Goal: Information Seeking & Learning: Learn about a topic

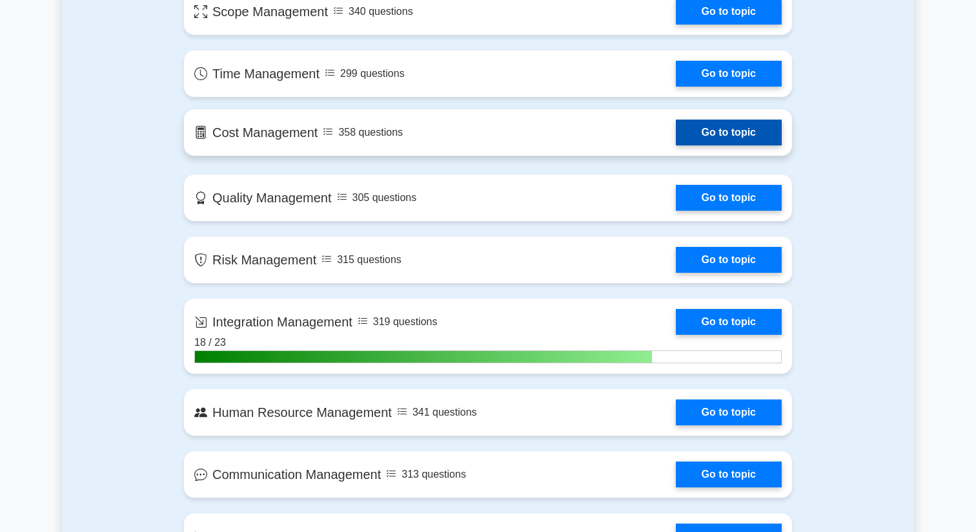
scroll to position [563, 0]
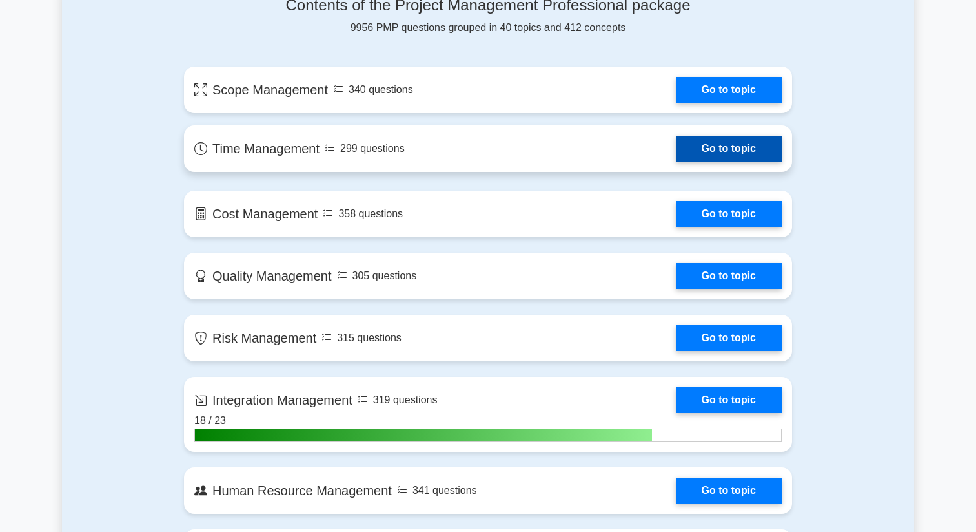
click at [676, 159] on link "Go to topic" at bounding box center [729, 149] width 106 height 26
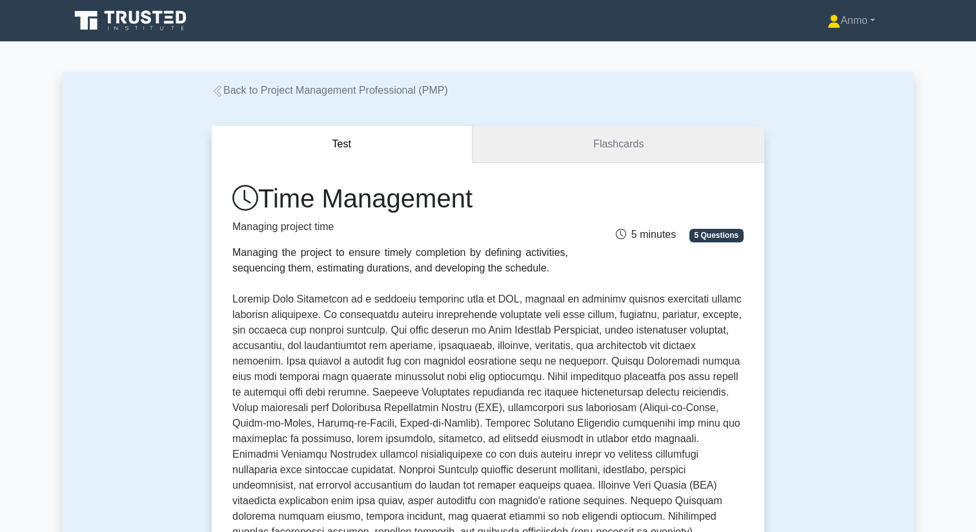
click at [576, 150] on link "Flashcards" at bounding box center [619, 144] width 292 height 37
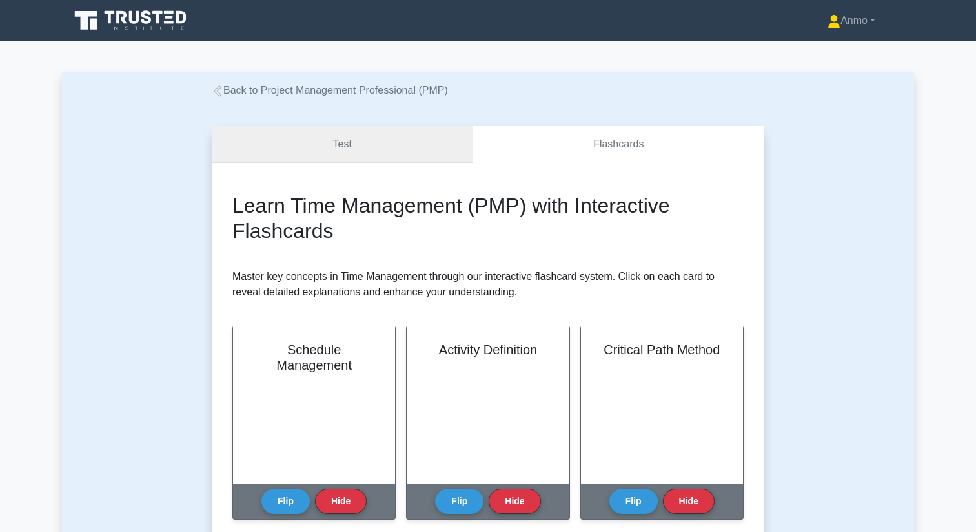
click at [375, 134] on link "Test" at bounding box center [342, 144] width 261 height 37
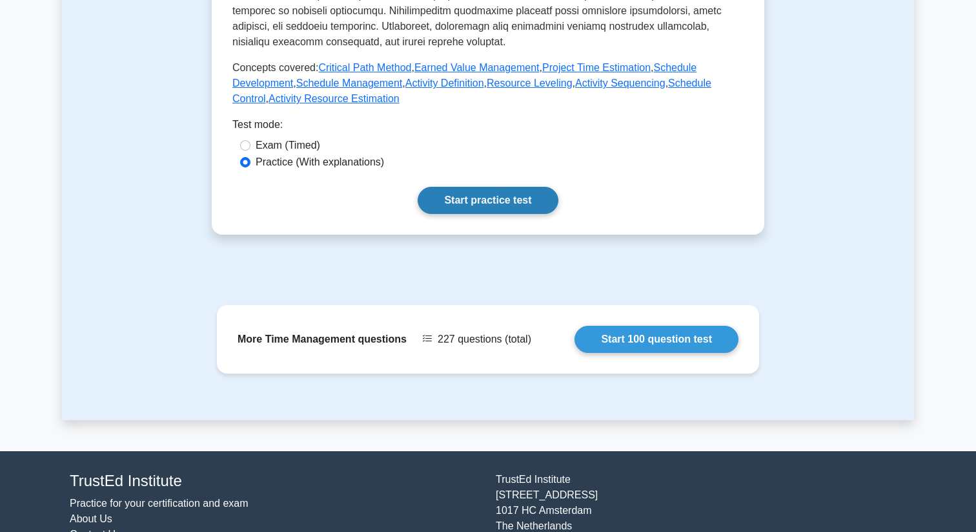
scroll to position [629, 0]
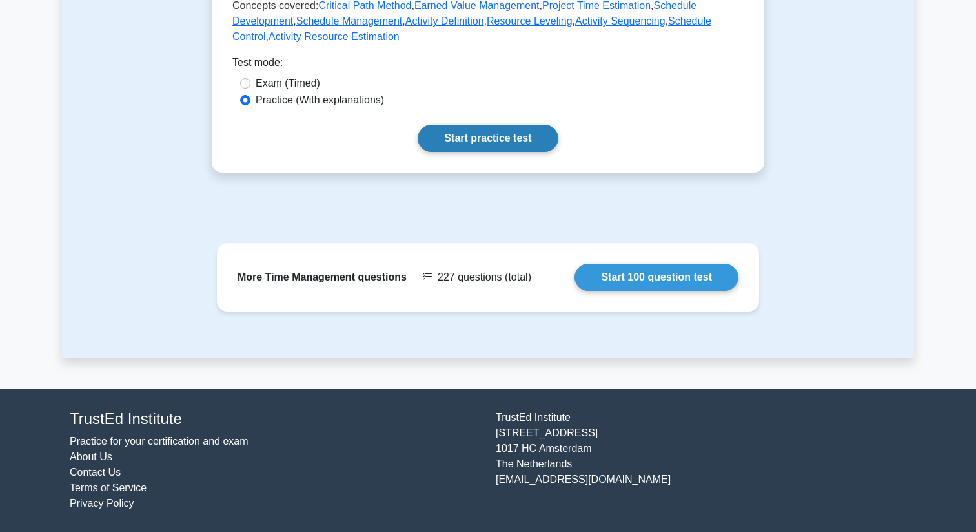
click at [441, 143] on link "Start practice test" at bounding box center [488, 138] width 140 height 27
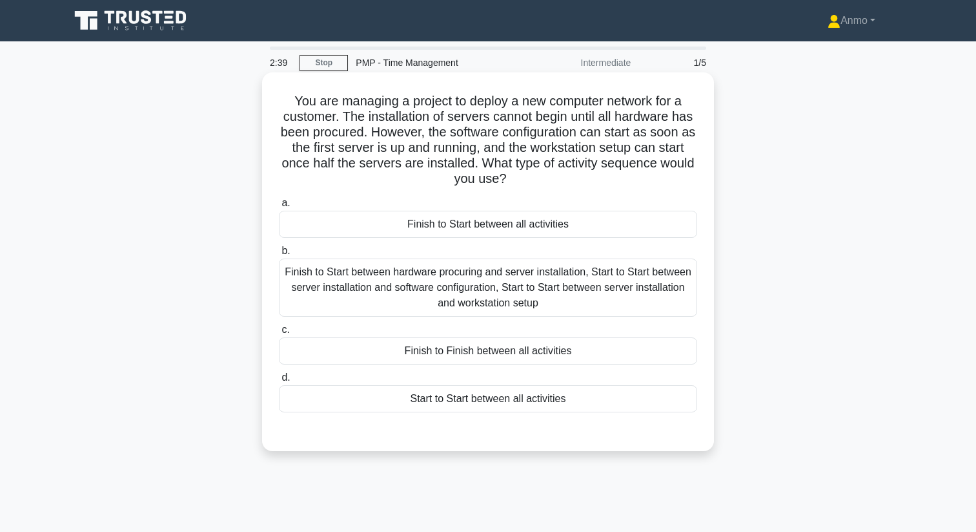
click at [486, 275] on div "Finish to Start between hardware procuring and server installation, Start to St…" at bounding box center [488, 287] width 418 height 58
click at [279, 255] on input "b. Finish to Start between hardware procuring and server installation, Start to…" at bounding box center [279, 251] width 0 height 8
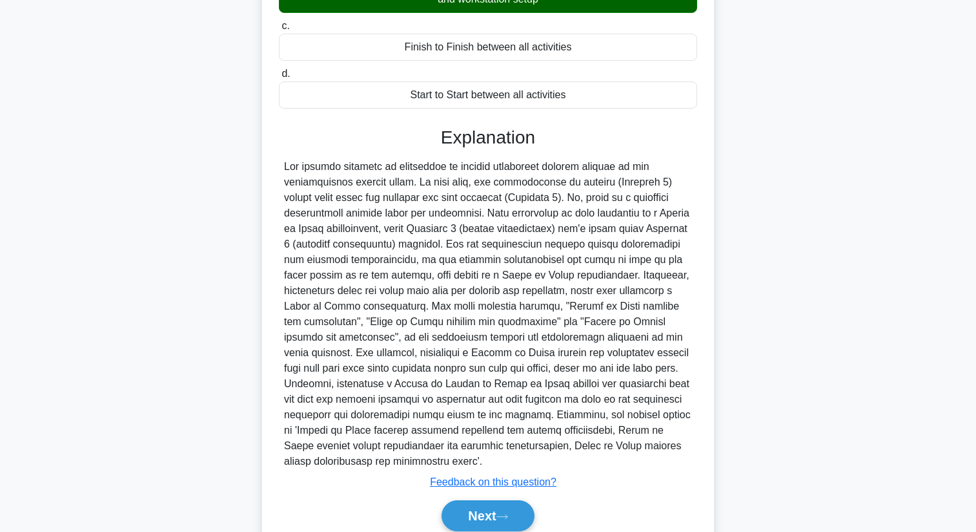
scroll to position [342, 0]
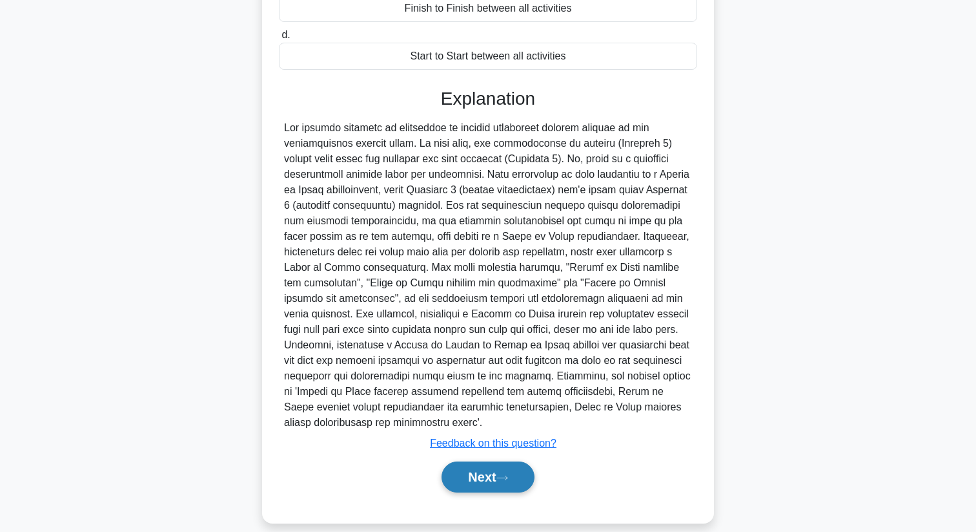
click at [495, 468] on button "Next" at bounding box center [488, 476] width 92 height 31
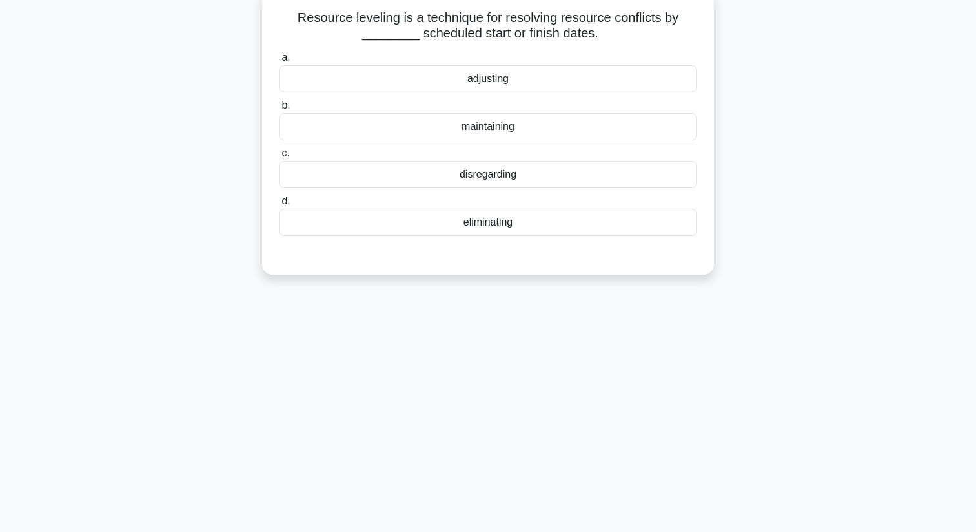
scroll to position [0, 0]
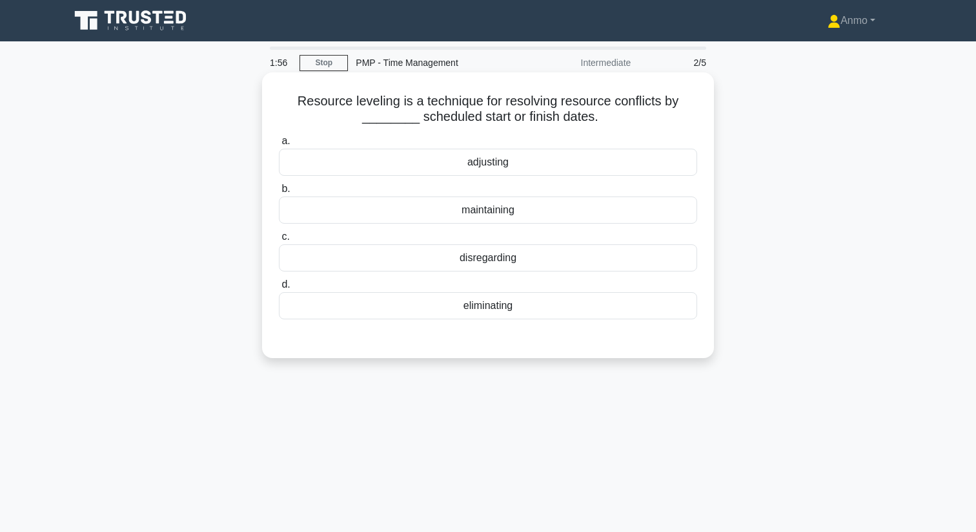
click at [513, 166] on div "adjusting" at bounding box center [488, 162] width 418 height 27
click at [279, 145] on input "a. adjusting" at bounding box center [279, 141] width 0 height 8
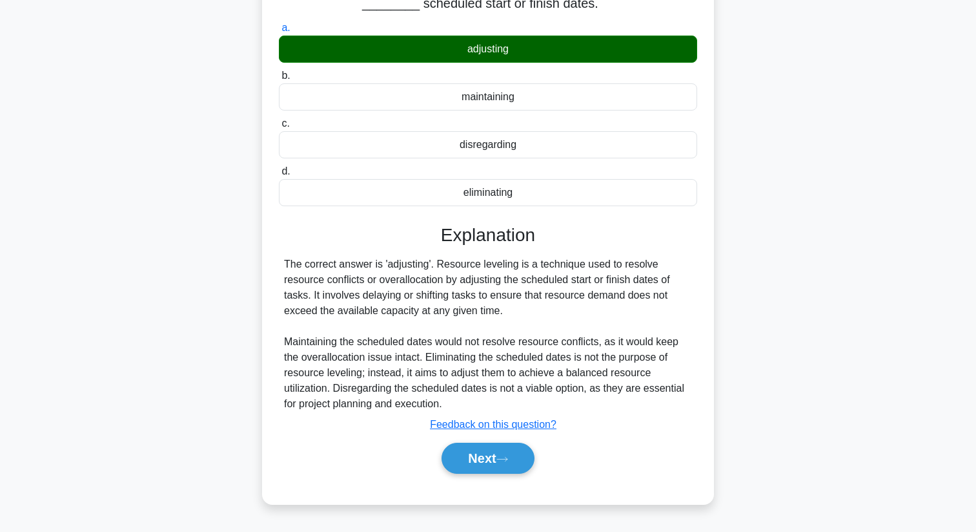
scroll to position [166, 0]
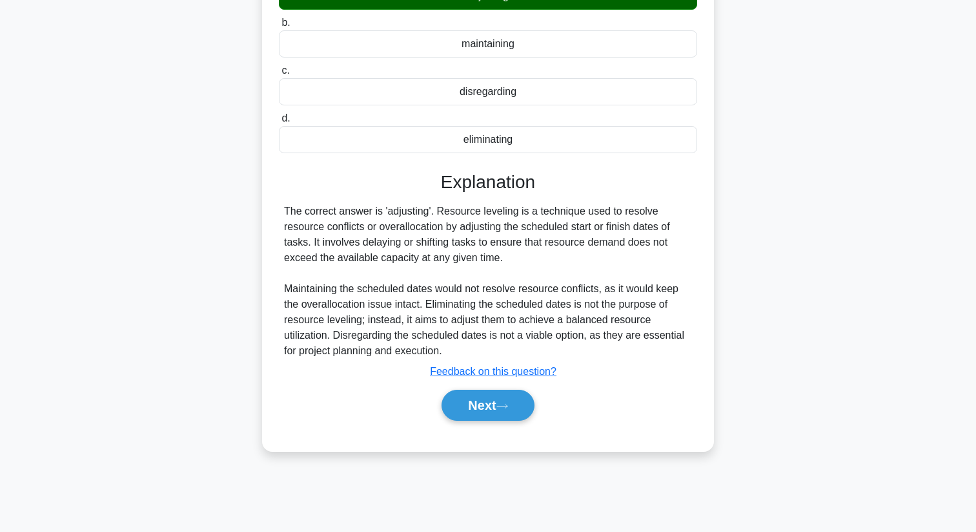
click at [497, 408] on button "Next" at bounding box center [488, 404] width 92 height 31
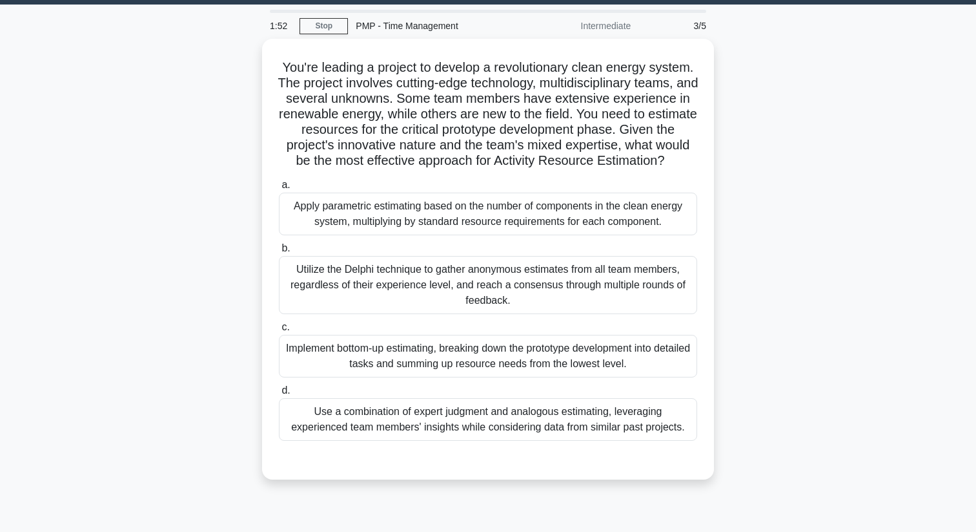
scroll to position [11, 0]
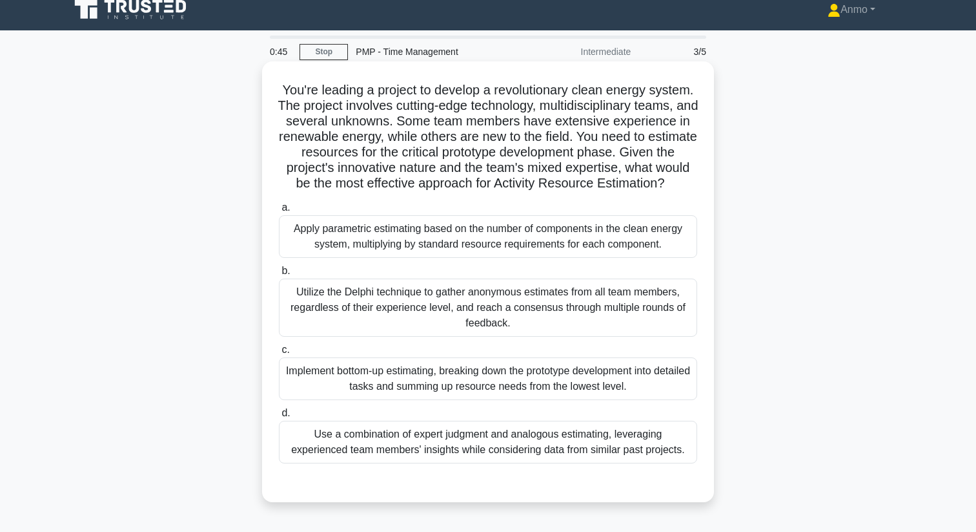
click at [537, 453] on div "Use a combination of expert judgment and analogous estimating, leveraging exper…" at bounding box center [488, 441] width 418 height 43
click at [279, 417] on input "d. Use a combination of expert judgment and analogous estimating, leveraging ex…" at bounding box center [279, 413] width 0 height 8
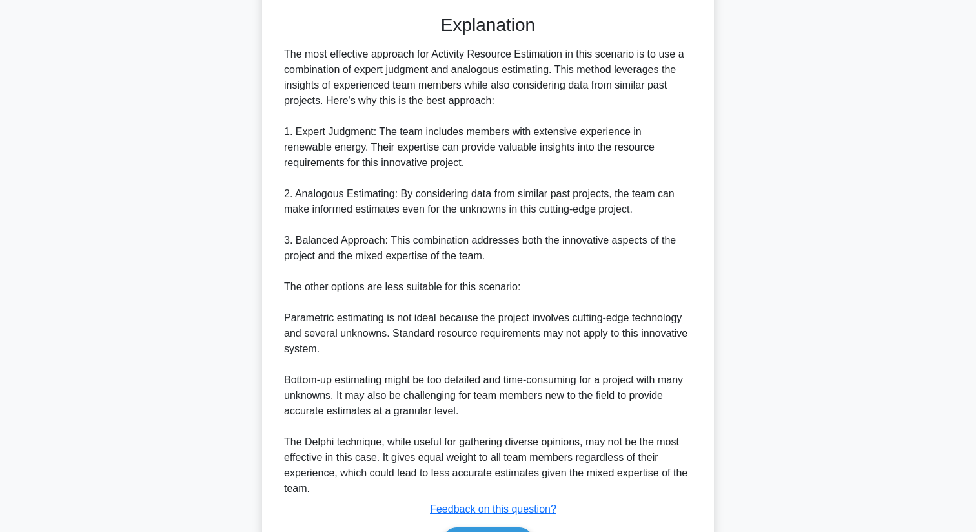
scroll to position [575, 0]
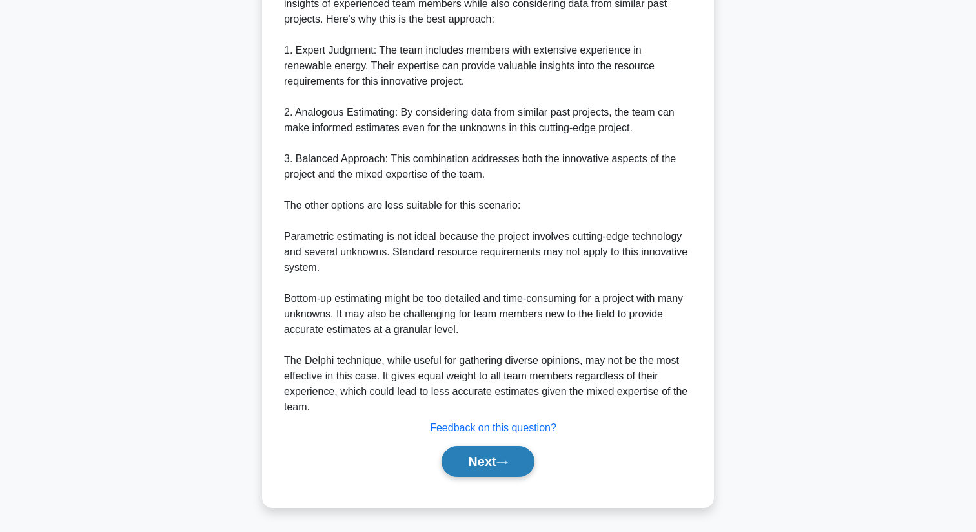
click at [526, 453] on button "Next" at bounding box center [488, 461] width 92 height 31
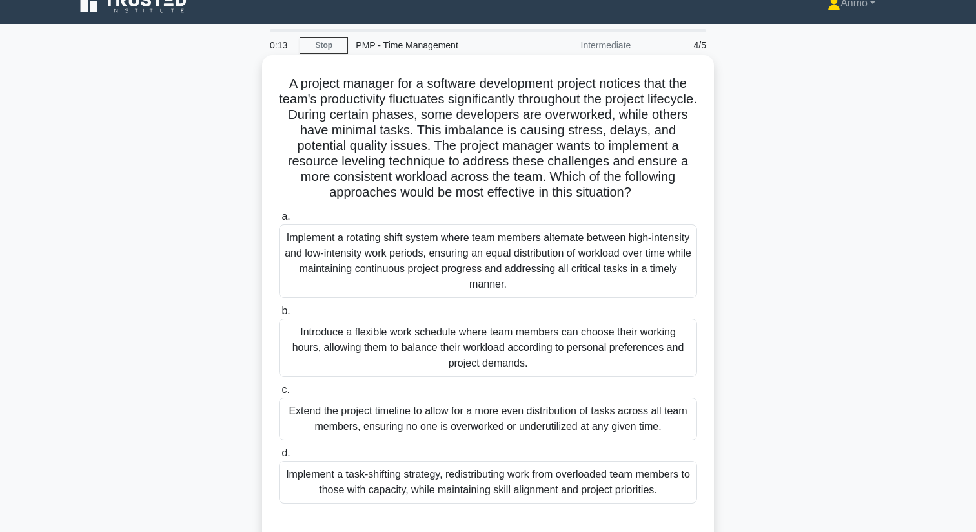
scroll to position [26, 0]
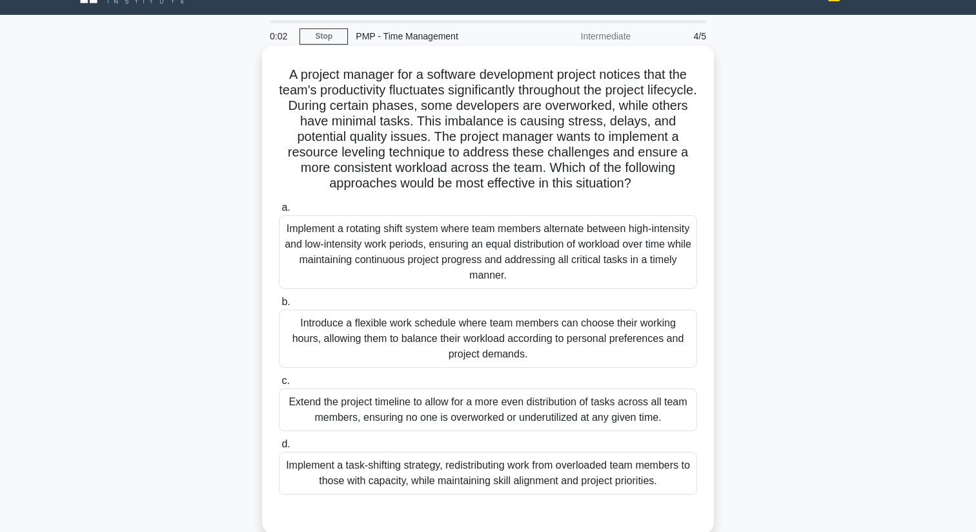
click at [456, 242] on div "Implement a rotating shift system where team members alternate between high-int…" at bounding box center [488, 252] width 418 height 74
click at [279, 212] on input "a. Implement a rotating shift system where team members alternate between high-…" at bounding box center [279, 207] width 0 height 8
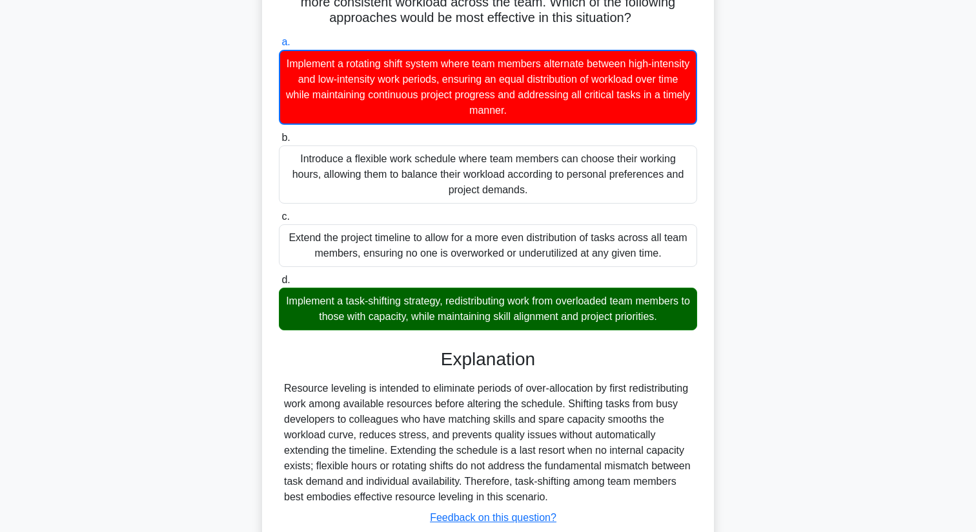
scroll to position [282, 0]
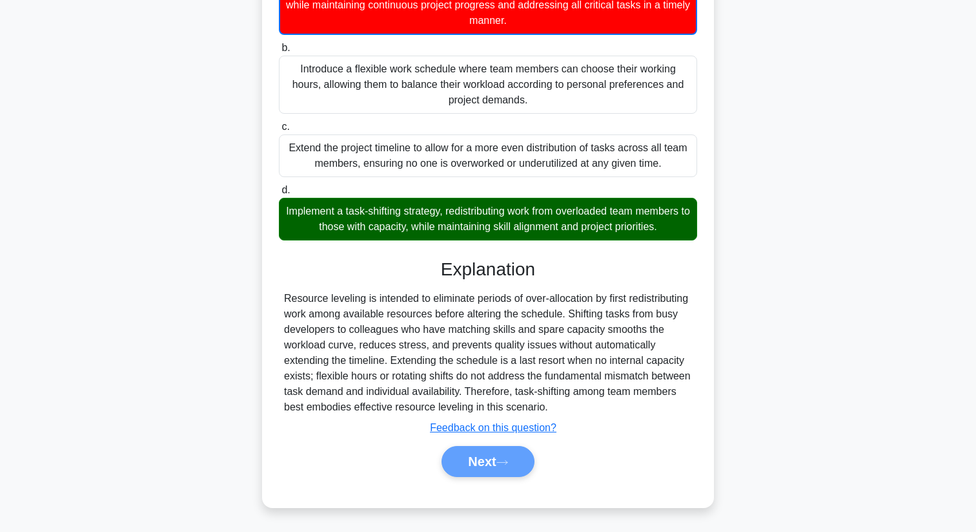
click at [480, 462] on div "Next" at bounding box center [488, 461] width 424 height 31
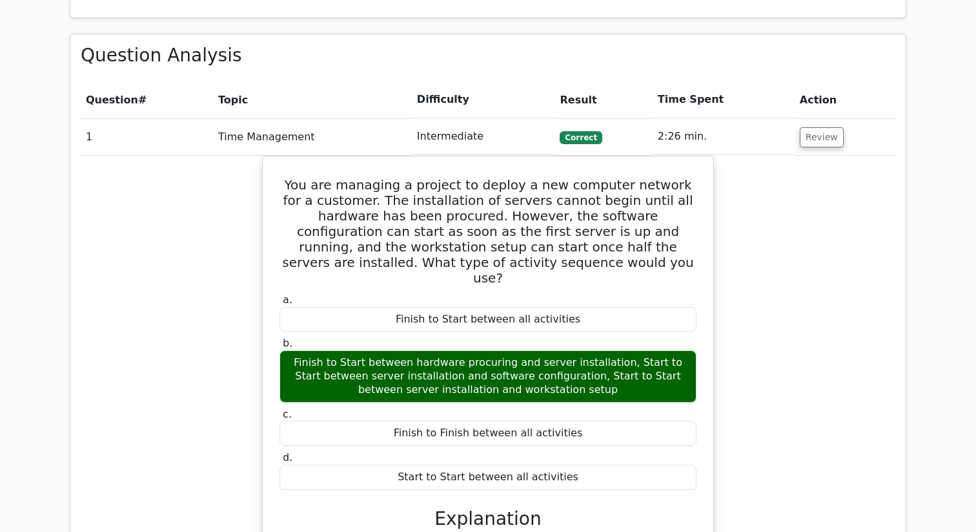
scroll to position [560, 0]
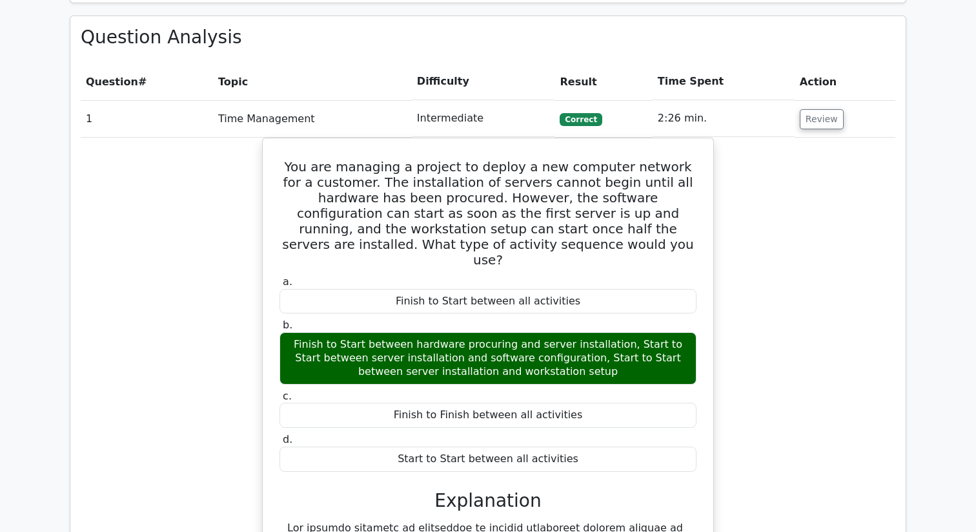
click at [100, 121] on td "1" at bounding box center [147, 118] width 132 height 37
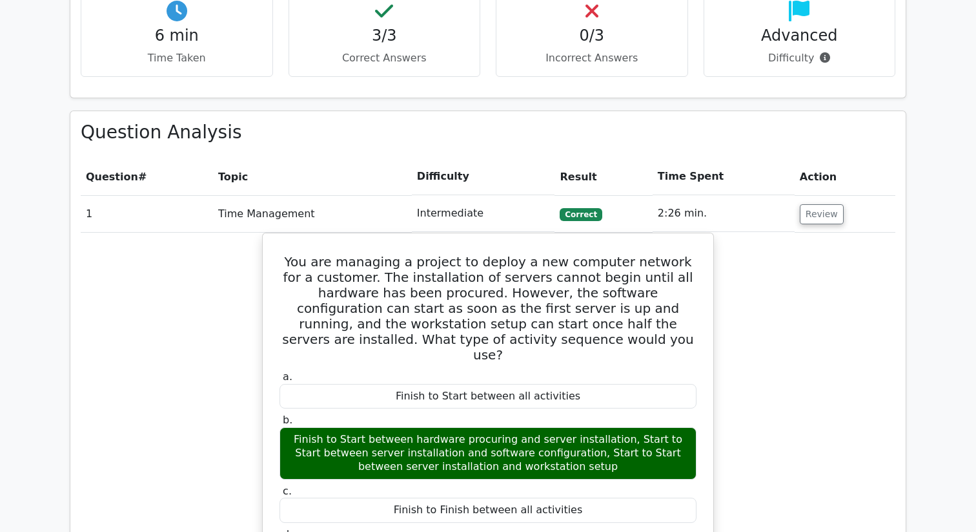
scroll to position [403, 0]
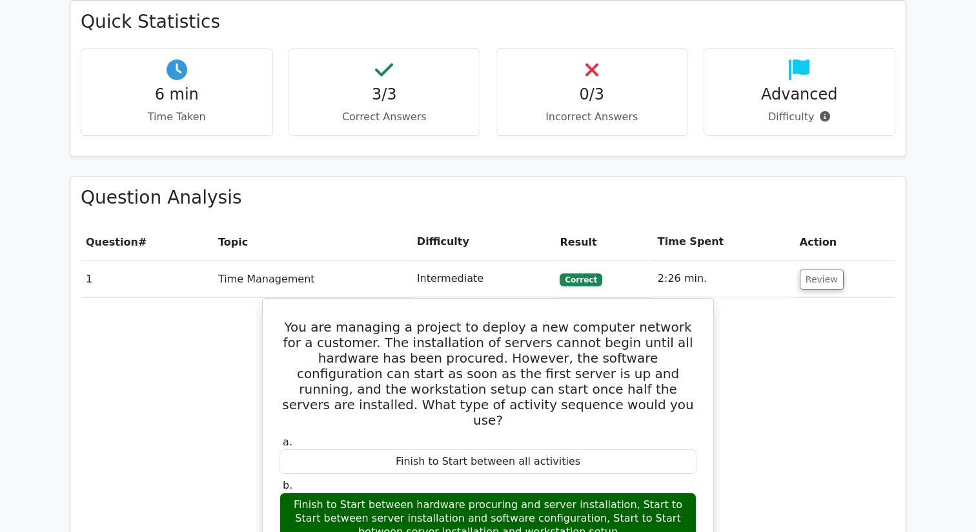
click at [605, 105] on div "0/3 Incorrect Answers" at bounding box center [592, 91] width 192 height 87
click at [588, 76] on icon at bounding box center [592, 69] width 13 height 21
click at [393, 47] on div "Quick Statistics 6 min Time Taken 3/3 Correct Answers 0/3 Incorrect Answers Adv…" at bounding box center [488, 78] width 836 height 155
click at [395, 99] on h4 "3/3" at bounding box center [385, 94] width 170 height 19
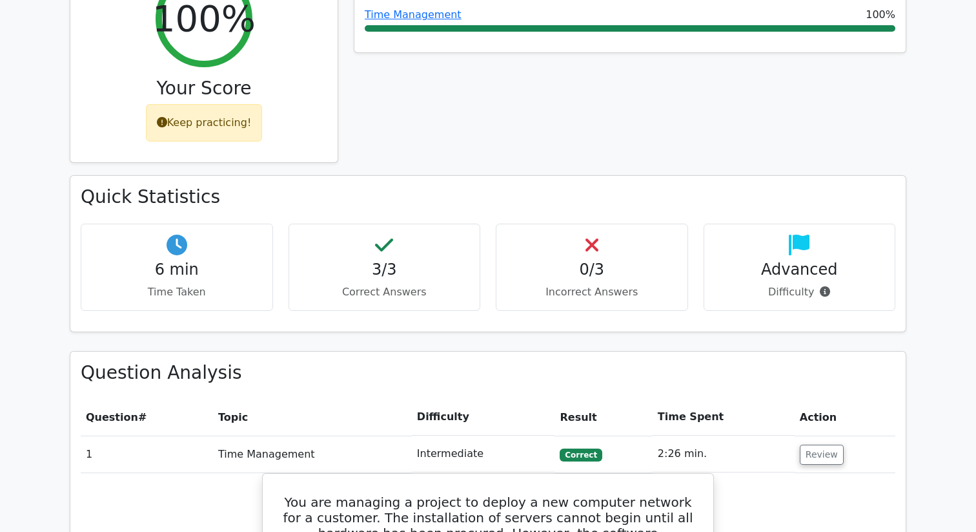
scroll to position [380, 0]
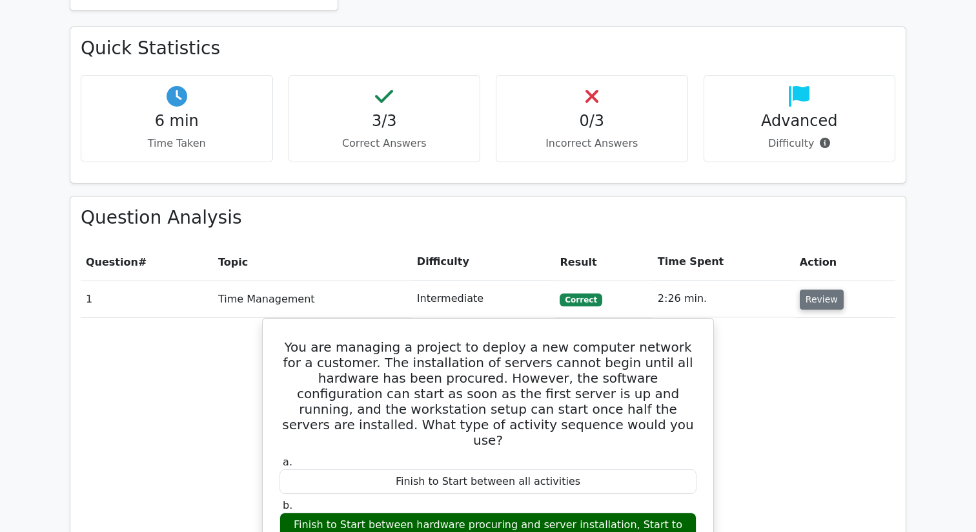
click at [812, 302] on button "Review" at bounding box center [822, 299] width 44 height 20
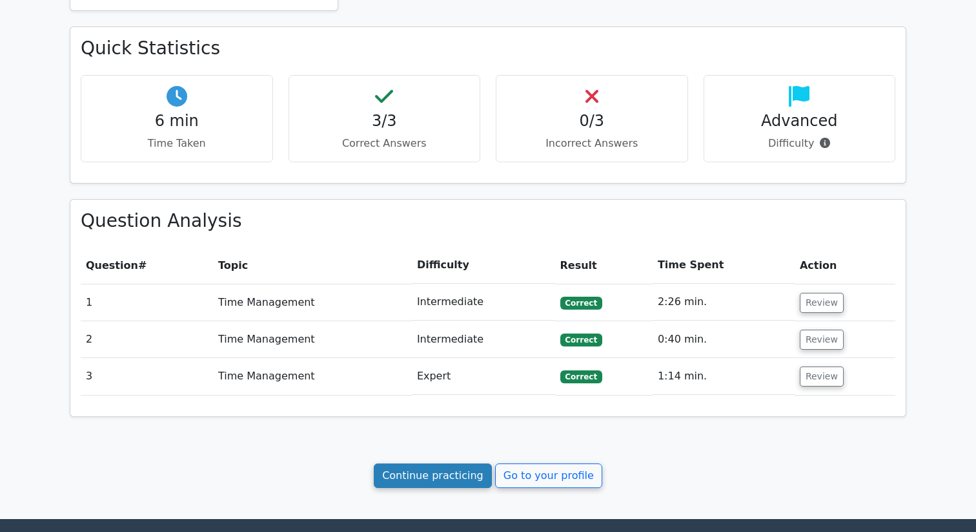
click at [464, 486] on link "Continue practicing" at bounding box center [433, 475] width 118 height 25
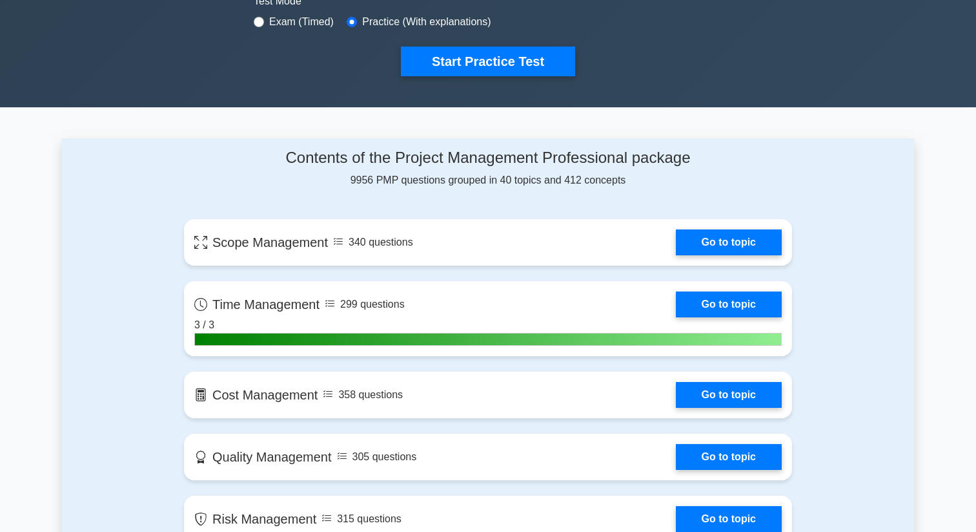
scroll to position [624, 0]
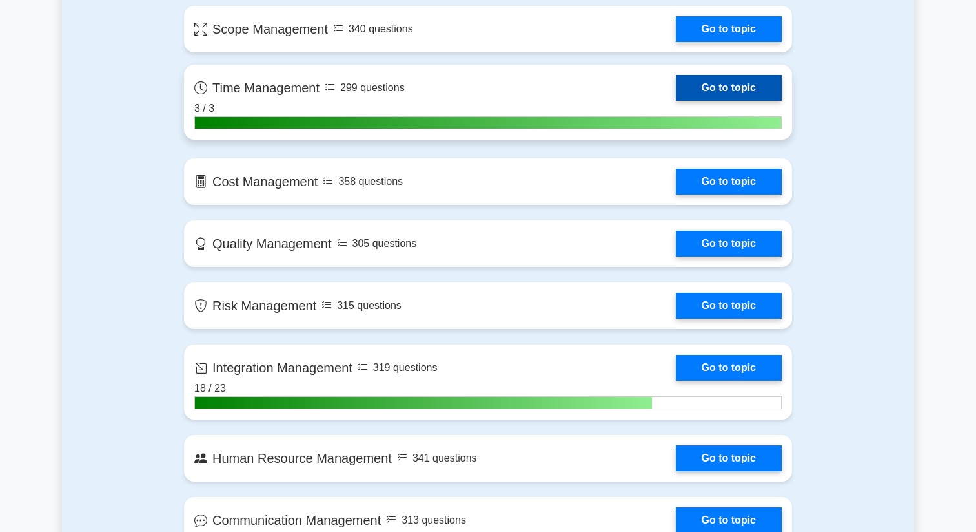
click at [719, 84] on link "Go to topic" at bounding box center [729, 88] width 106 height 26
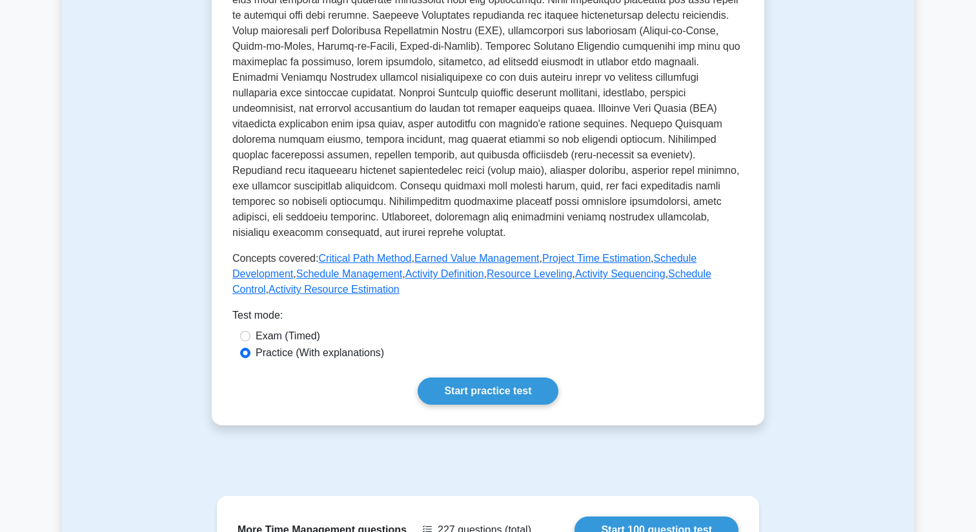
scroll to position [629, 0]
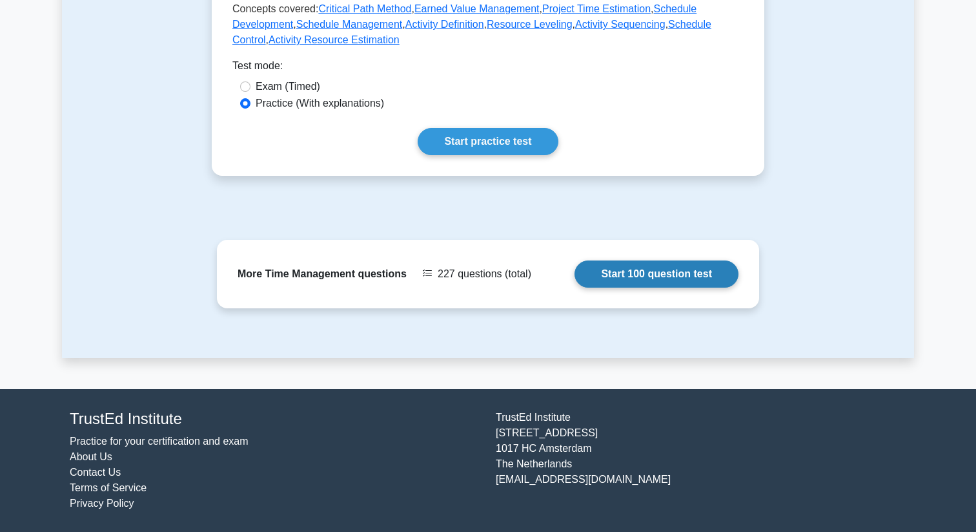
click at [575, 277] on link "Start 100 question test" at bounding box center [657, 273] width 164 height 27
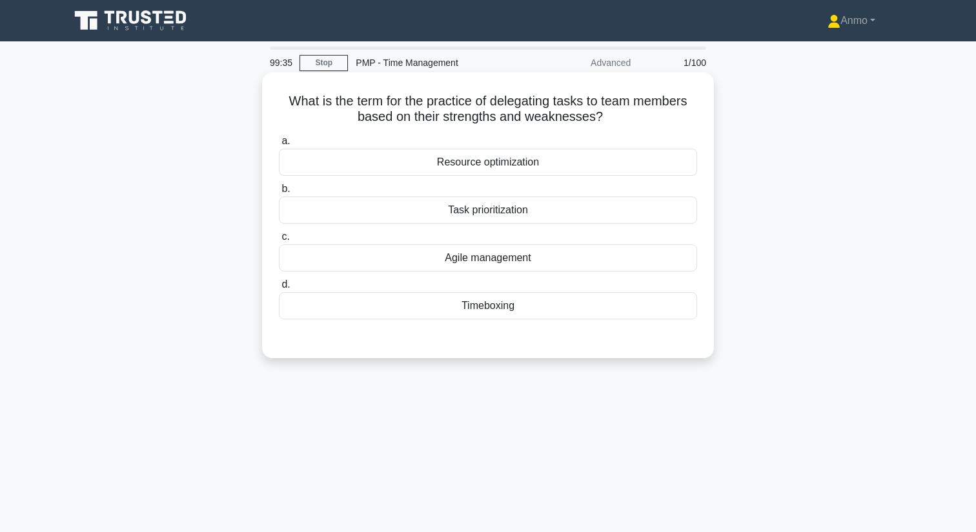
click at [486, 159] on div "Resource optimization" at bounding box center [488, 162] width 418 height 27
click at [279, 145] on input "a. Resource optimization" at bounding box center [279, 141] width 0 height 8
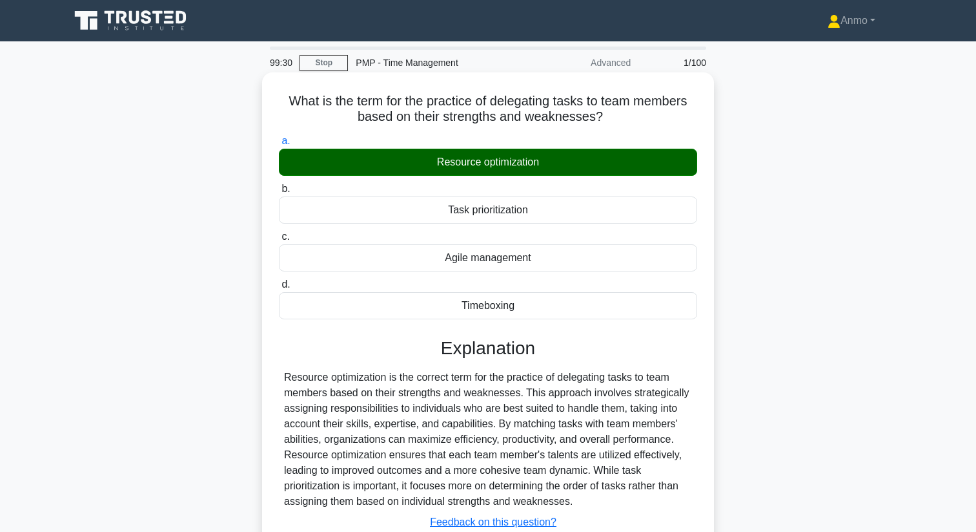
scroll to position [166, 0]
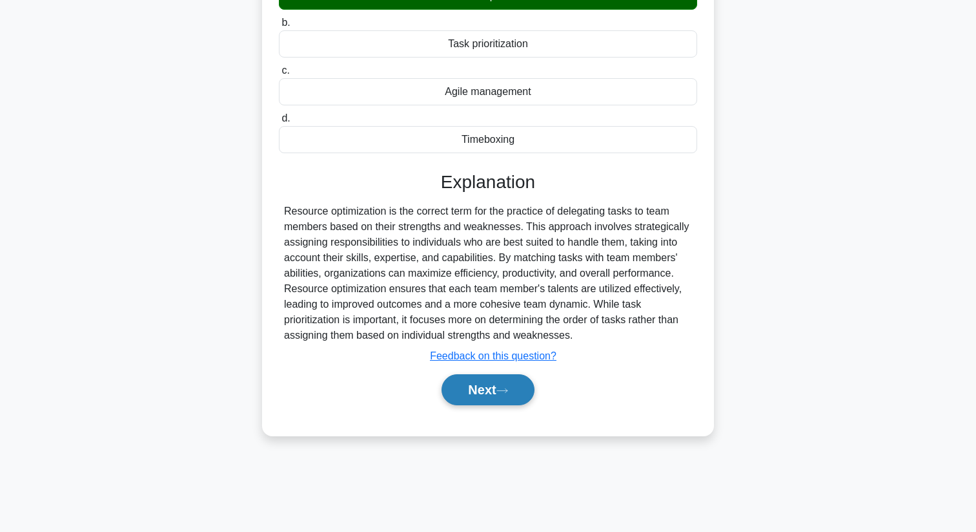
click at [497, 377] on button "Next" at bounding box center [488, 389] width 92 height 31
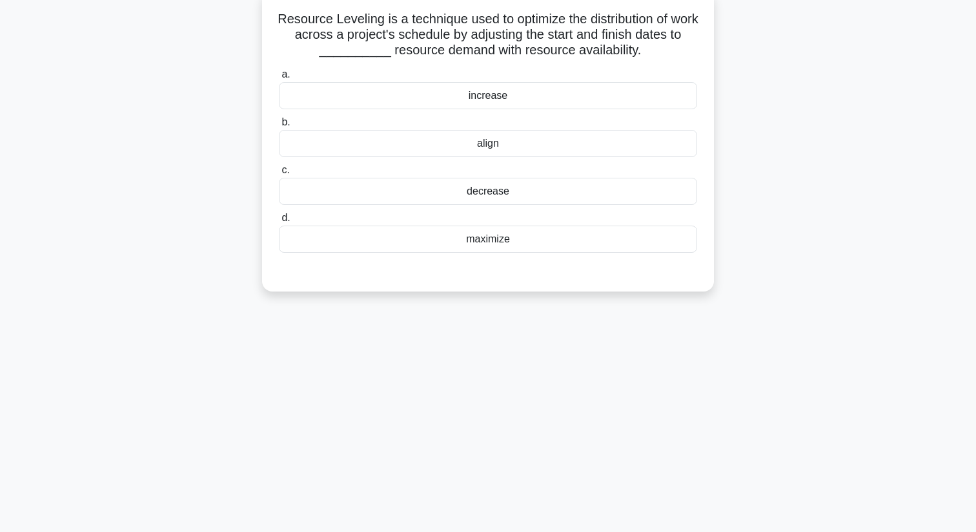
scroll to position [94, 0]
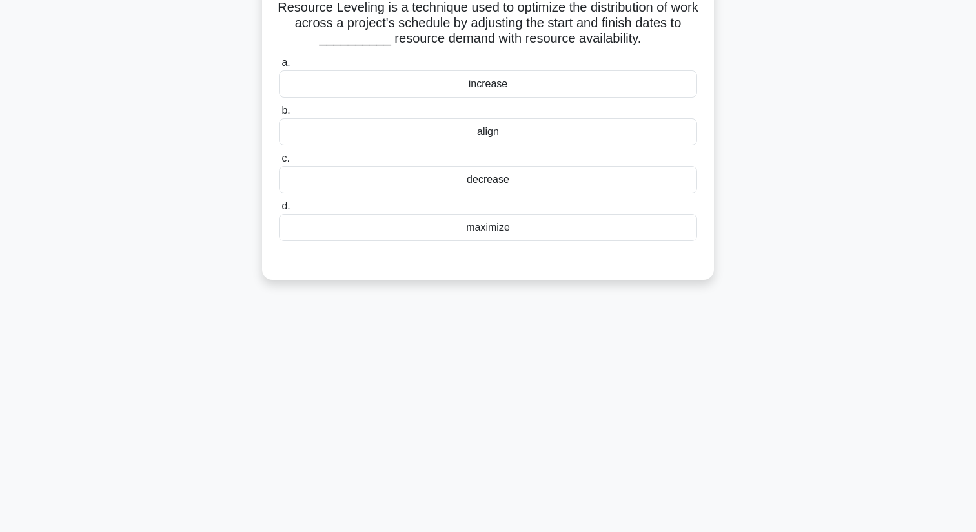
click at [389, 125] on div "align" at bounding box center [488, 131] width 418 height 27
click at [279, 115] on input "b. align" at bounding box center [279, 111] width 0 height 8
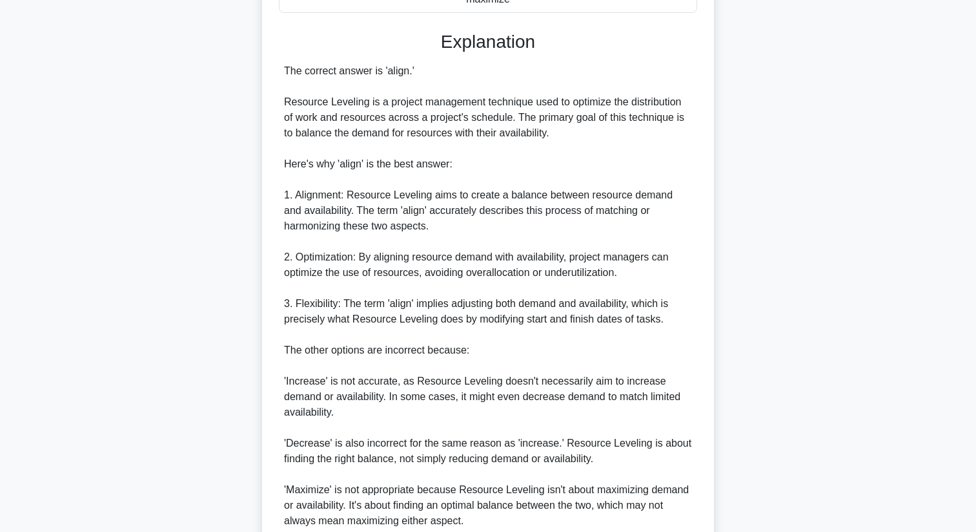
scroll to position [435, 0]
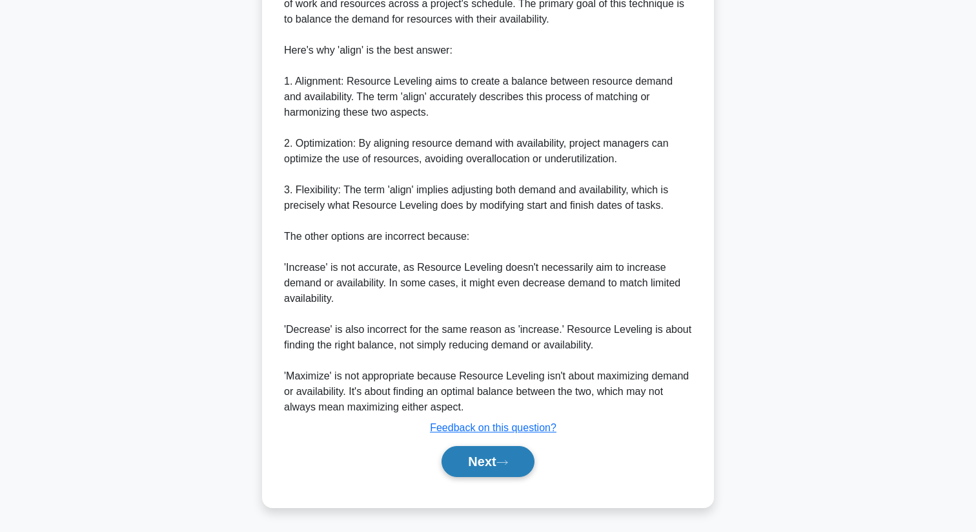
click at [493, 460] on button "Next" at bounding box center [488, 461] width 92 height 31
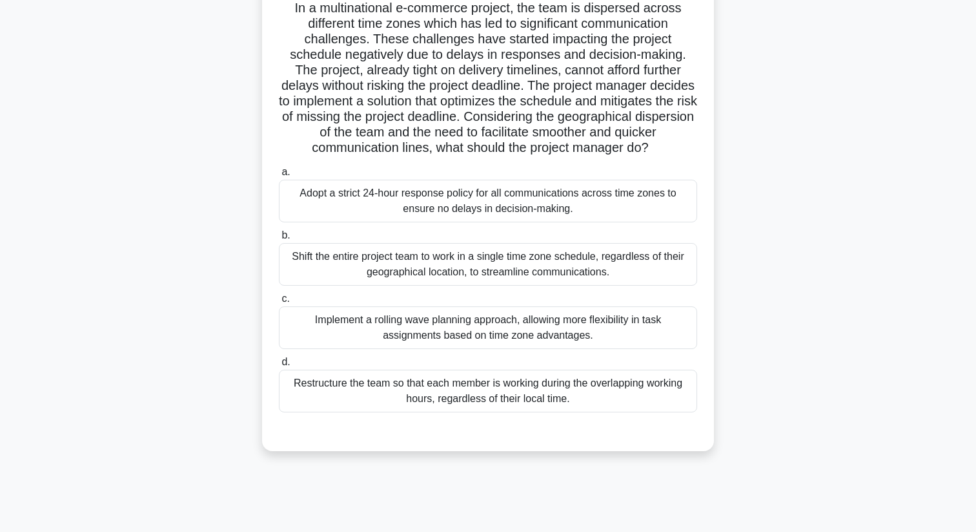
scroll to position [97, 0]
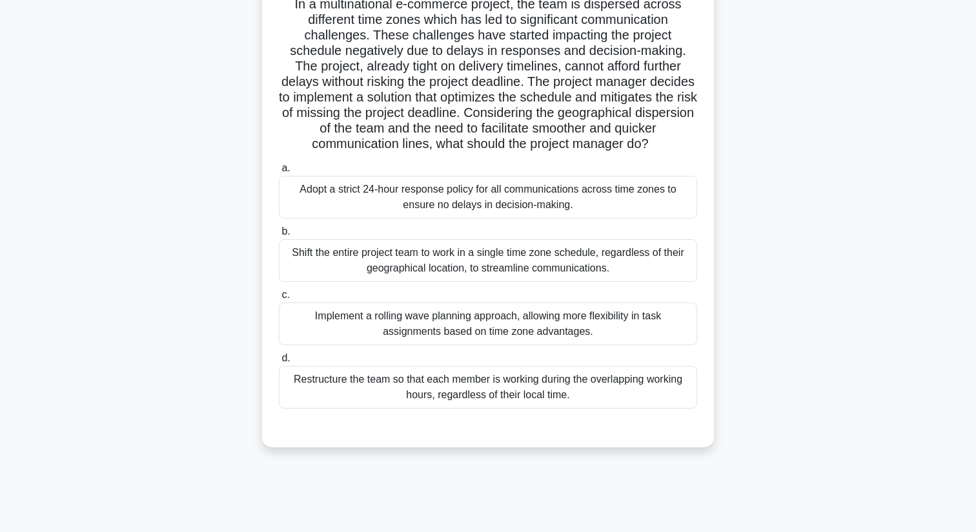
click at [484, 324] on div "Implement a rolling wave planning approach, allowing more flexibility in task a…" at bounding box center [488, 323] width 418 height 43
click at [279, 299] on input "c. Implement a rolling wave planning approach, allowing more flexibility in tas…" at bounding box center [279, 295] width 0 height 8
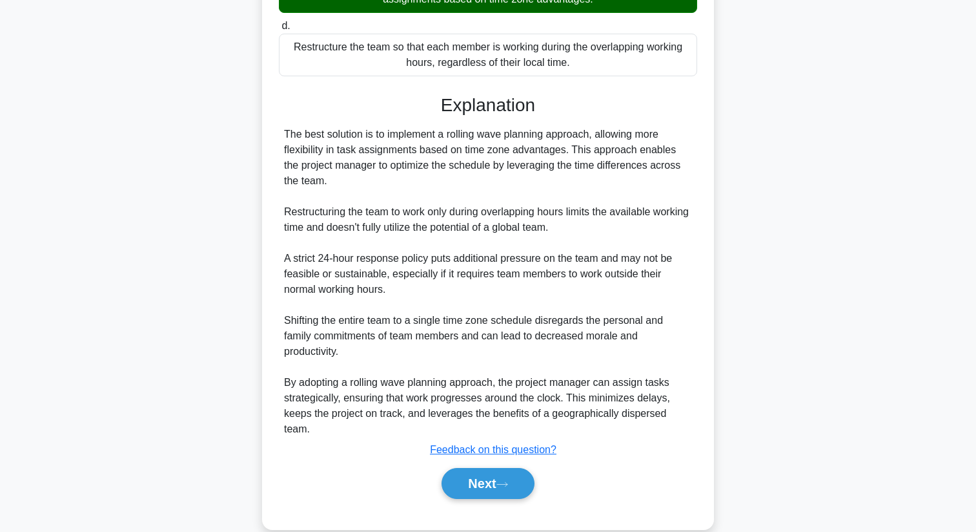
scroll to position [451, 0]
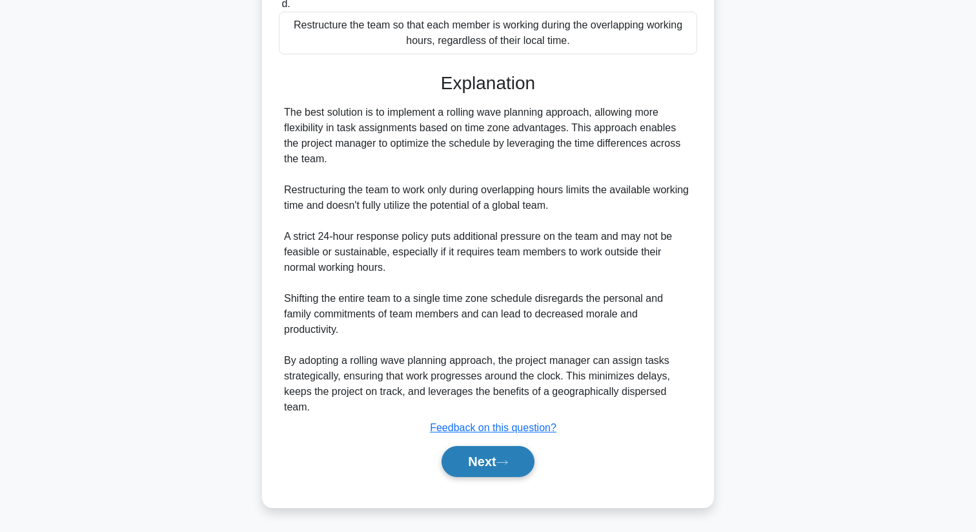
click at [487, 465] on button "Next" at bounding box center [488, 461] width 92 height 31
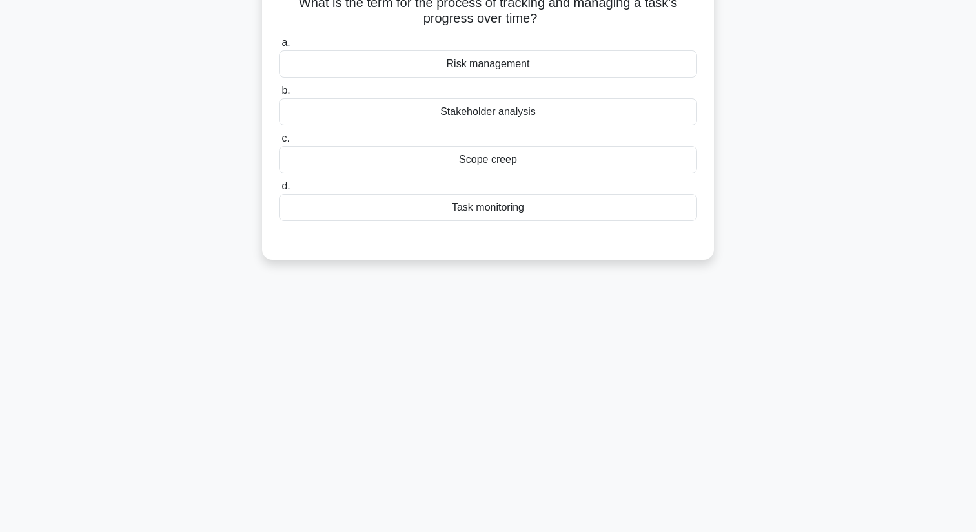
scroll to position [90, 0]
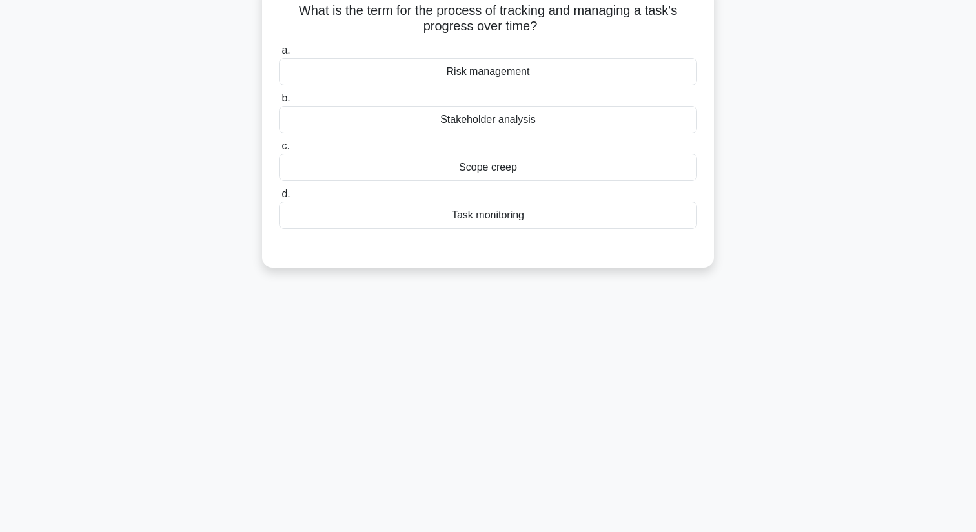
click at [492, 214] on div "Task monitoring" at bounding box center [488, 214] width 418 height 27
click at [279, 198] on input "d. Task monitoring" at bounding box center [279, 194] width 0 height 8
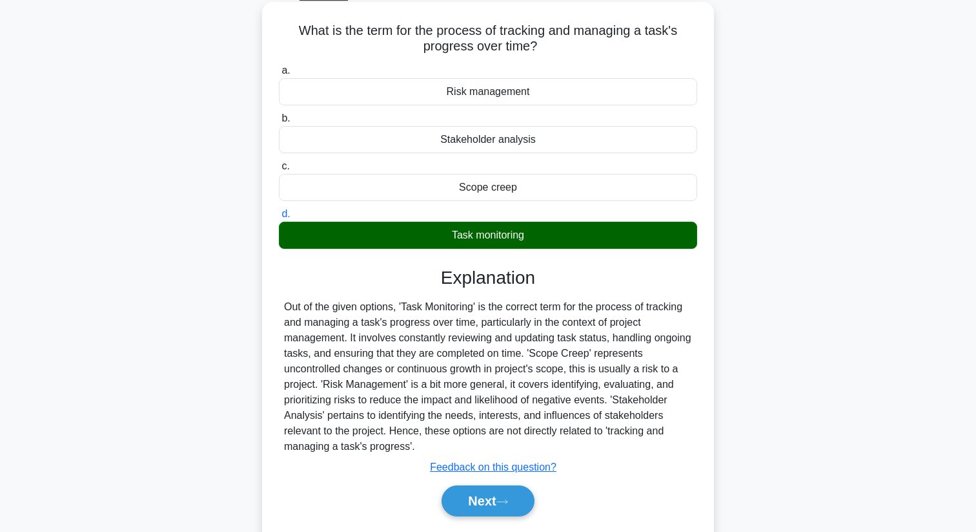
scroll to position [74, 0]
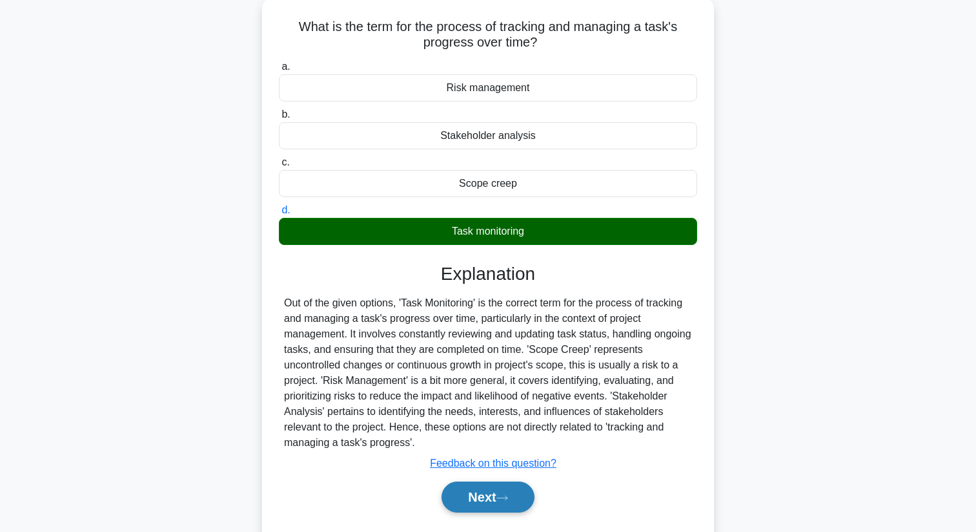
click at [480, 497] on button "Next" at bounding box center [488, 496] width 92 height 31
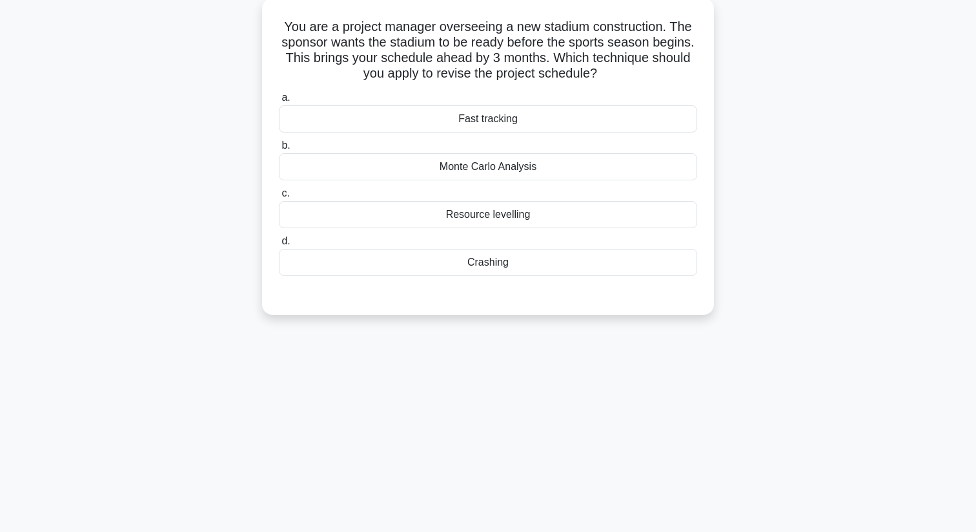
scroll to position [68, 0]
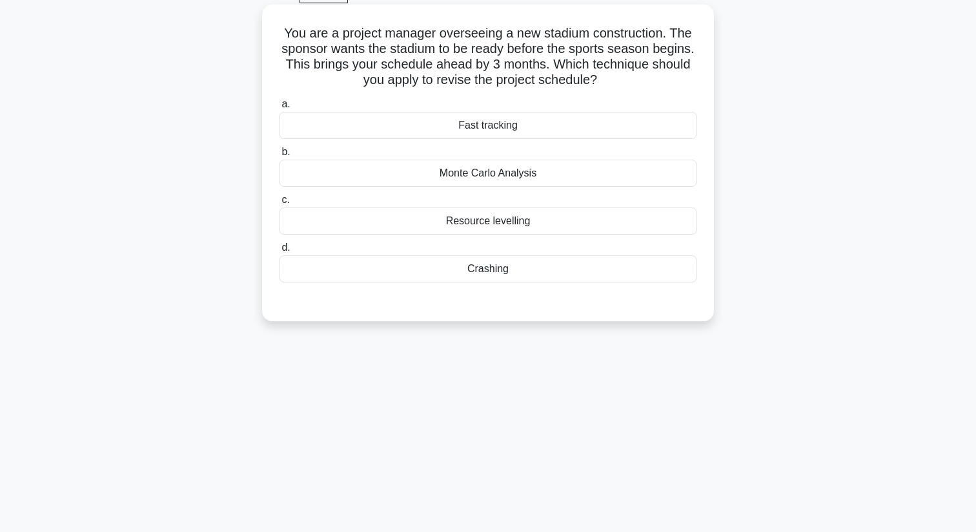
click at [480, 124] on div "Fast tracking" at bounding box center [488, 125] width 418 height 27
click at [279, 108] on input "a. Fast tracking" at bounding box center [279, 104] width 0 height 8
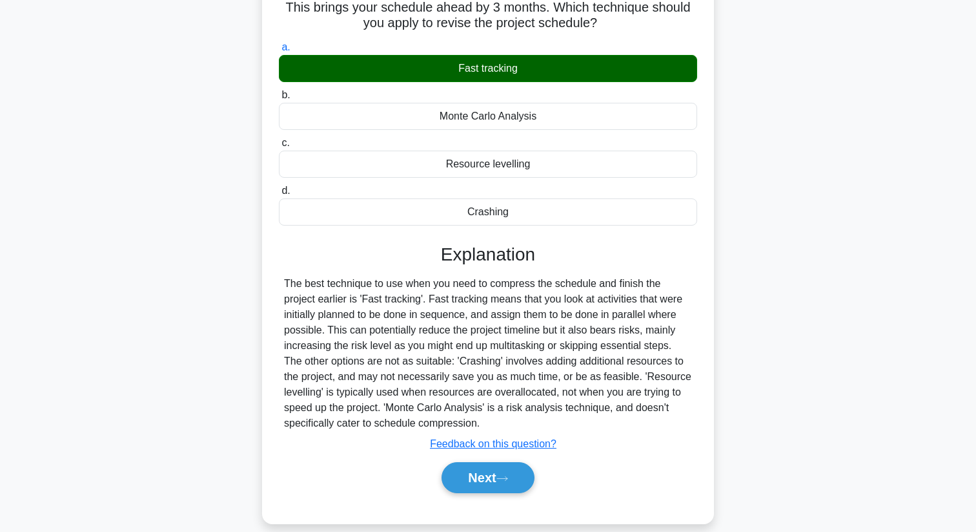
scroll to position [166, 0]
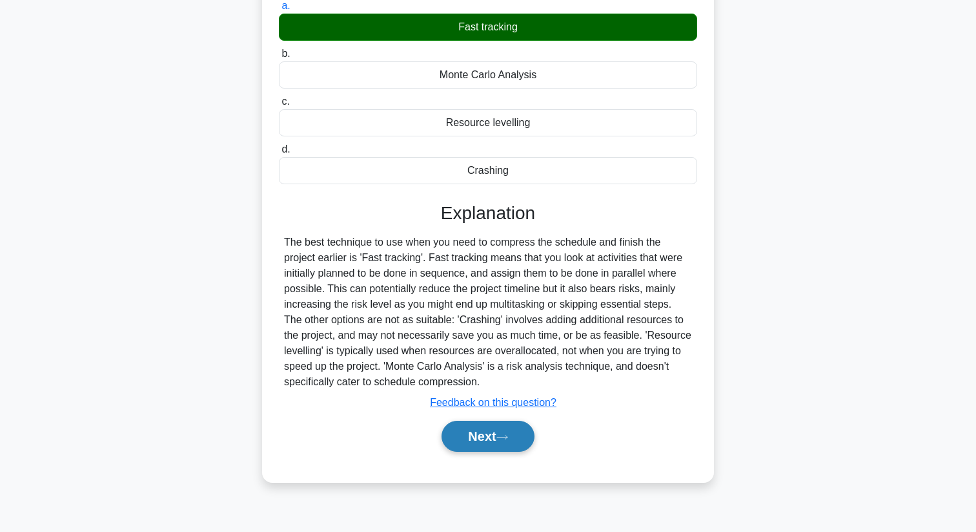
click at [486, 436] on button "Next" at bounding box center [488, 435] width 92 height 31
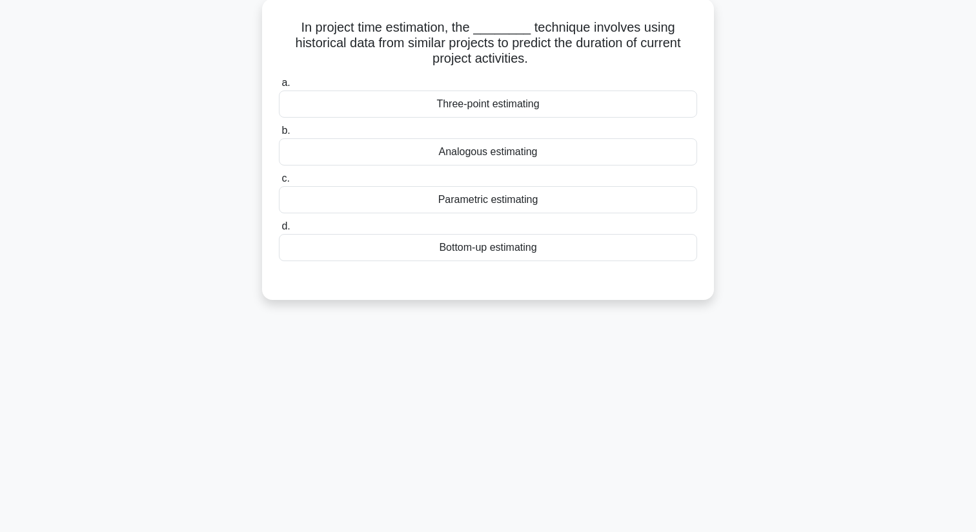
scroll to position [48, 0]
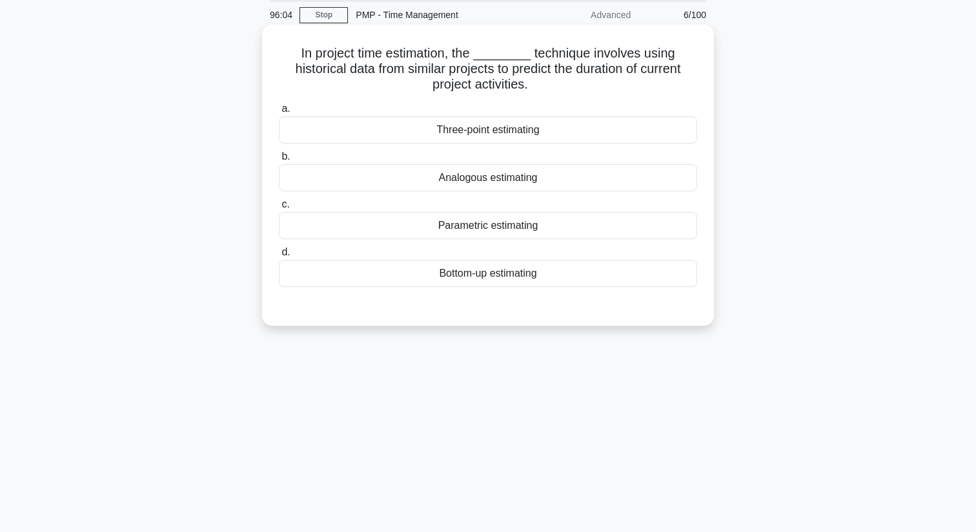
click at [487, 180] on div "Analogous estimating" at bounding box center [488, 177] width 418 height 27
click at [279, 161] on input "b. Analogous estimating" at bounding box center [279, 156] width 0 height 8
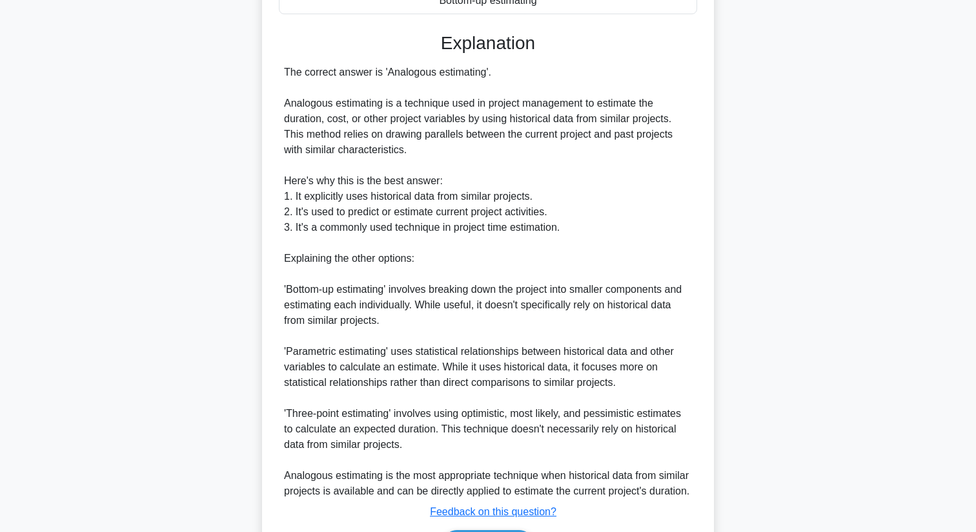
scroll to position [420, 0]
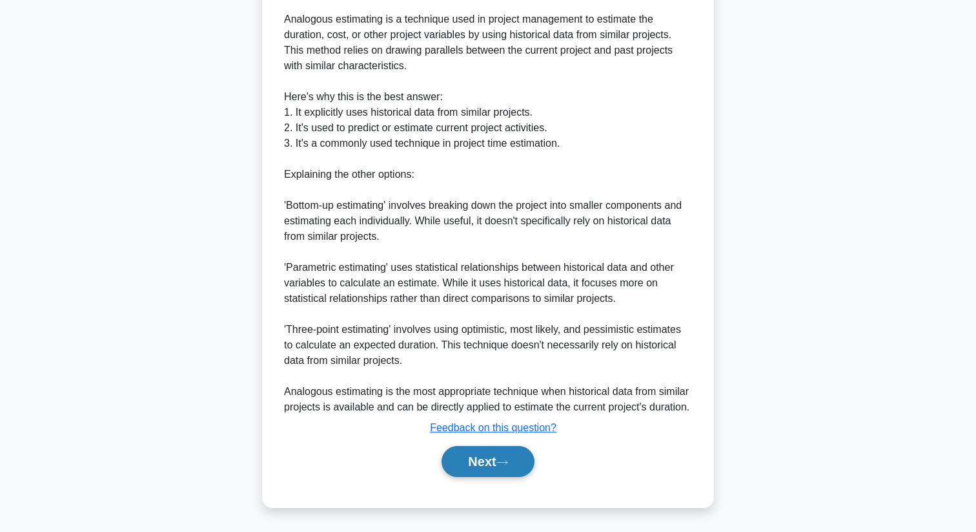
click at [505, 451] on button "Next" at bounding box center [488, 461] width 92 height 31
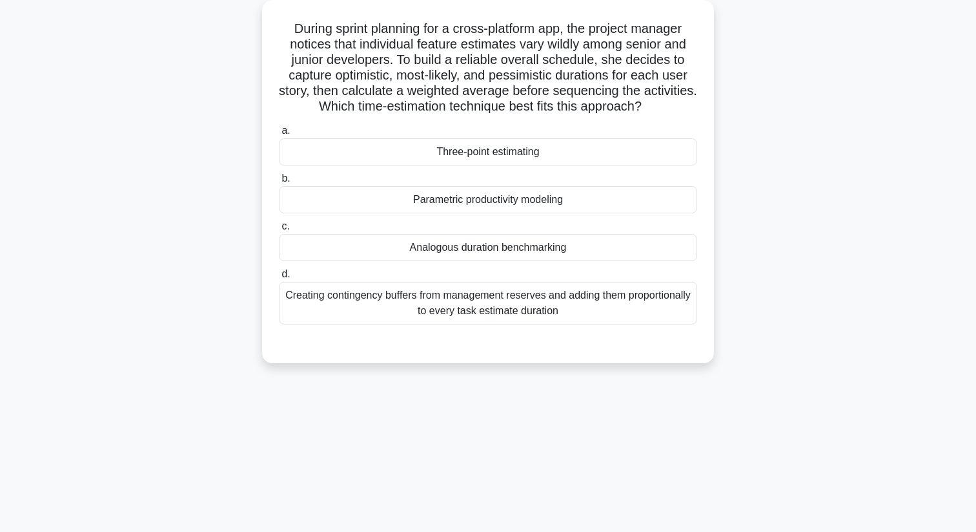
scroll to position [79, 0]
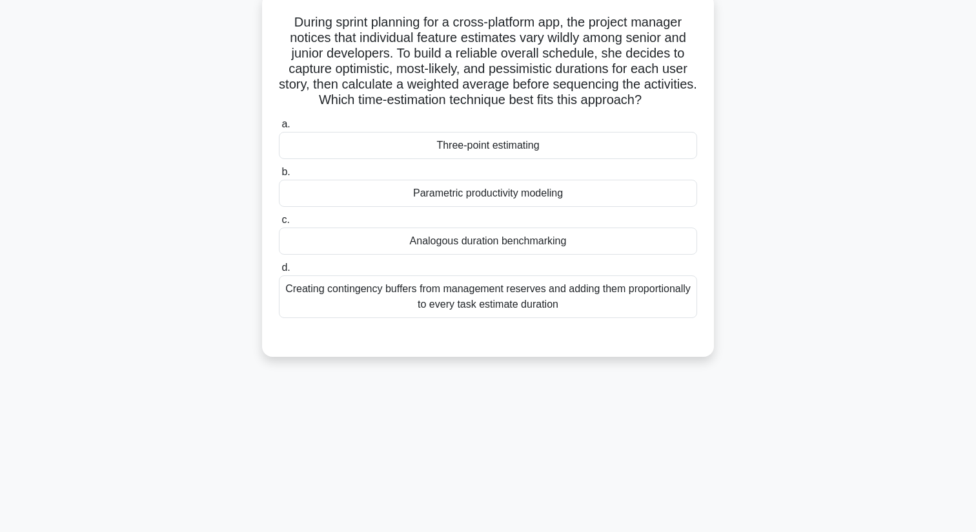
click at [504, 200] on div "Parametric productivity modeling" at bounding box center [488, 193] width 418 height 27
click at [279, 176] on input "b. Parametric productivity modeling" at bounding box center [279, 172] width 0 height 8
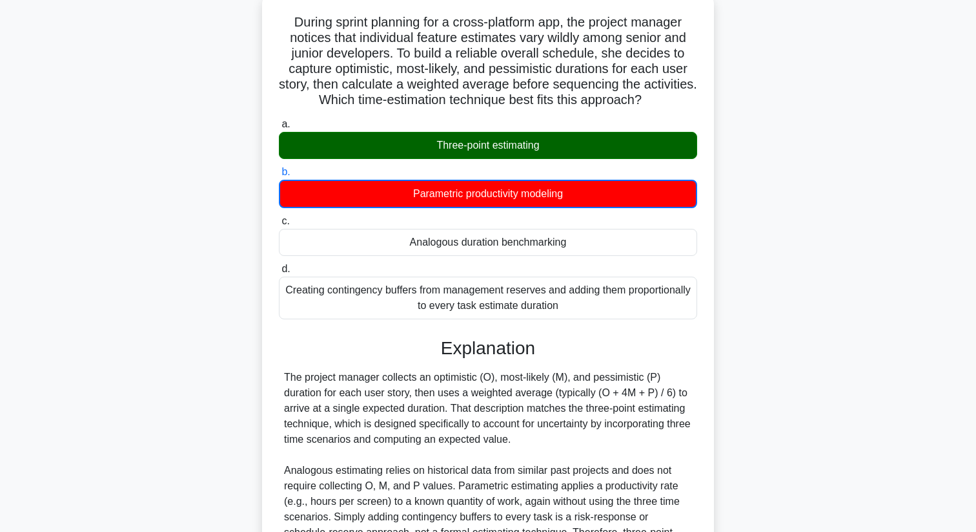
scroll to position [220, 0]
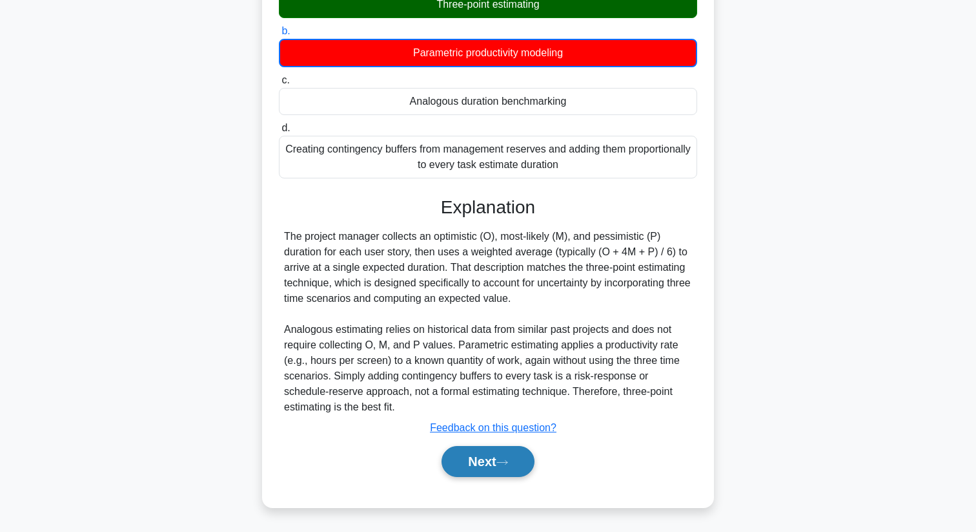
click at [499, 466] on button "Next" at bounding box center [488, 461] width 92 height 31
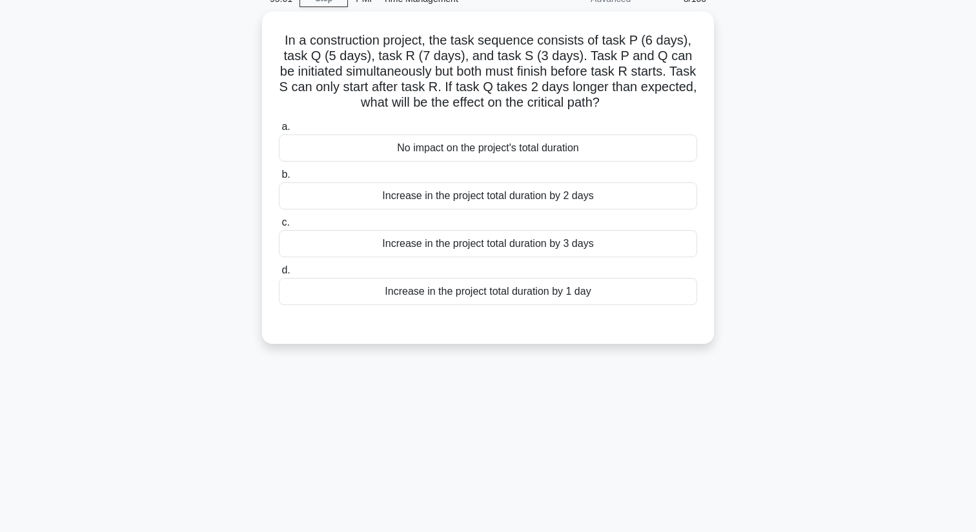
scroll to position [65, 0]
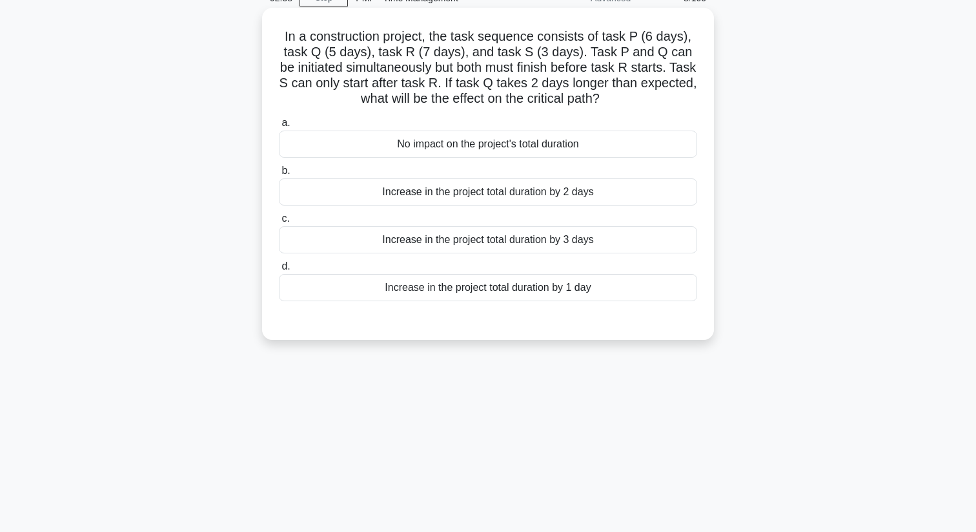
click at [530, 243] on div "Increase in the project total duration by 3 days" at bounding box center [488, 239] width 418 height 27
click at [279, 223] on input "c. Increase in the project total duration by 3 days" at bounding box center [279, 218] width 0 height 8
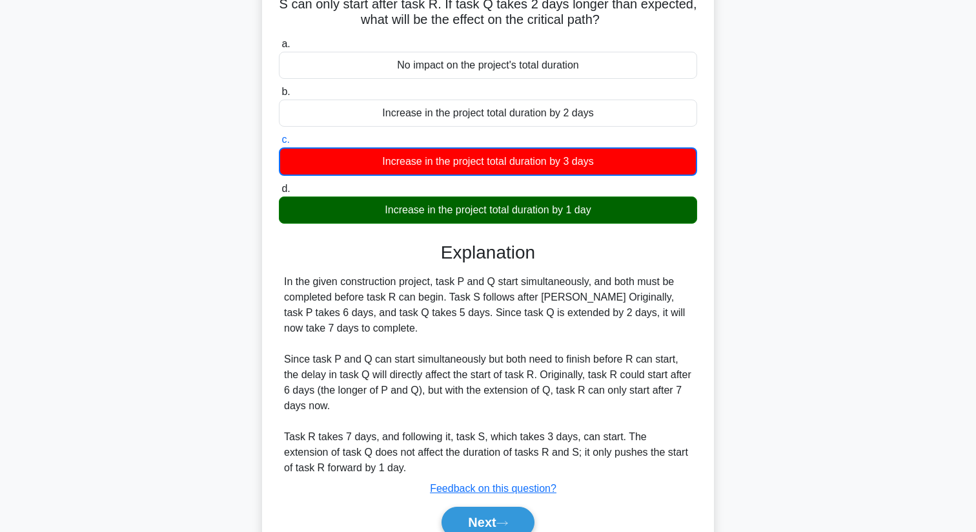
scroll to position [204, 0]
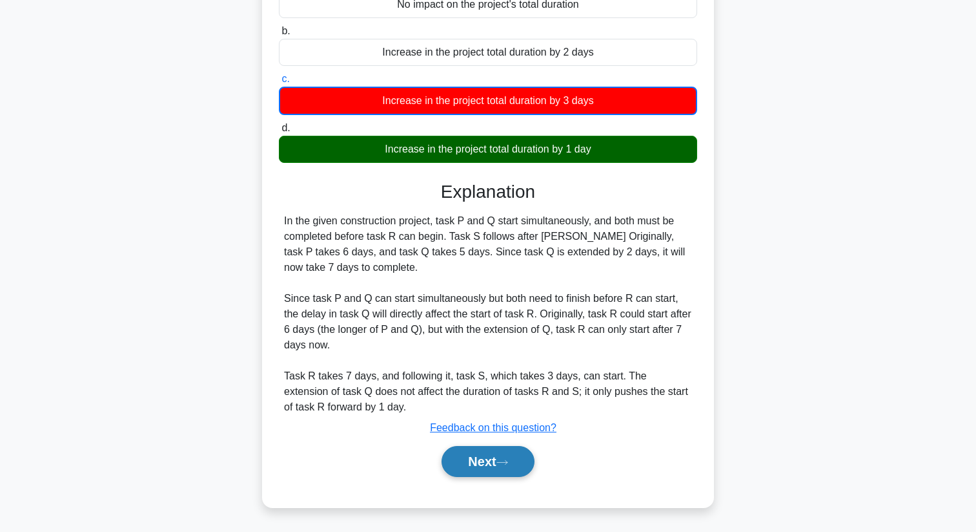
click at [475, 464] on button "Next" at bounding box center [488, 461] width 92 height 31
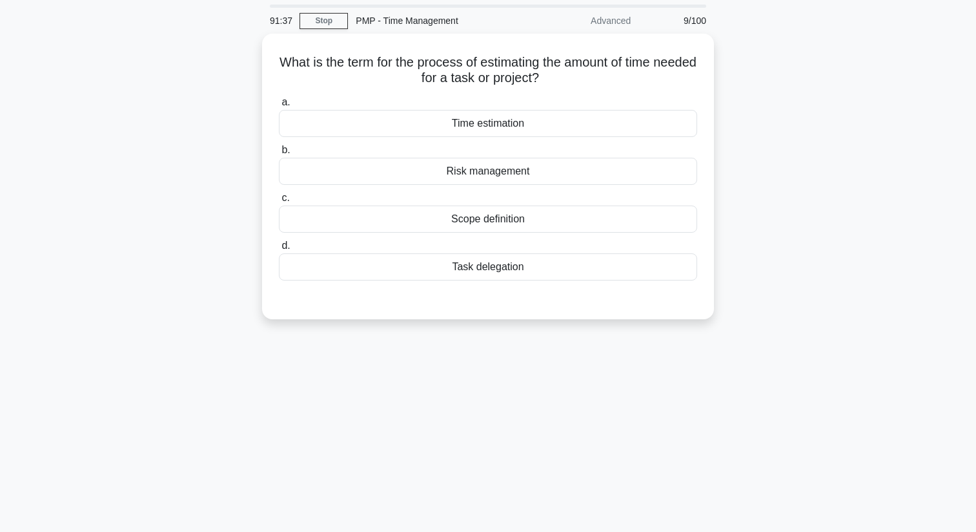
scroll to position [43, 0]
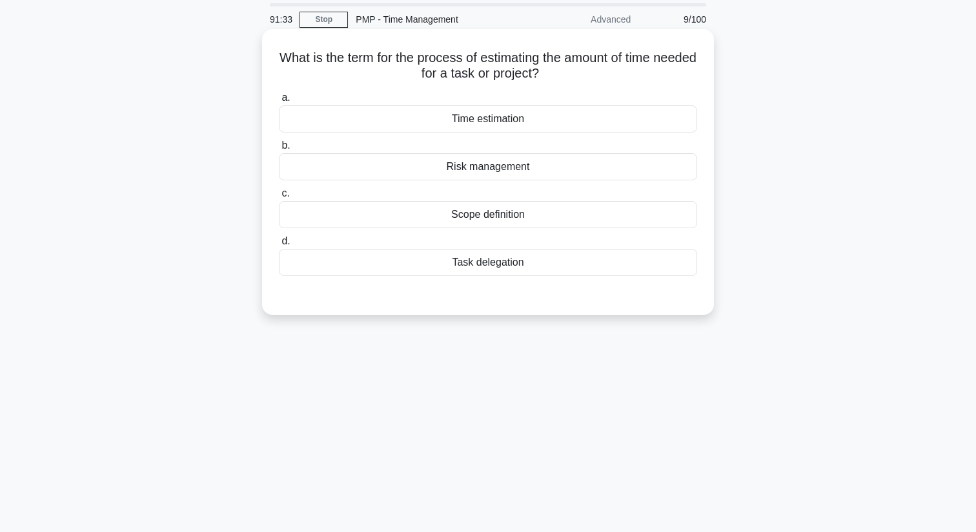
click at [529, 116] on div "Time estimation" at bounding box center [488, 118] width 418 height 27
click at [279, 102] on input "a. Time estimation" at bounding box center [279, 98] width 0 height 8
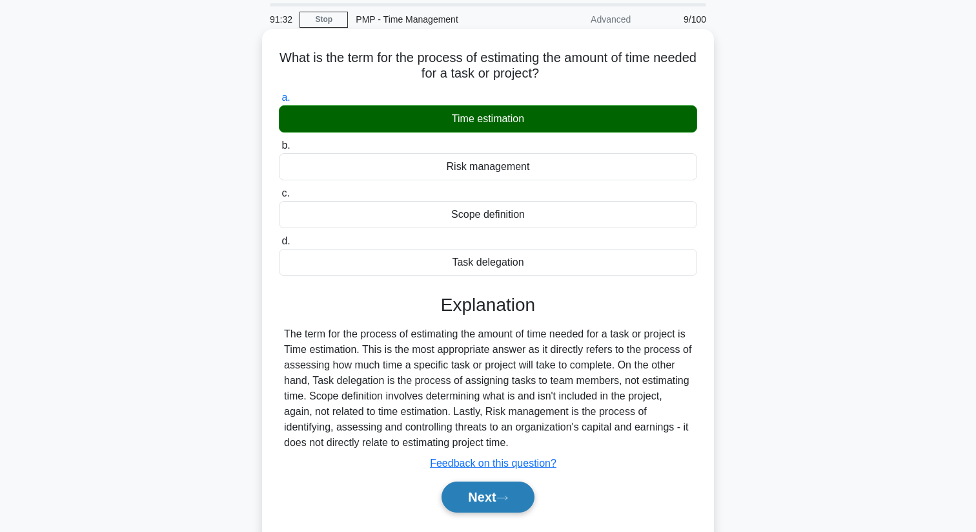
click at [496, 490] on button "Next" at bounding box center [488, 496] width 92 height 31
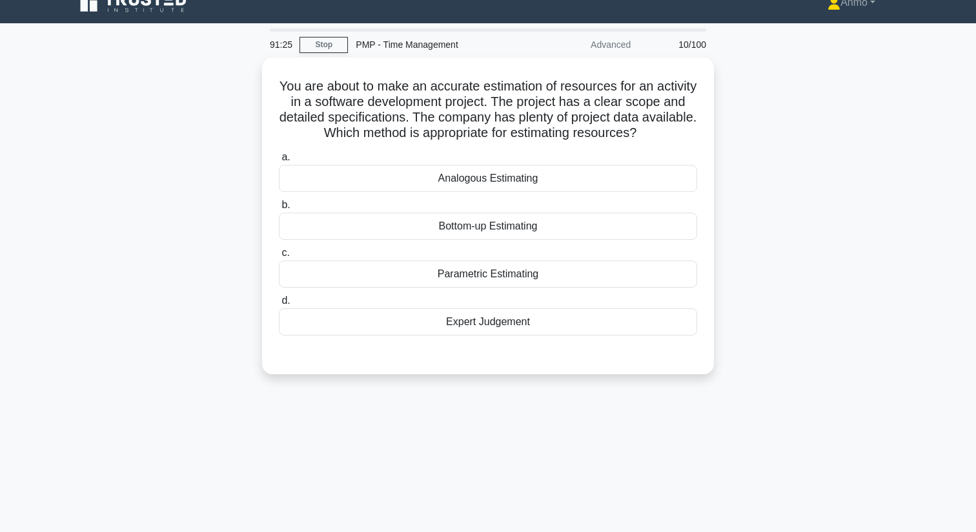
scroll to position [28, 0]
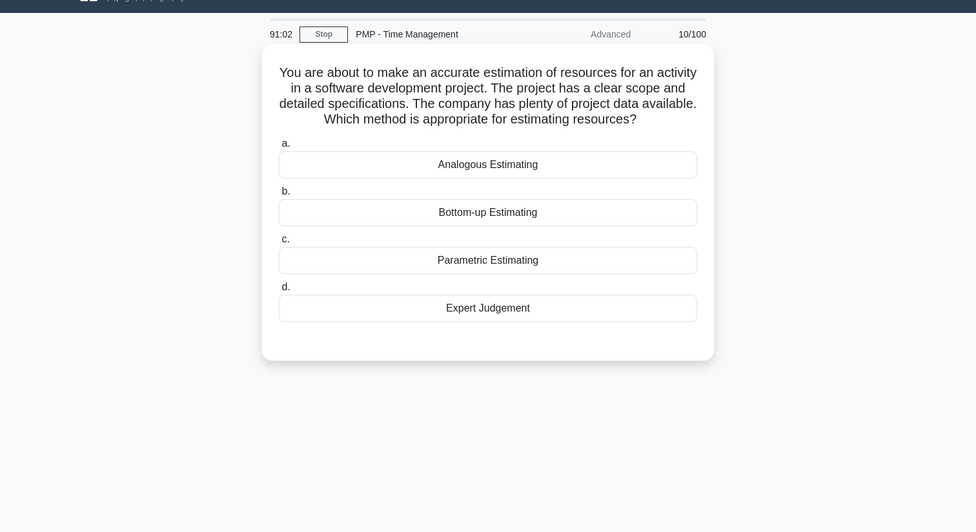
click at [479, 214] on div "Bottom-up Estimating" at bounding box center [488, 212] width 418 height 27
click at [279, 196] on input "b. Bottom-up Estimating" at bounding box center [279, 191] width 0 height 8
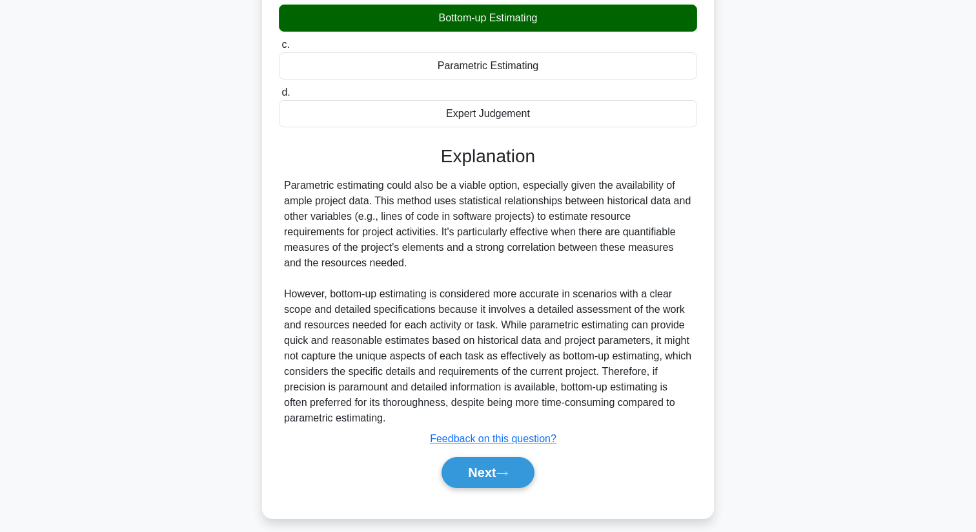
scroll to position [234, 0]
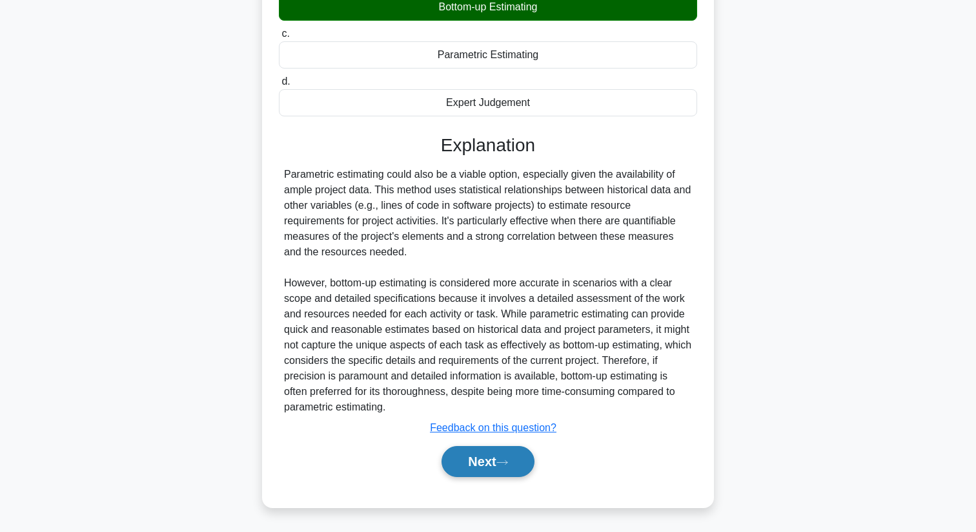
click at [485, 455] on button "Next" at bounding box center [488, 461] width 92 height 31
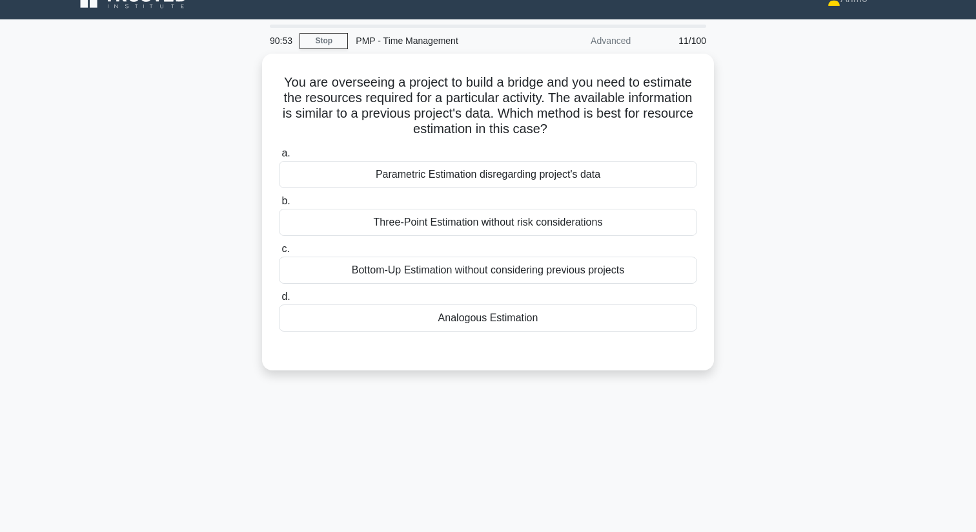
scroll to position [26, 0]
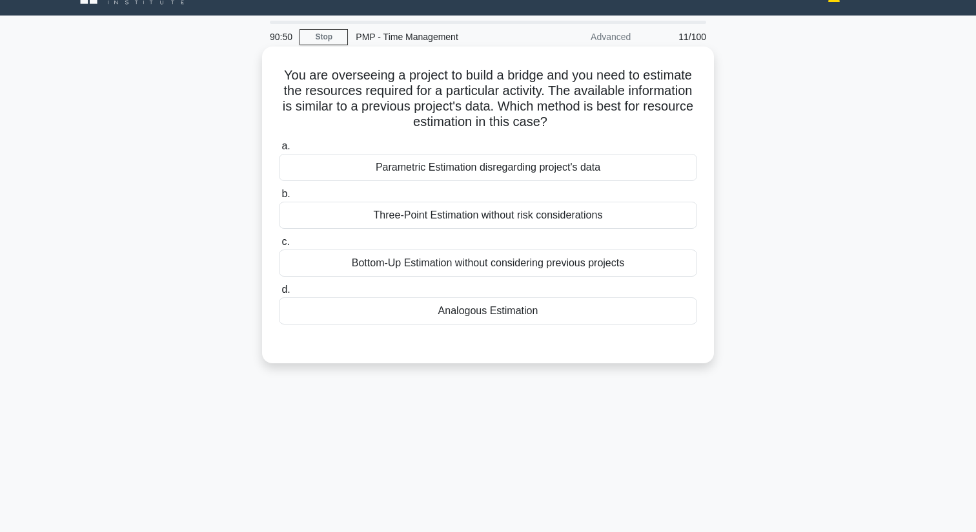
click at [488, 317] on div "Analogous Estimation" at bounding box center [488, 310] width 418 height 27
click at [279, 294] on input "d. Analogous Estimation" at bounding box center [279, 289] width 0 height 8
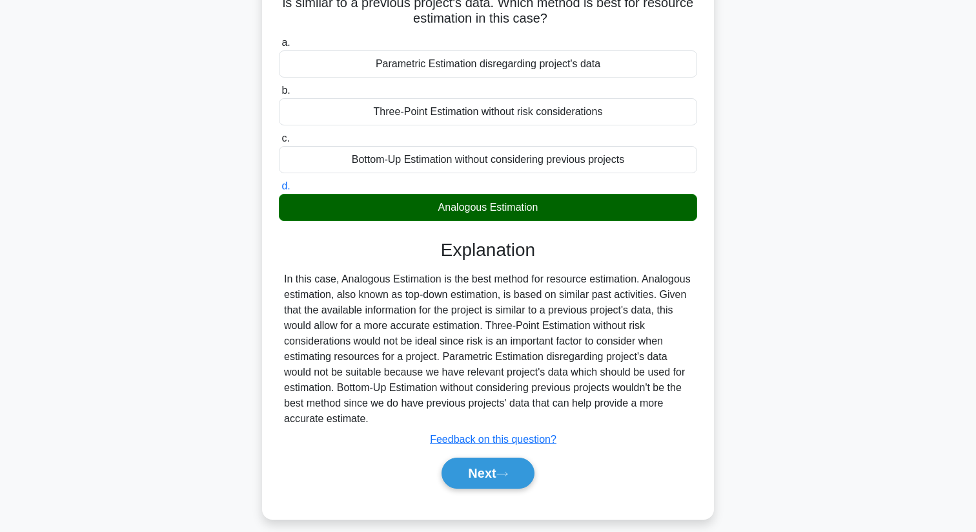
scroll to position [166, 0]
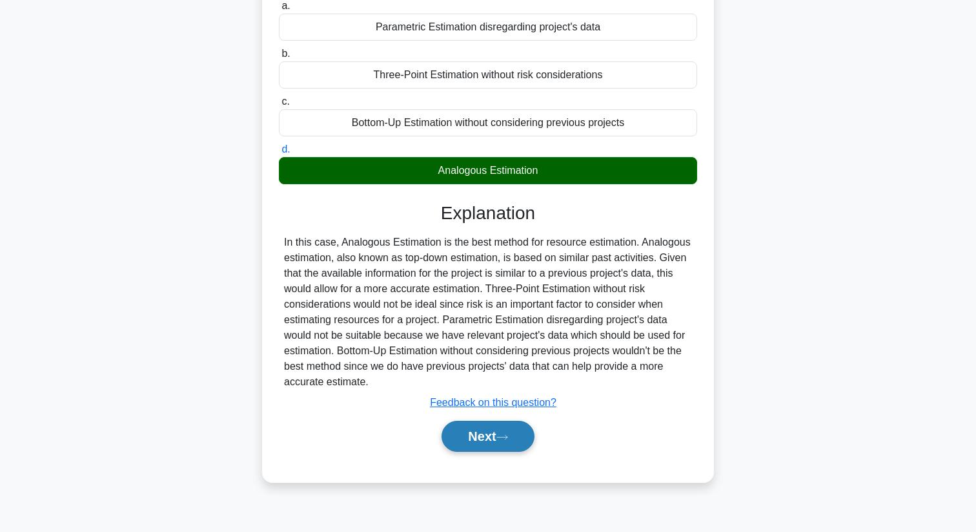
click at [490, 439] on button "Next" at bounding box center [488, 435] width 92 height 31
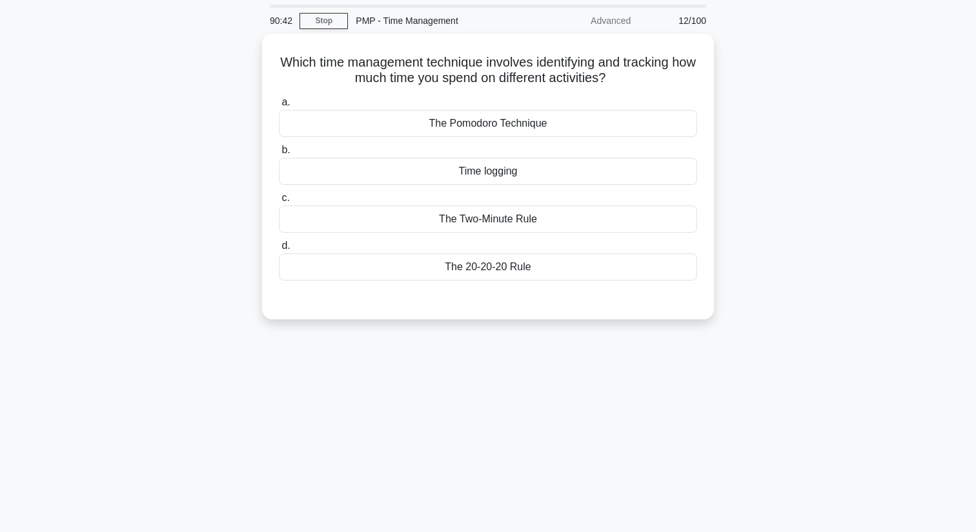
scroll to position [43, 0]
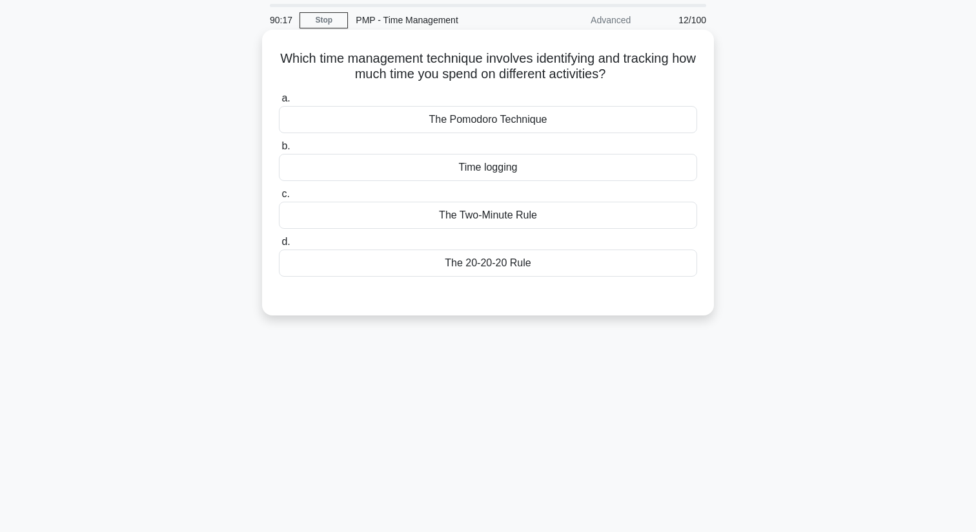
click at [504, 168] on div "Time logging" at bounding box center [488, 167] width 418 height 27
click at [279, 150] on input "b. Time logging" at bounding box center [279, 146] width 0 height 8
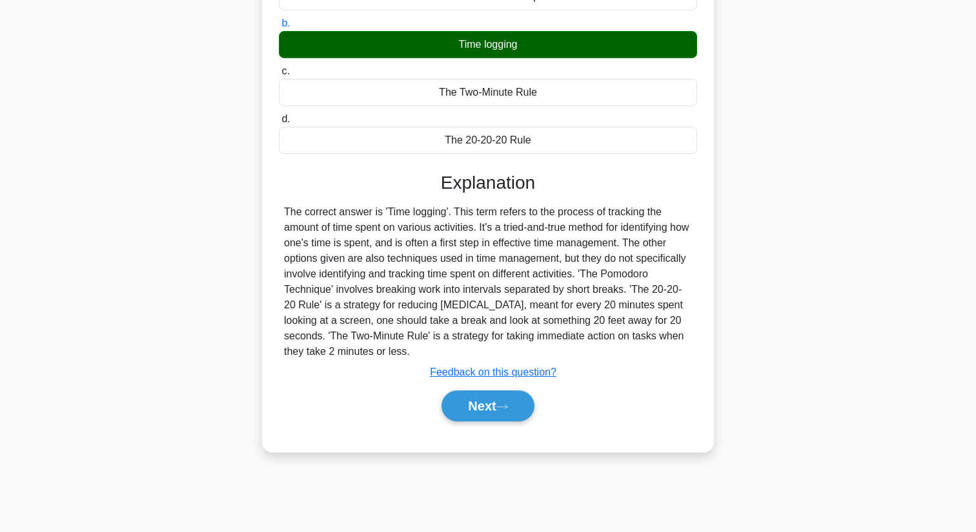
scroll to position [166, 0]
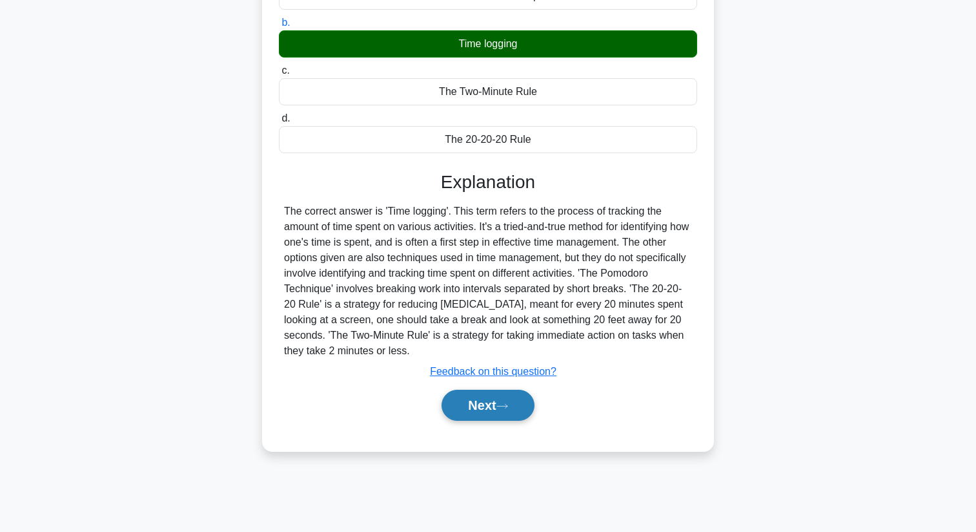
click at [479, 415] on button "Next" at bounding box center [488, 404] width 92 height 31
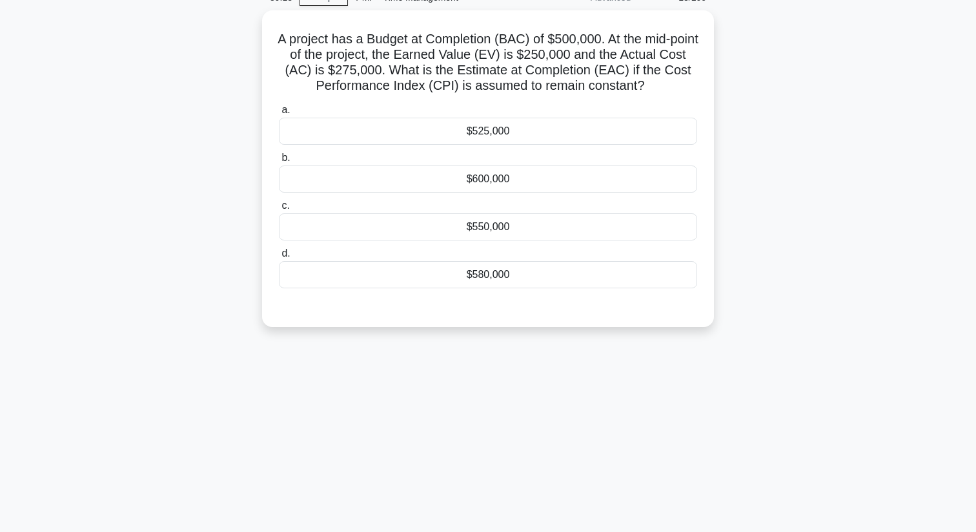
scroll to position [67, 0]
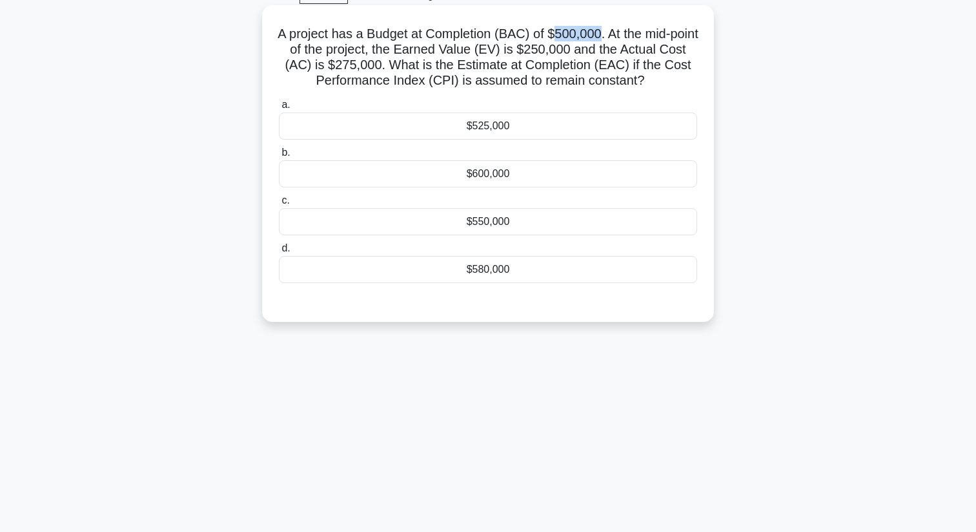
drag, startPoint x: 612, startPoint y: 34, endPoint x: 569, endPoint y: 35, distance: 43.3
click at [569, 35] on h5 "A project has a Budget at Completion (BAC) of $500,000. At the mid-point of the…" at bounding box center [488, 57] width 421 height 63
copy h5 "500,000"
click at [499, 226] on div "$550,000" at bounding box center [488, 221] width 418 height 27
click at [279, 205] on input "c. $550,000" at bounding box center [279, 200] width 0 height 8
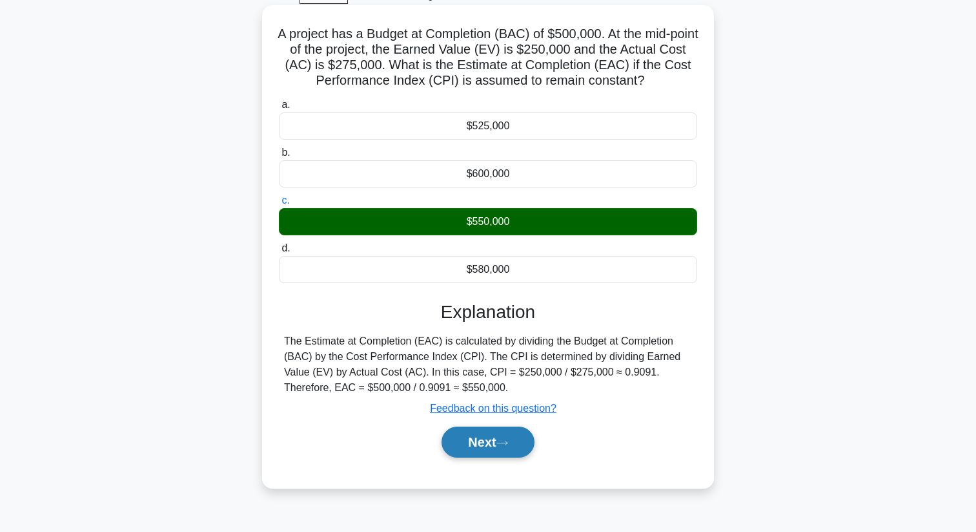
click at [485, 443] on button "Next" at bounding box center [488, 441] width 92 height 31
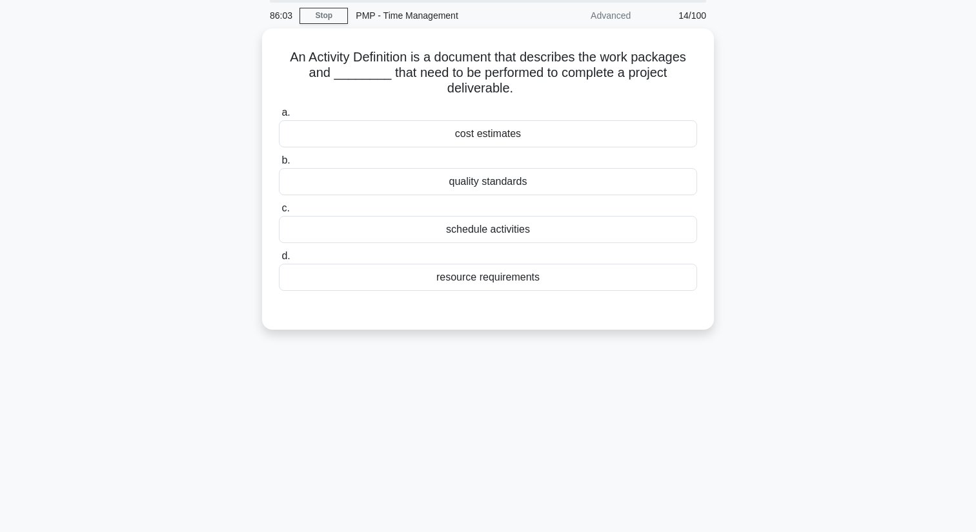
scroll to position [50, 0]
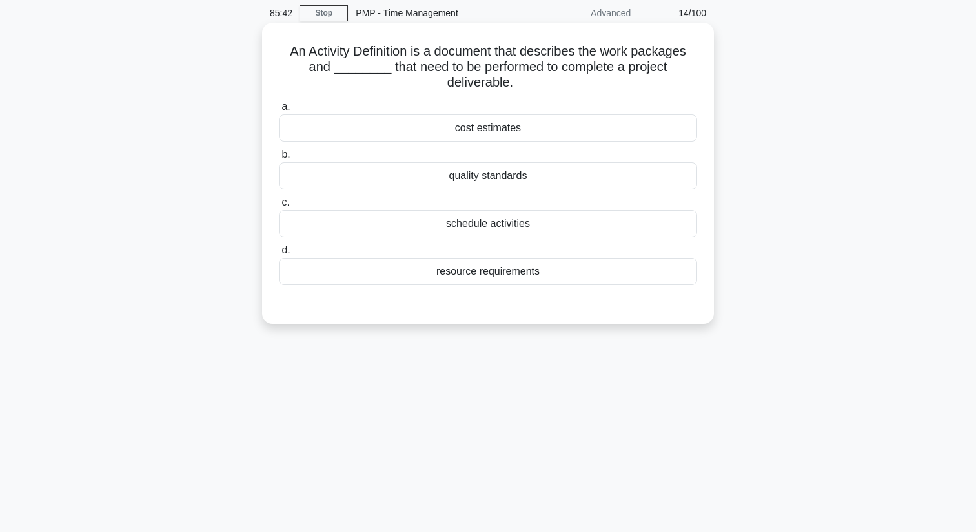
click at [541, 226] on div "schedule activities" at bounding box center [488, 223] width 418 height 27
click at [279, 207] on input "c. schedule activities" at bounding box center [279, 202] width 0 height 8
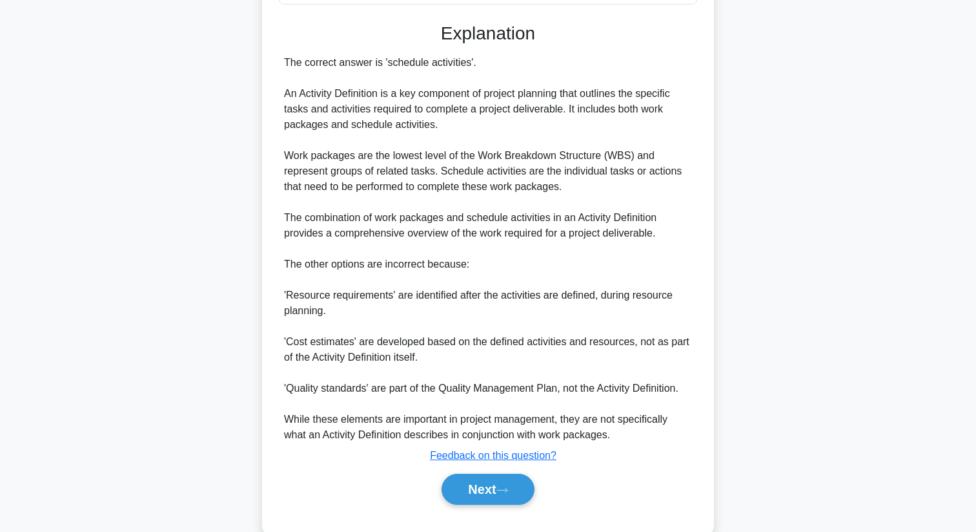
scroll to position [358, 0]
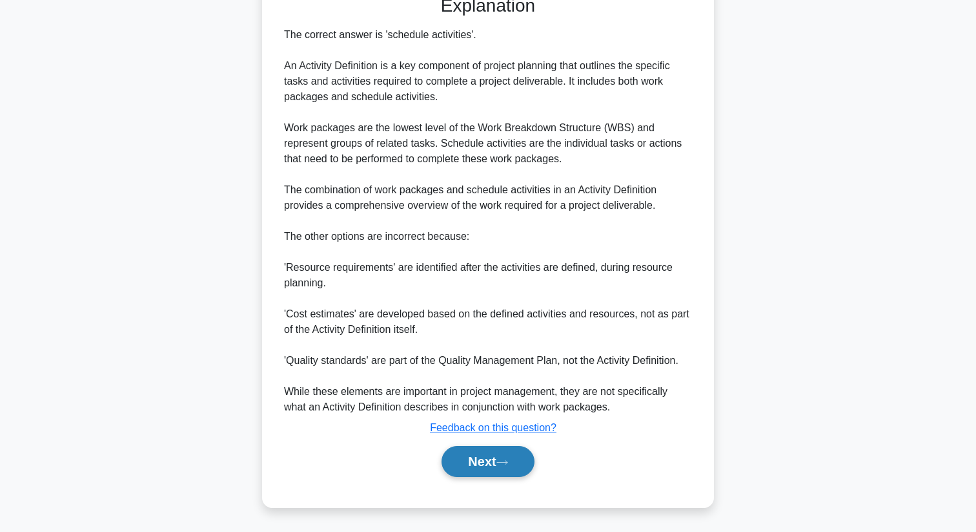
click at [508, 466] on icon at bounding box center [503, 462] width 12 height 7
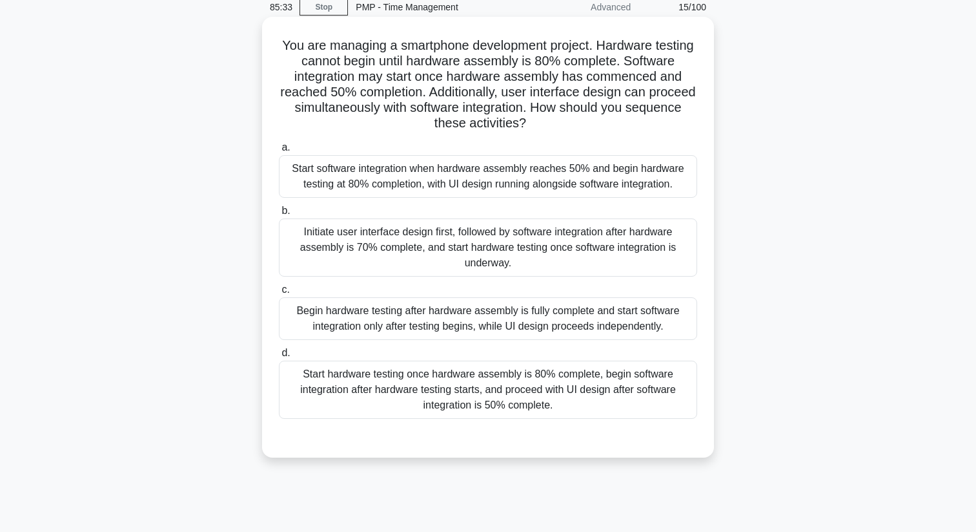
scroll to position [56, 0]
click at [500, 191] on div "Start software integration when hardware assembly reaches 50% and begin hardwar…" at bounding box center [488, 175] width 418 height 43
click at [279, 151] on input "a. Start software integration when hardware assembly reaches 50% and begin hard…" at bounding box center [279, 147] width 0 height 8
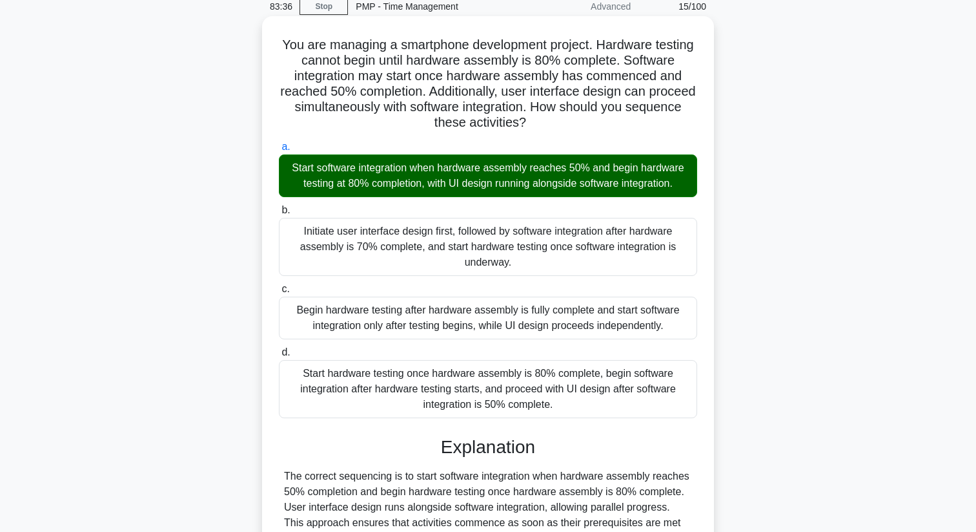
scroll to position [203, 0]
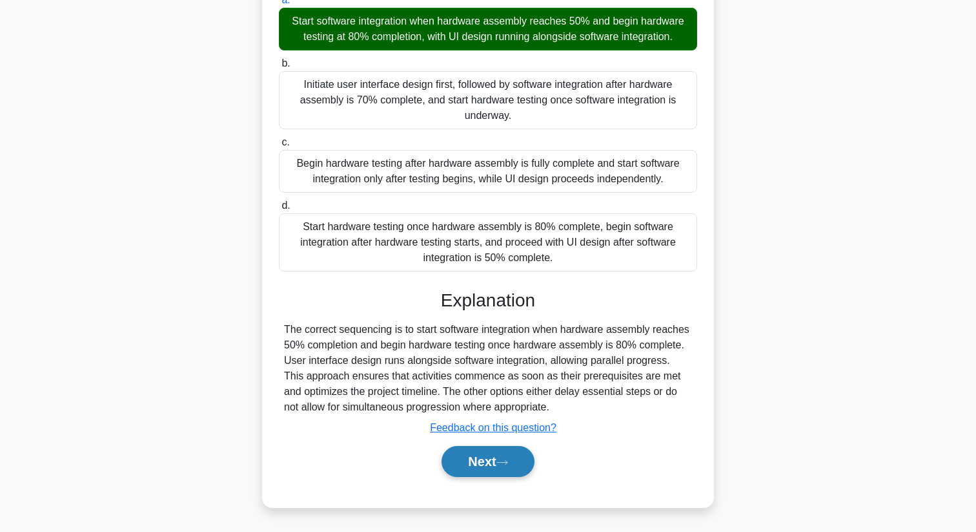
click at [488, 452] on button "Next" at bounding box center [488, 461] width 92 height 31
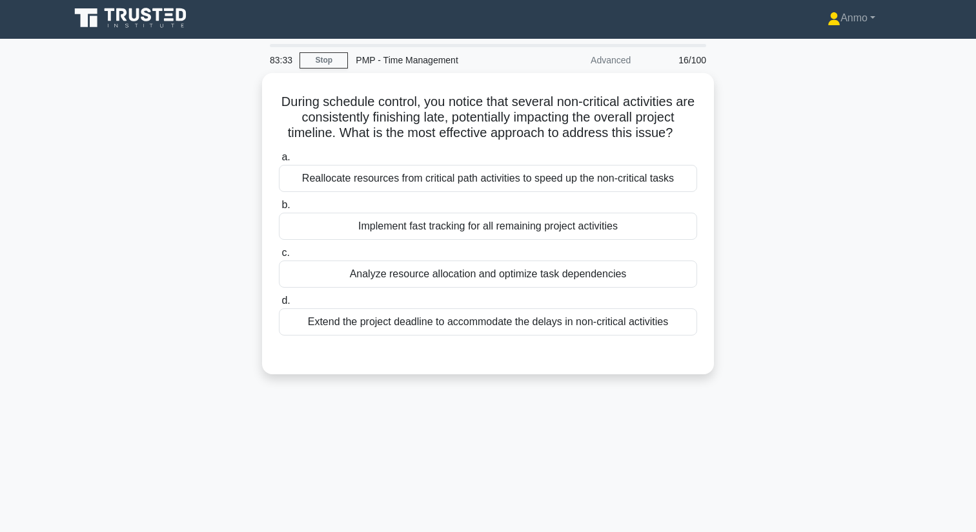
scroll to position [0, 0]
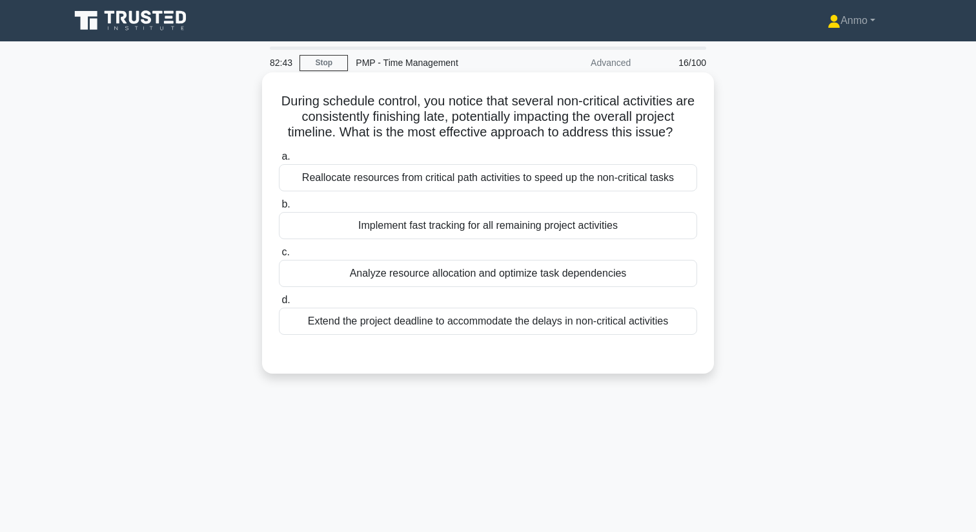
click at [495, 276] on div "Analyze resource allocation and optimize task dependencies" at bounding box center [488, 273] width 418 height 27
click at [279, 256] on input "c. Analyze resource allocation and optimize task dependencies" at bounding box center [279, 252] width 0 height 8
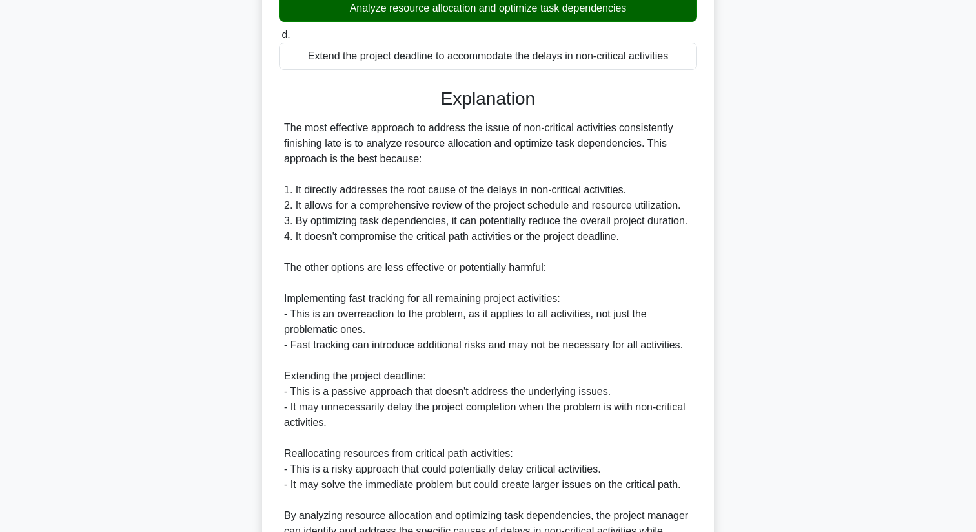
scroll to position [404, 0]
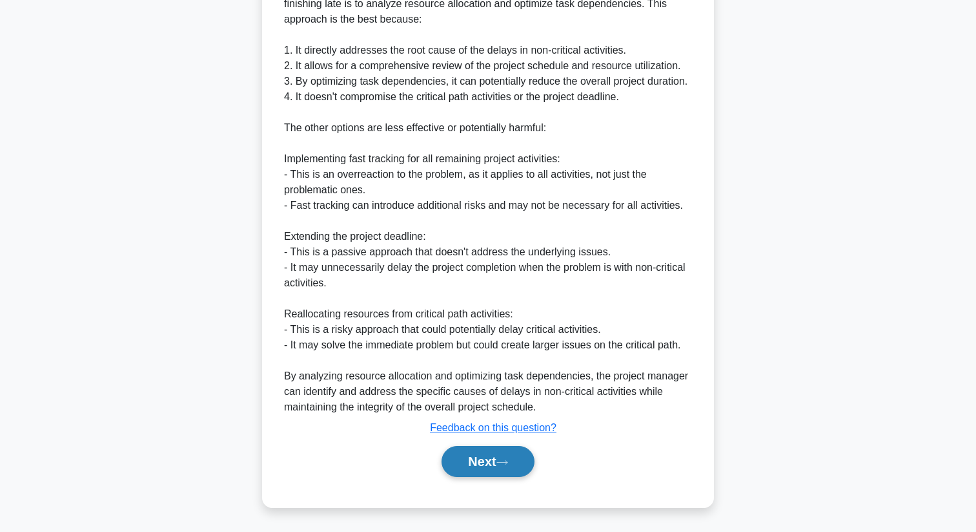
click at [517, 451] on button "Next" at bounding box center [488, 461] width 92 height 31
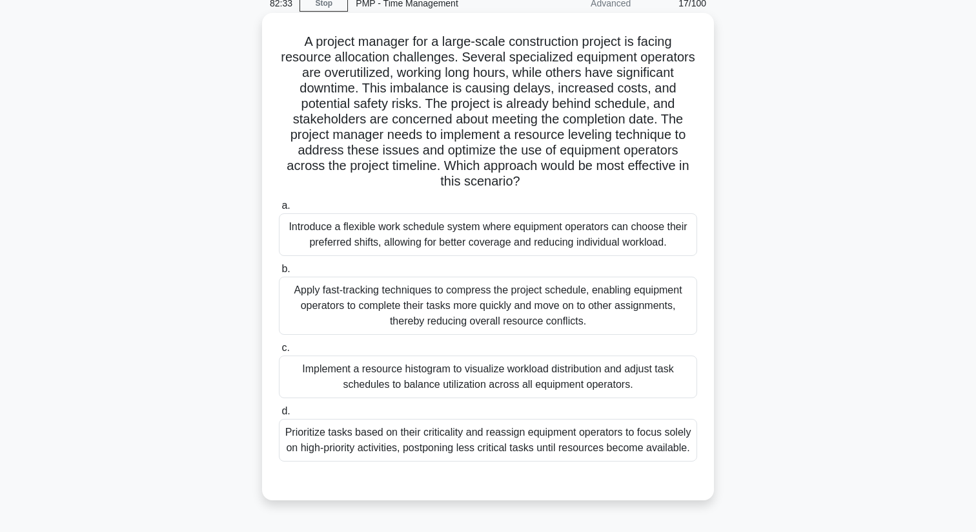
scroll to position [71, 0]
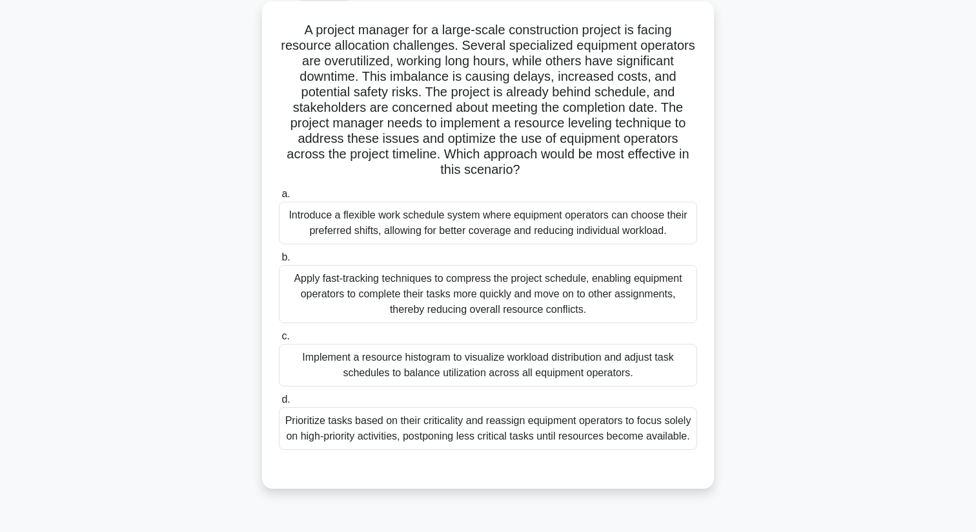
click at [462, 426] on div "Prioritize tasks based on their criticality and reassign equipment operators to…" at bounding box center [488, 428] width 418 height 43
click at [279, 404] on input "d. Prioritize tasks based on their criticality and reassign equipment operators…" at bounding box center [279, 399] width 0 height 8
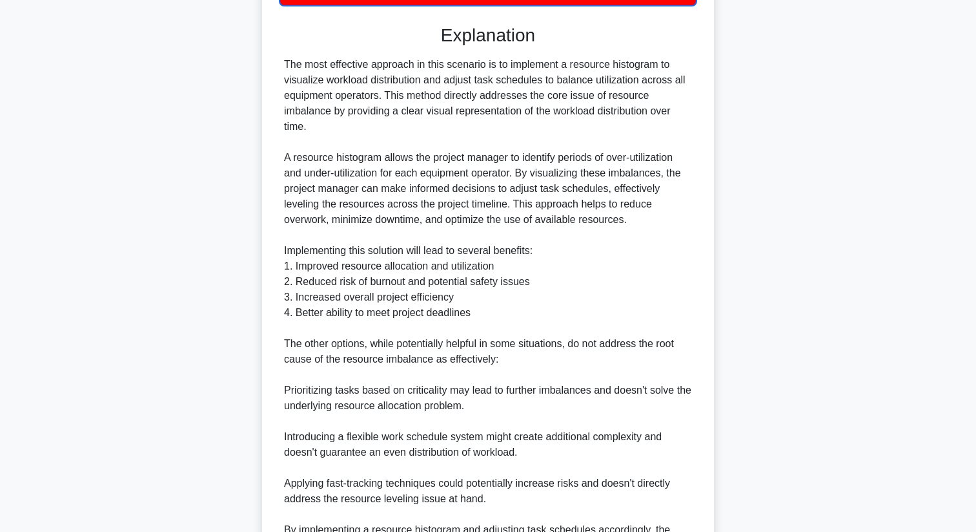
scroll to position [669, 0]
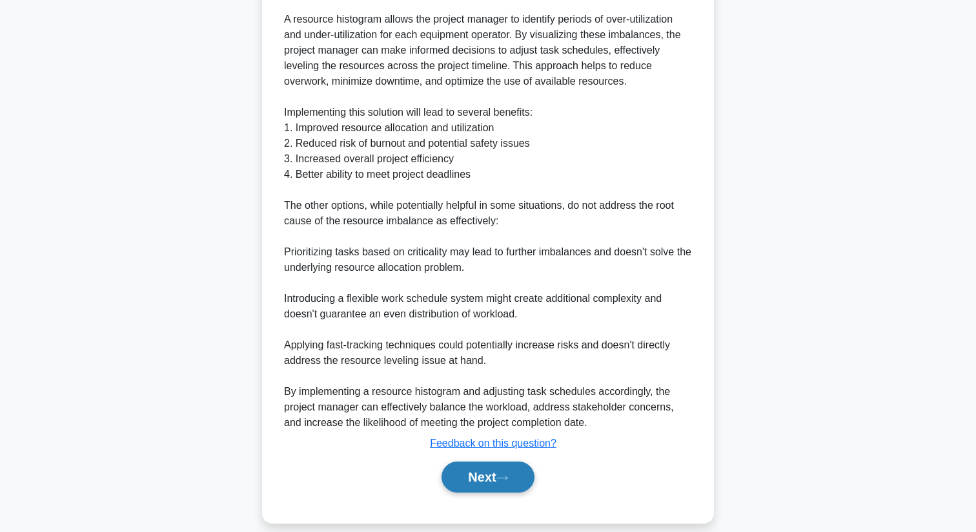
click at [495, 461] on button "Next" at bounding box center [488, 476] width 92 height 31
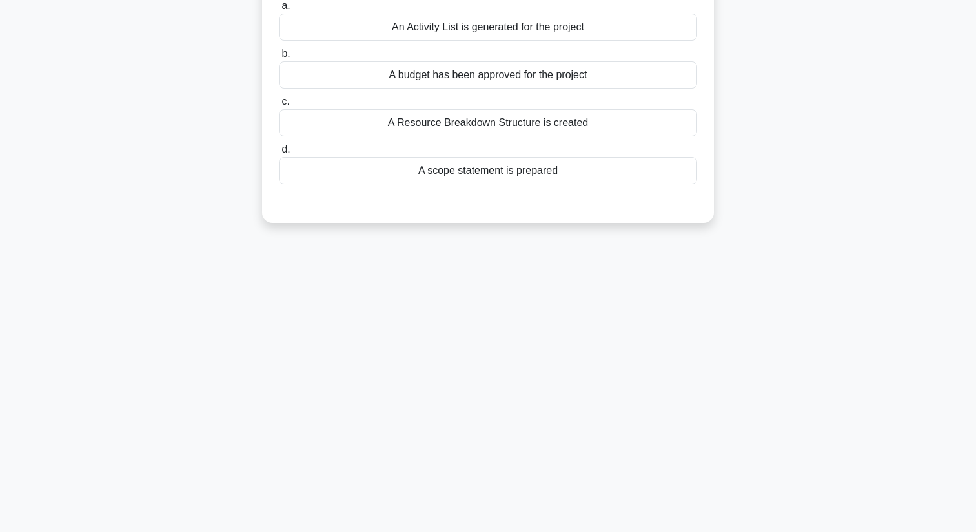
scroll to position [0, 0]
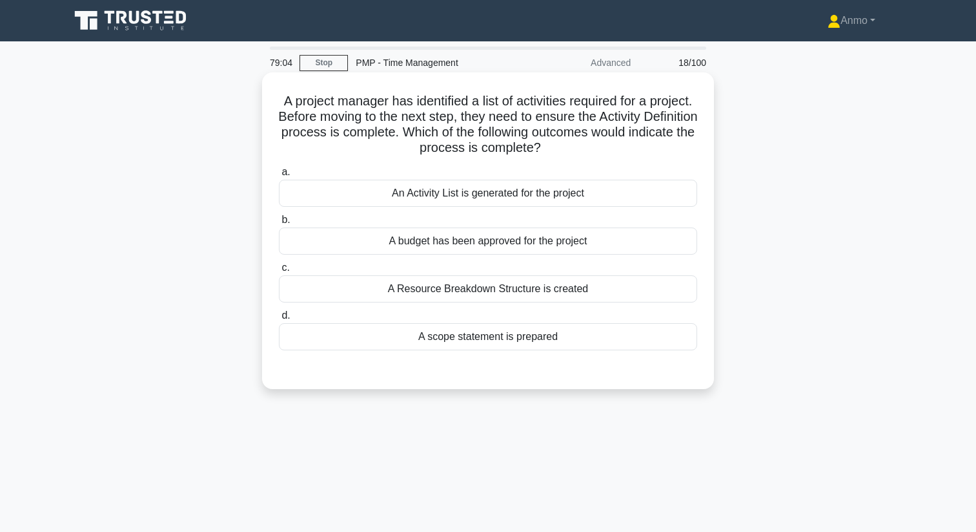
click at [464, 191] on div "An Activity List is generated for the project" at bounding box center [488, 193] width 418 height 27
click at [279, 176] on input "a. An Activity List is generated for the project" at bounding box center [279, 172] width 0 height 8
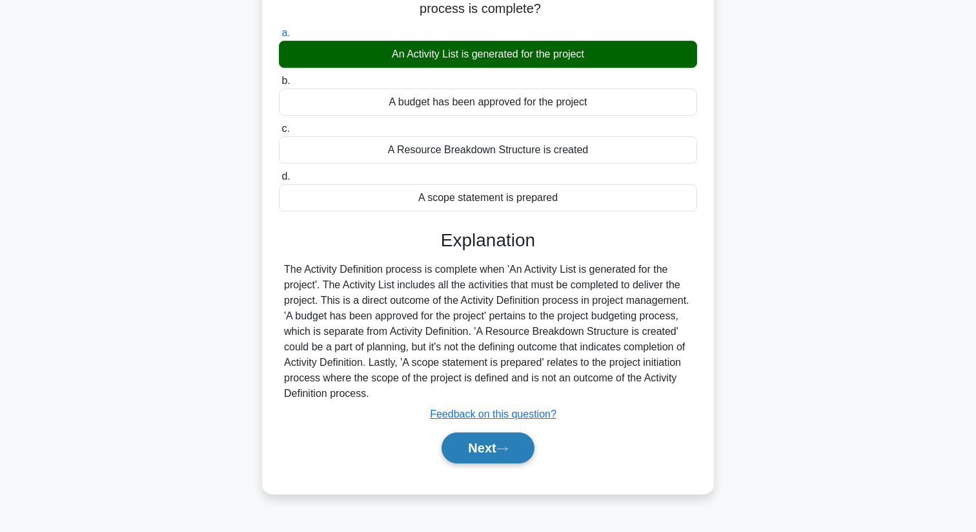
scroll to position [166, 0]
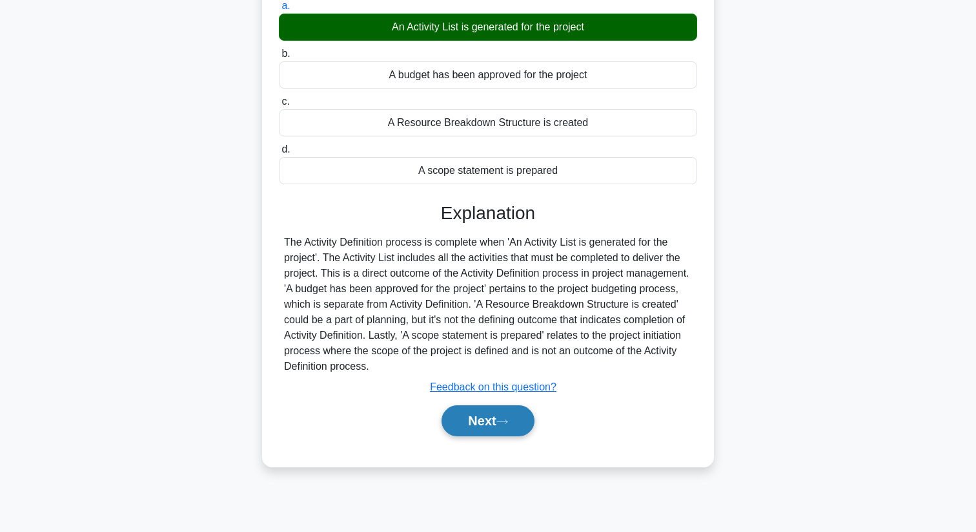
click at [486, 419] on button "Next" at bounding box center [488, 420] width 92 height 31
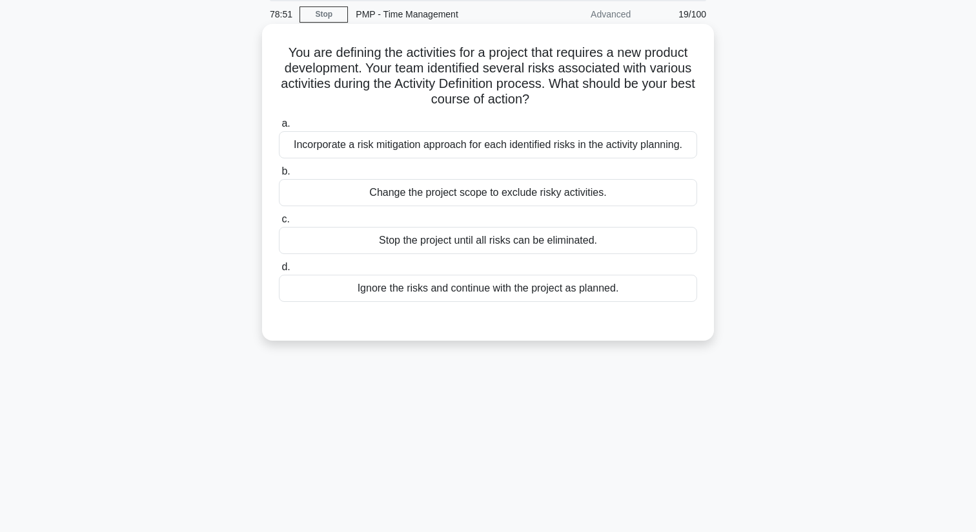
scroll to position [55, 0]
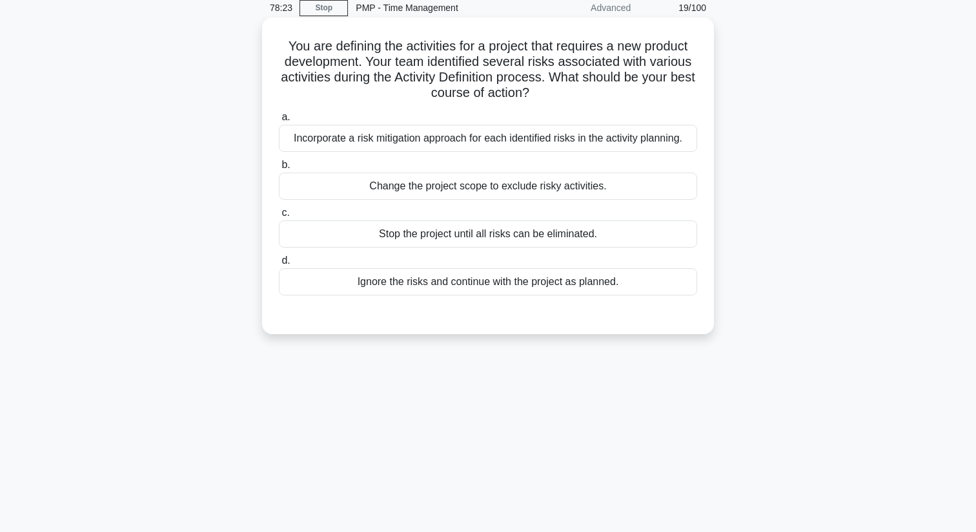
click at [533, 128] on div "Incorporate a risk mitigation approach for each identified risks in the activit…" at bounding box center [488, 138] width 418 height 27
click at [279, 121] on input "a. Incorporate a risk mitigation approach for each identified risks in the acti…" at bounding box center [279, 117] width 0 height 8
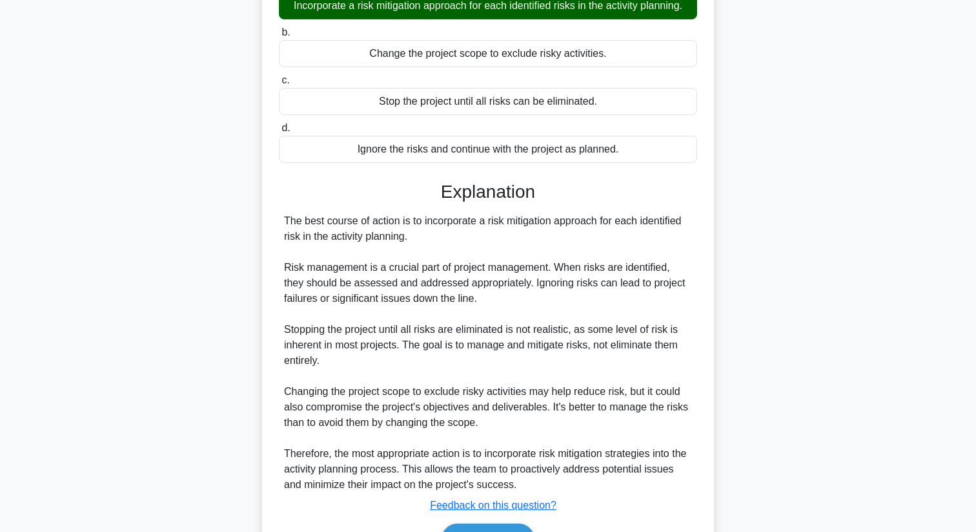
scroll to position [265, 0]
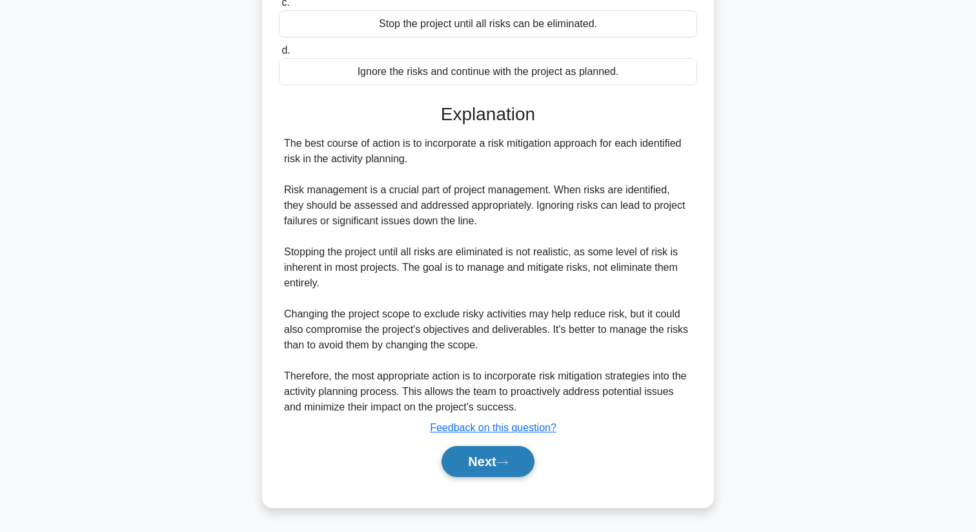
click at [502, 453] on button "Next" at bounding box center [488, 461] width 92 height 31
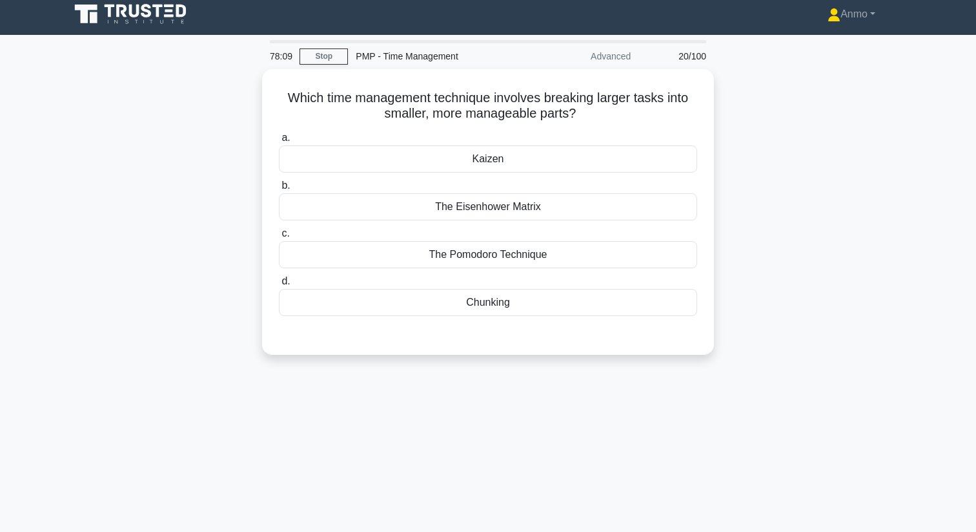
scroll to position [0, 0]
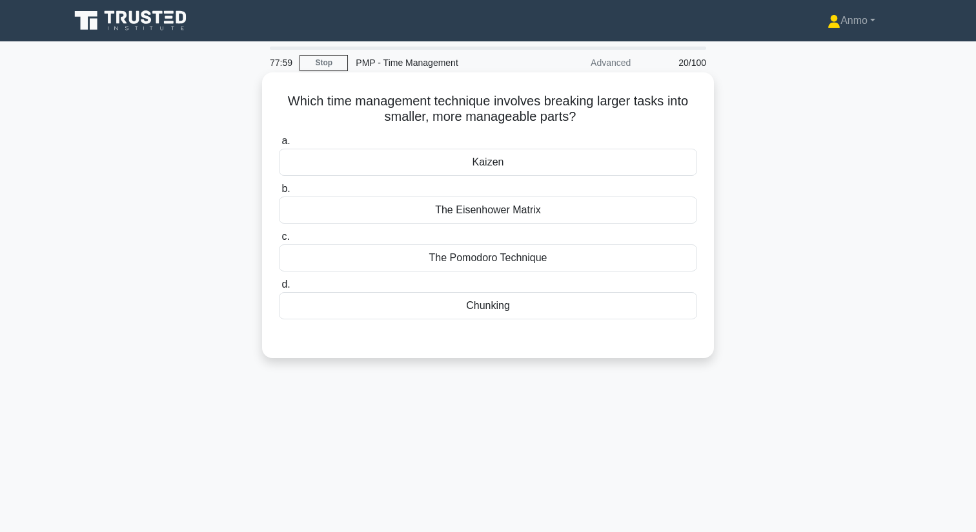
click at [468, 165] on div "Kaizen" at bounding box center [488, 162] width 418 height 27
click at [279, 145] on input "a. [GEOGRAPHIC_DATA]" at bounding box center [279, 141] width 0 height 8
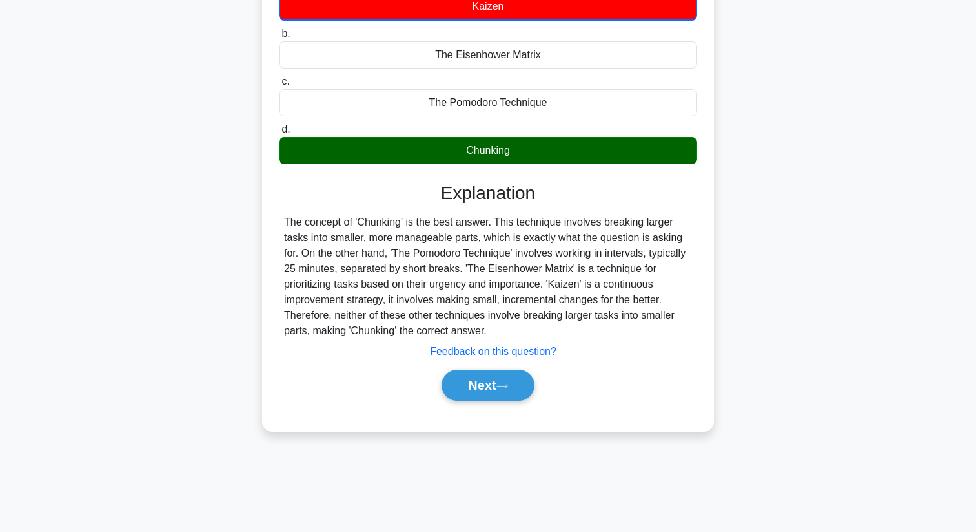
scroll to position [157, 0]
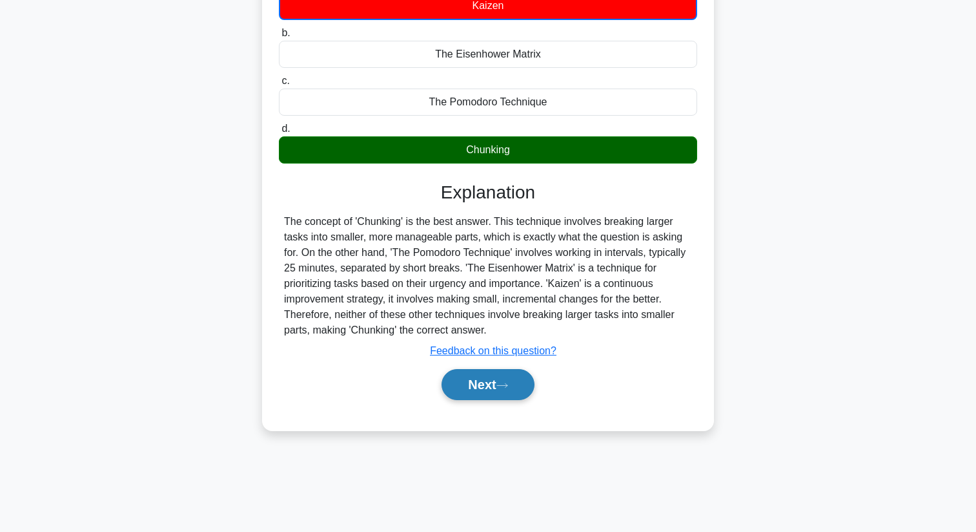
click at [471, 387] on button "Next" at bounding box center [488, 384] width 92 height 31
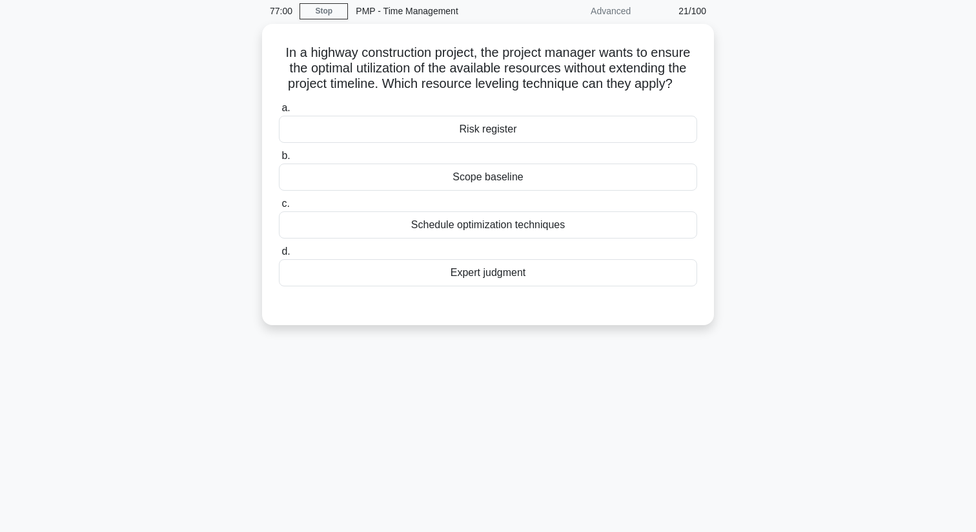
scroll to position [14, 0]
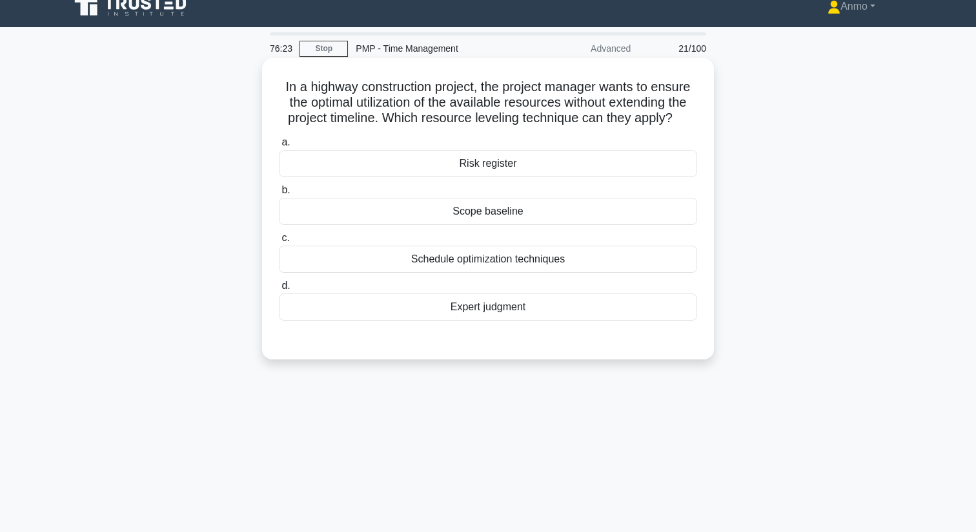
click at [542, 254] on div "Schedule optimization techniques" at bounding box center [488, 258] width 418 height 27
click at [279, 242] on input "c. Schedule optimization techniques" at bounding box center [279, 238] width 0 height 8
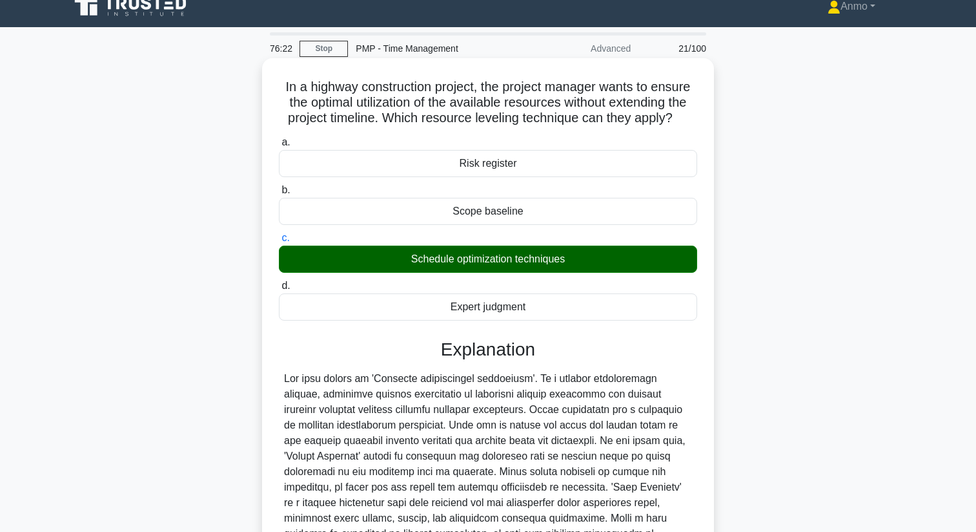
scroll to position [203, 0]
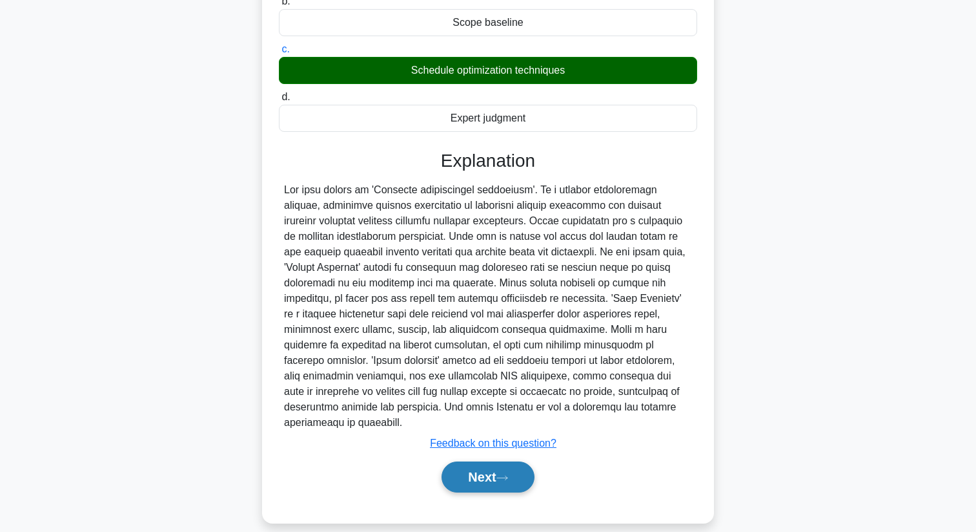
click at [484, 464] on button "Next" at bounding box center [488, 476] width 92 height 31
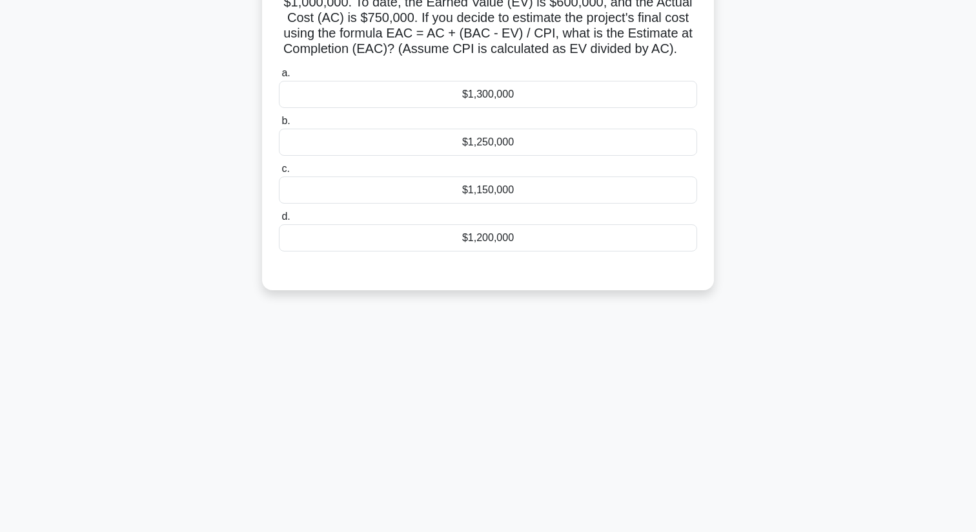
scroll to position [0, 0]
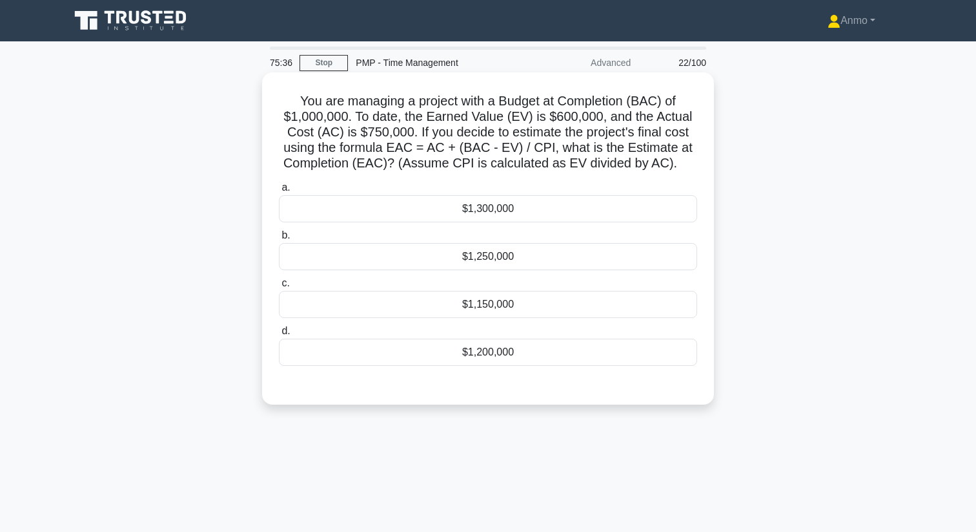
click at [497, 296] on div "$1,150,000" at bounding box center [488, 304] width 418 height 27
click at [279, 287] on input "c. $1,150,000" at bounding box center [279, 283] width 0 height 8
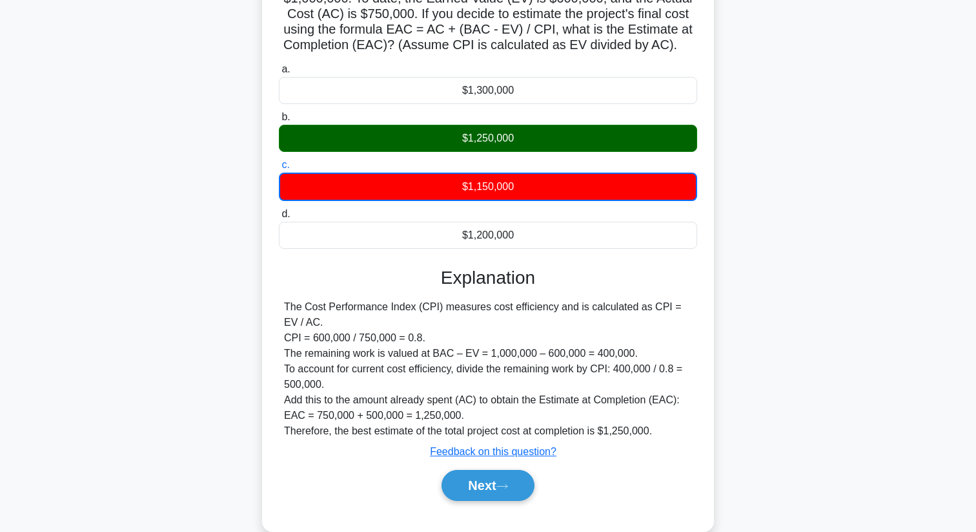
scroll to position [166, 0]
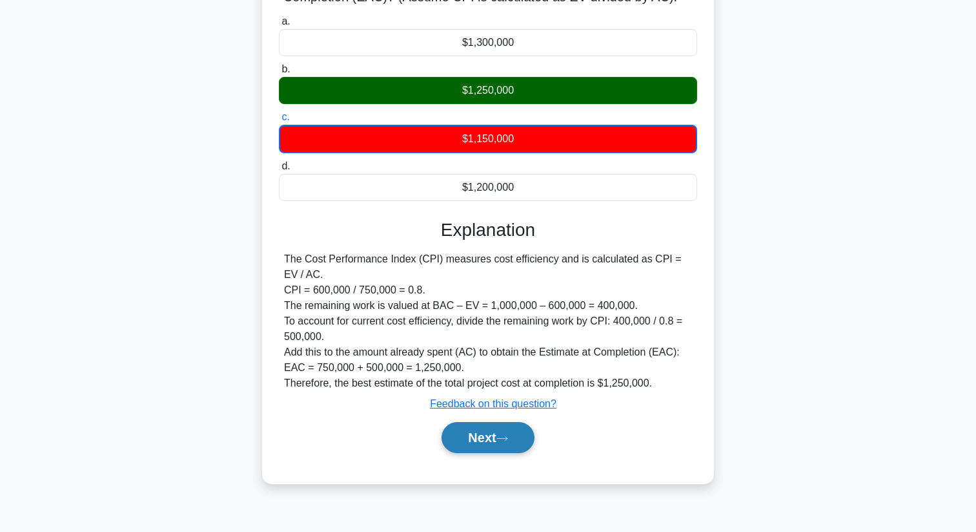
click at [475, 442] on button "Next" at bounding box center [488, 437] width 92 height 31
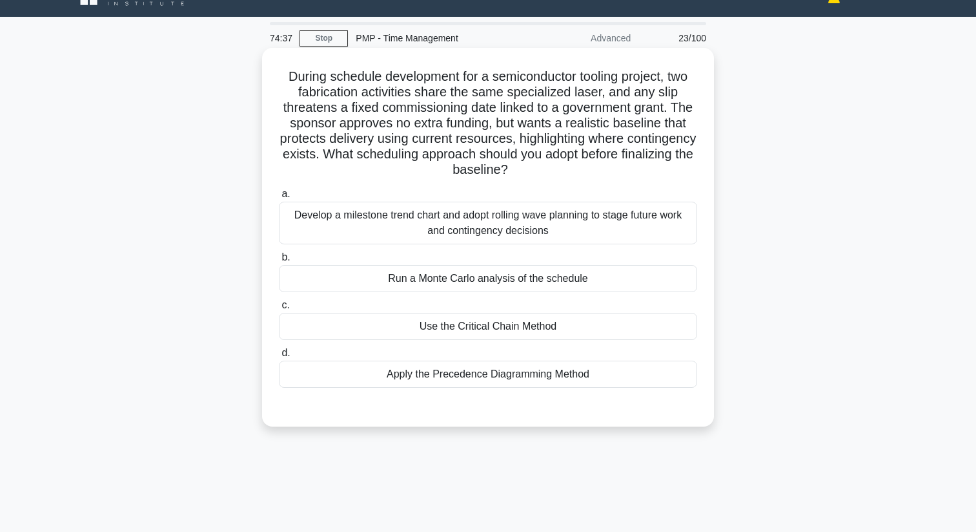
scroll to position [14, 0]
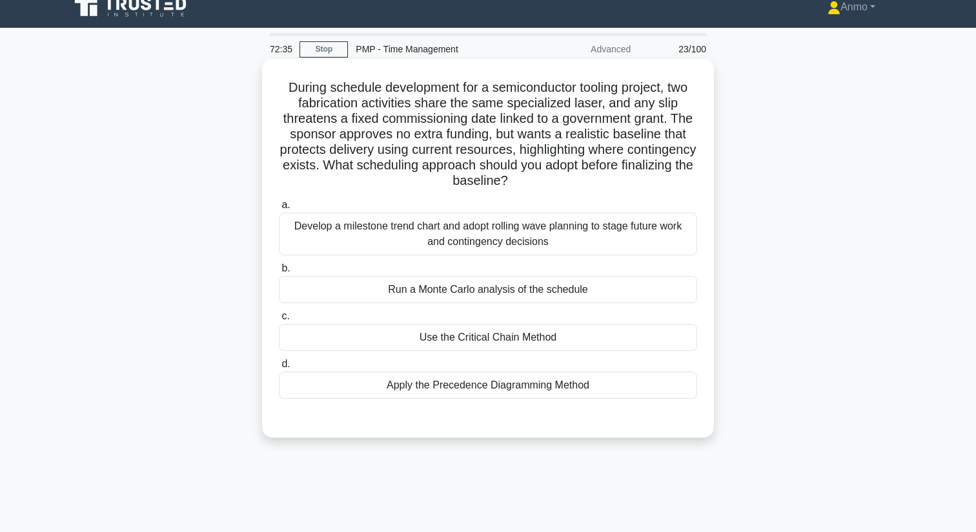
click at [544, 295] on div "Run a Monte Carlo analysis of the schedule" at bounding box center [488, 289] width 418 height 27
click at [279, 273] on input "b. Run a Monte Carlo analysis of the schedule" at bounding box center [279, 268] width 0 height 8
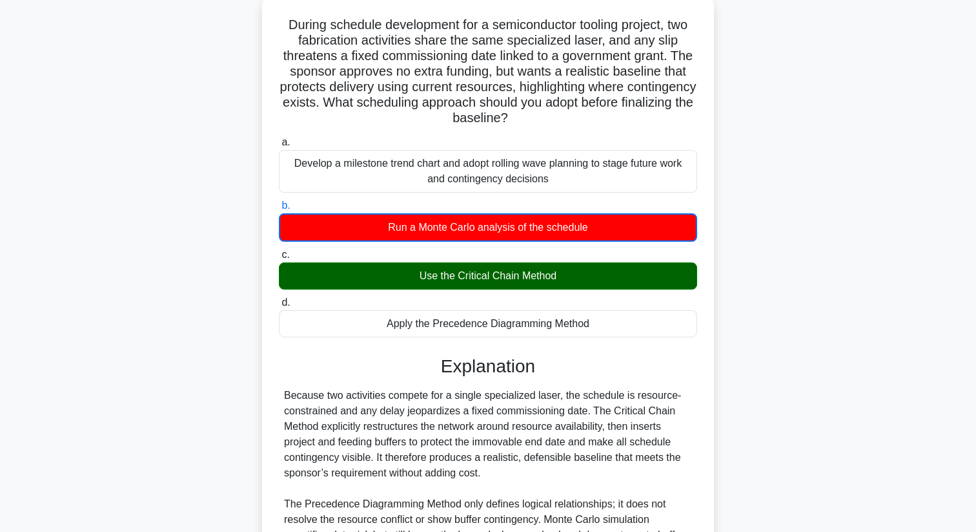
scroll to position [0, 0]
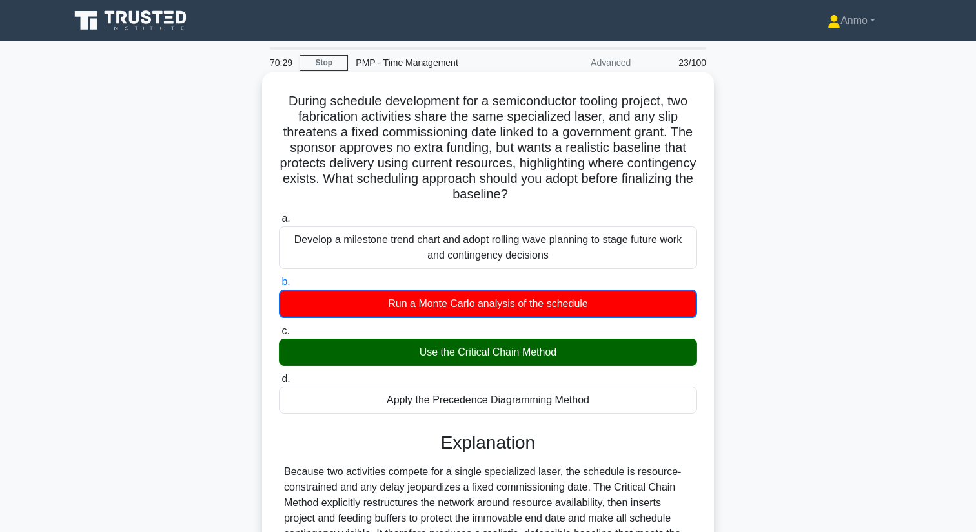
drag, startPoint x: 514, startPoint y: 197, endPoint x: 286, endPoint y: 97, distance: 249.0
click at [286, 97] on h5 "During schedule development for a semiconductor tooling project, two fabricatio…" at bounding box center [488, 148] width 421 height 110
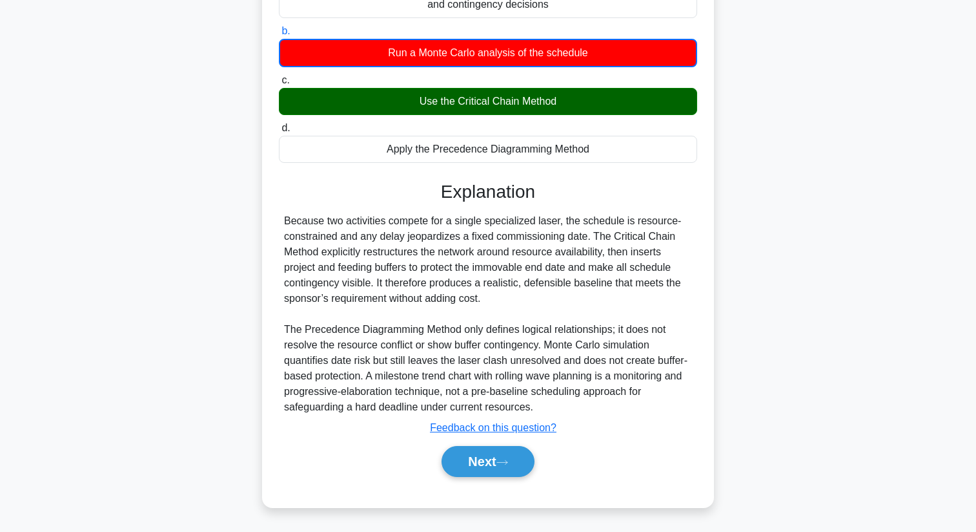
copy h5 "During schedule development for a semiconductor tooling project, two fabricatio…"
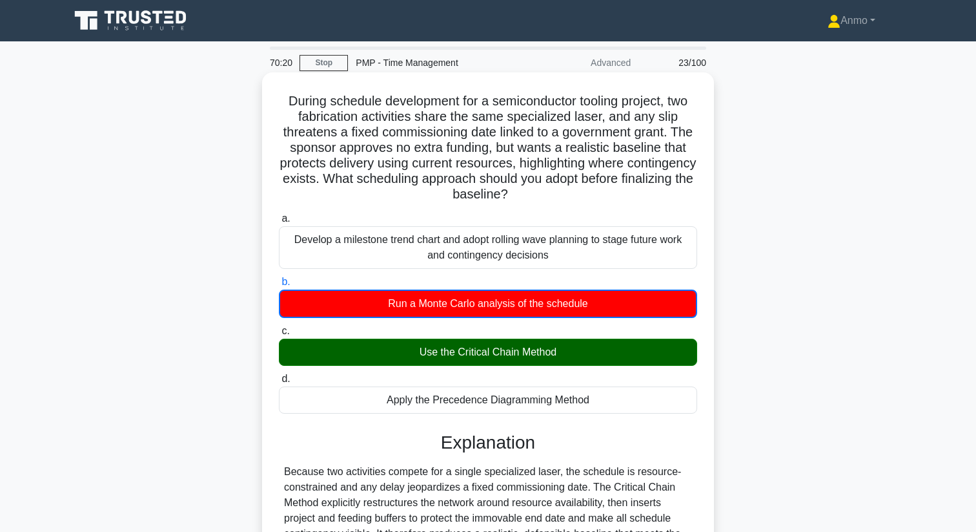
click at [703, 419] on div "During schedule development for a semiconductor tooling project, two fabricatio…" at bounding box center [488, 414] width 442 height 675
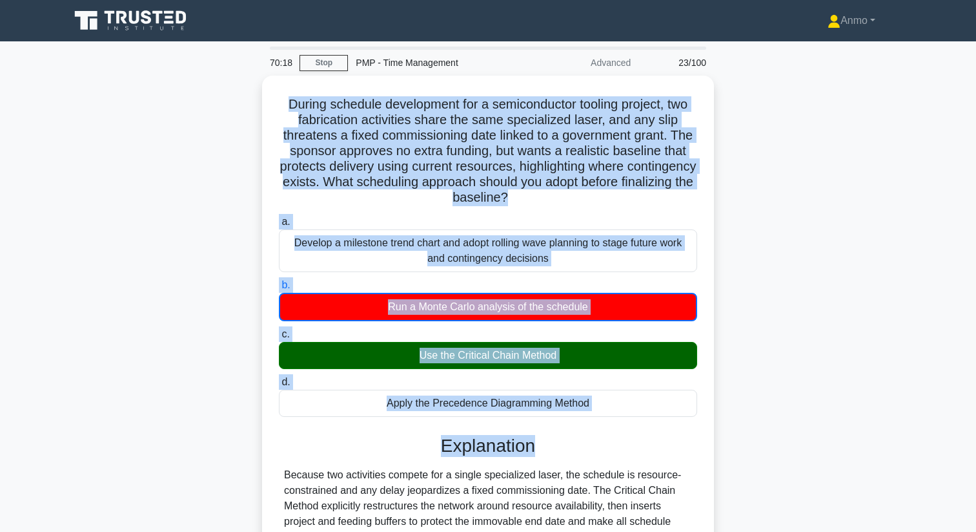
drag, startPoint x: 703, startPoint y: 419, endPoint x: 234, endPoint y: 99, distance: 566.9
click at [234, 101] on div "During schedule development for a semiconductor tooling project, two fabricatio…" at bounding box center [488, 426] width 852 height 701
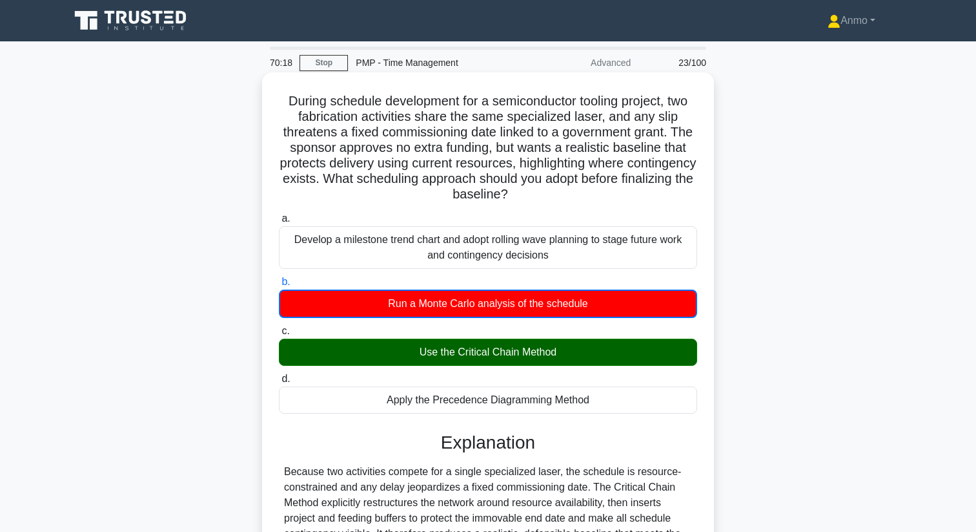
click at [282, 110] on h5 "During schedule development for a semiconductor tooling project, two fabricatio…" at bounding box center [488, 148] width 421 height 110
drag, startPoint x: 287, startPoint y: 98, endPoint x: 641, endPoint y: 413, distance: 473.5
click at [641, 413] on div "During schedule development for a semiconductor tooling project, two fabricatio…" at bounding box center [488, 414] width 442 height 675
copy div "During schedule development for a semiconductor tooling project, two fabricatio…"
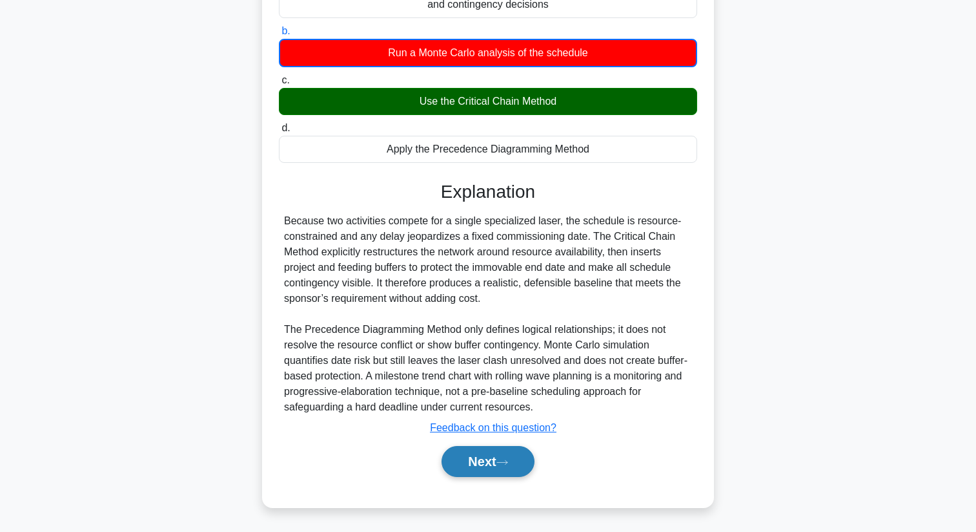
click at [478, 464] on button "Next" at bounding box center [488, 461] width 92 height 31
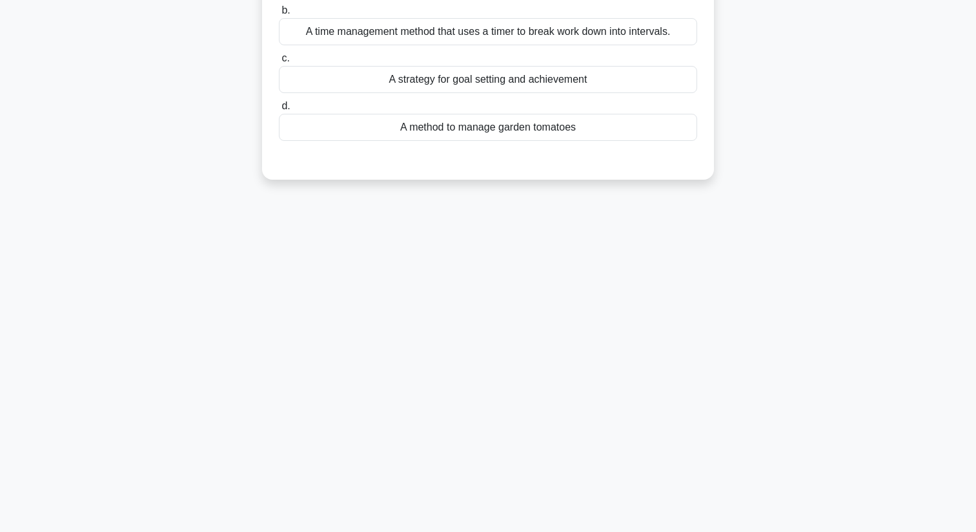
scroll to position [0, 0]
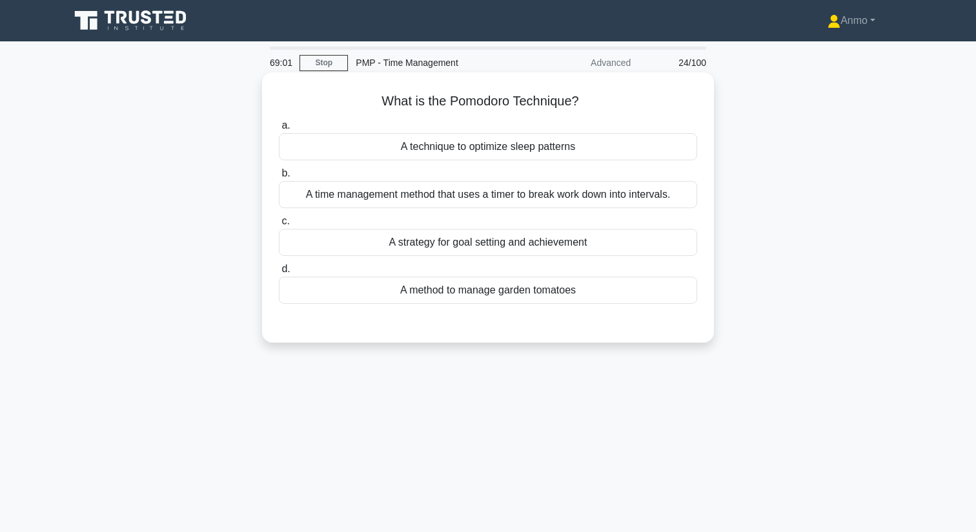
click at [482, 247] on div "A strategy for goal setting and achievement" at bounding box center [488, 242] width 418 height 27
click at [279, 225] on input "c. A strategy for goal setting and achievement" at bounding box center [279, 221] width 0 height 8
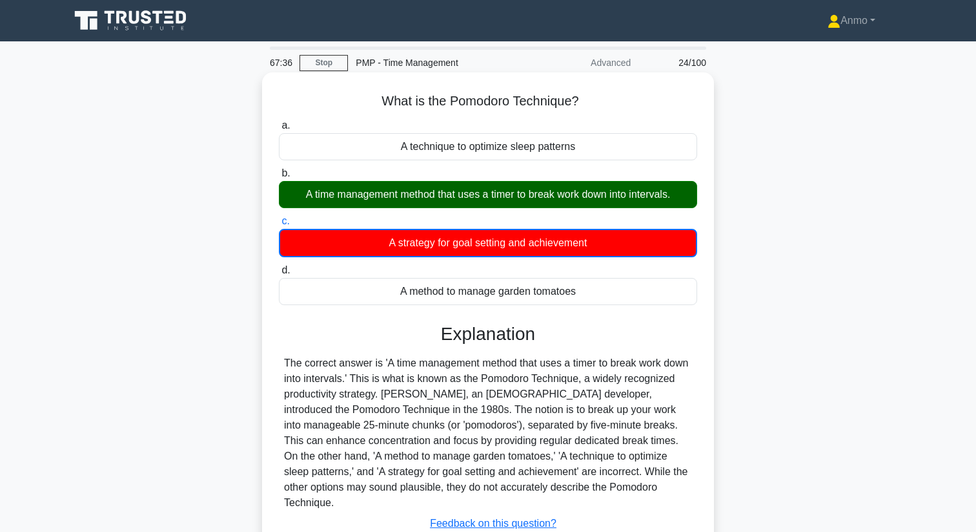
drag, startPoint x: 381, startPoint y: 101, endPoint x: 609, endPoint y: 301, distance: 303.0
click at [609, 301] on div "What is the Pomodoro Technique? .spinner_0XTQ{transform-origin:center;animation…" at bounding box center [488, 337] width 442 height 520
copy div "What is the Pomodoro Technique? .spinner_0XTQ{transform-origin:center;animation…"
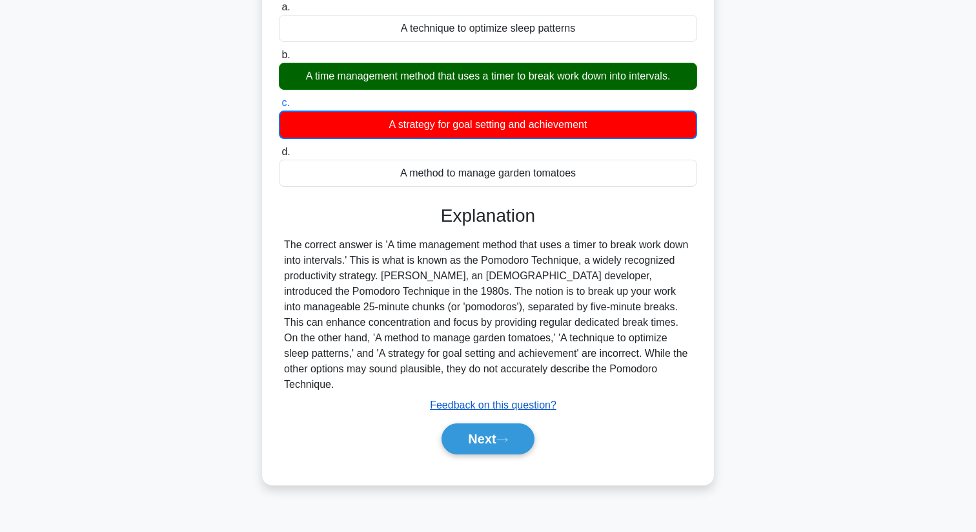
scroll to position [150, 0]
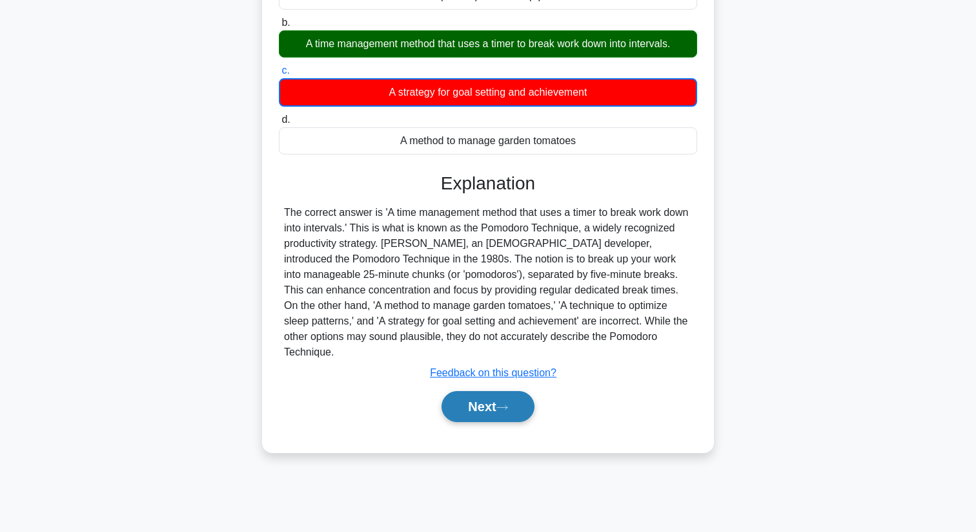
click at [501, 391] on button "Next" at bounding box center [488, 406] width 92 height 31
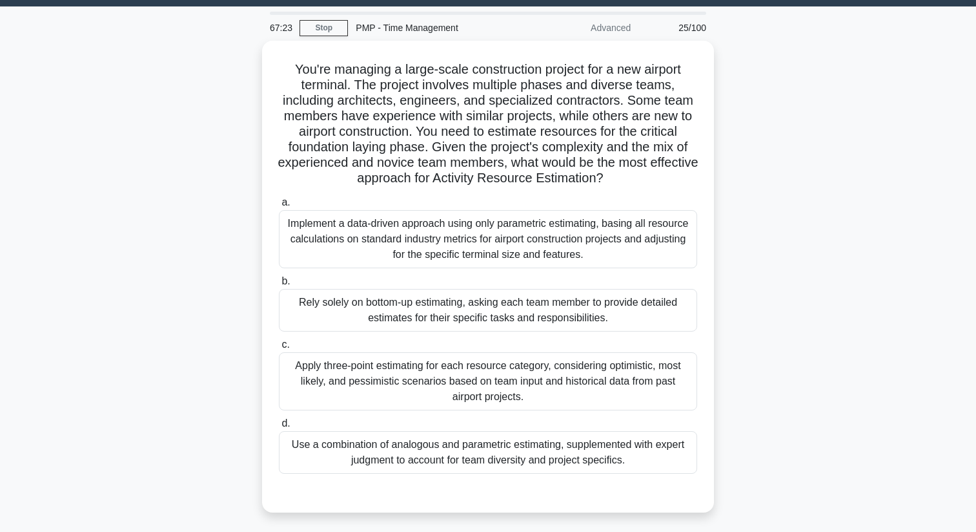
scroll to position [0, 0]
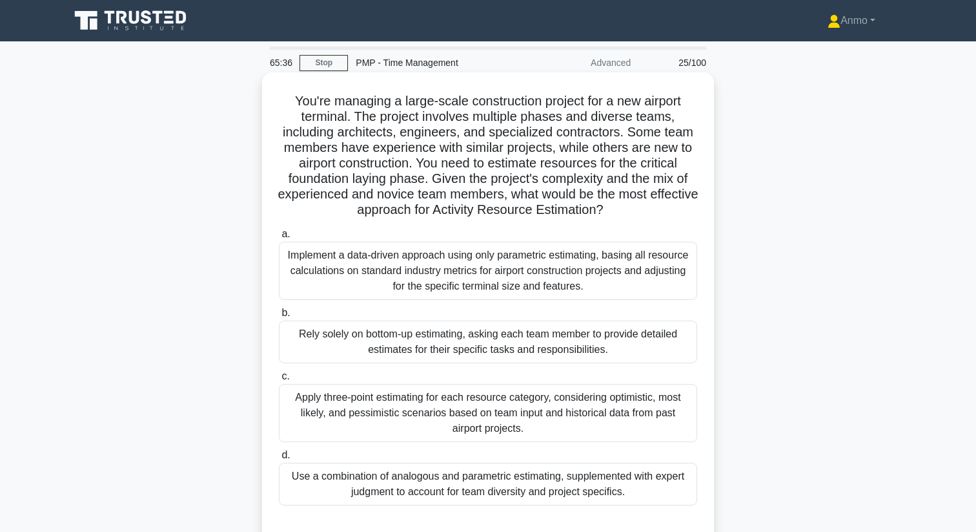
click at [500, 418] on div "Apply three-point estimating for each resource category, considering optimistic…" at bounding box center [488, 413] width 418 height 58
click at [279, 380] on input "c. Apply three-point estimating for each resource category, considering optimis…" at bounding box center [279, 376] width 0 height 8
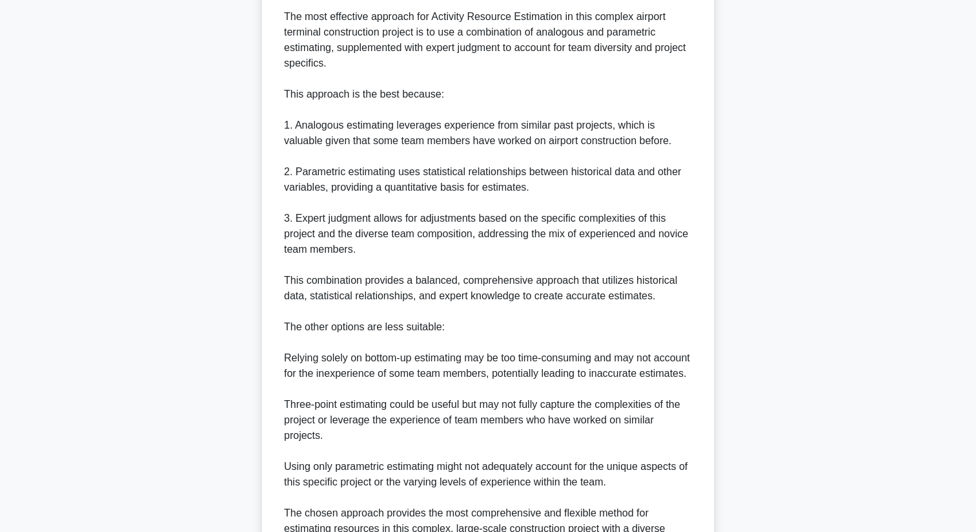
scroll to position [685, 0]
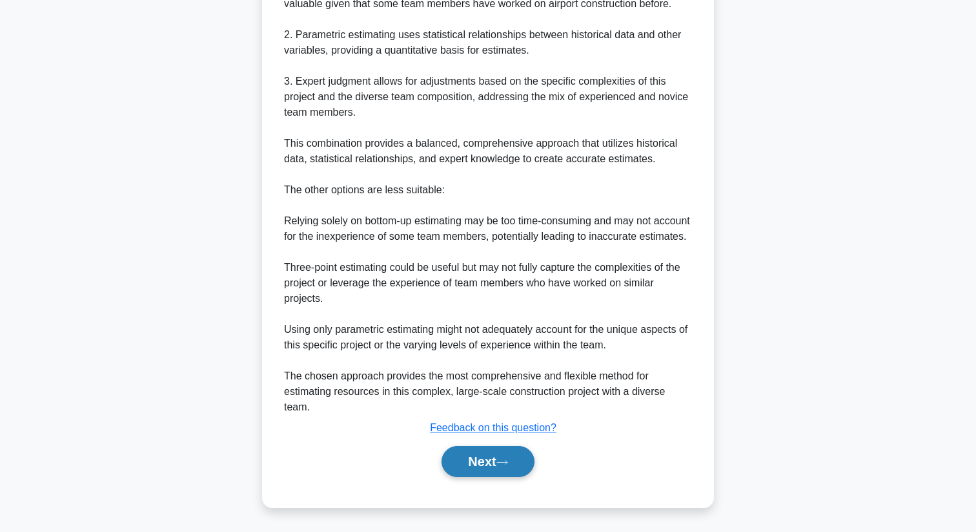
click at [479, 464] on button "Next" at bounding box center [488, 461] width 92 height 31
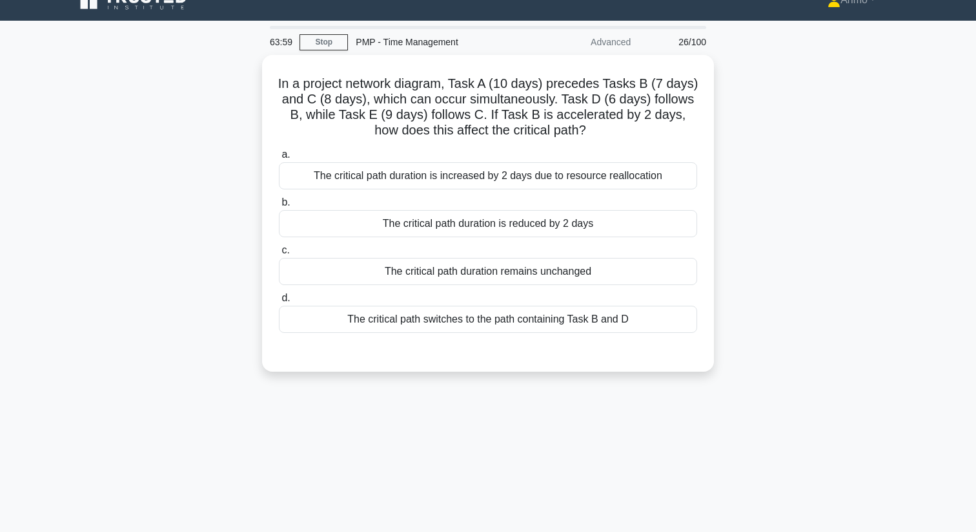
scroll to position [0, 0]
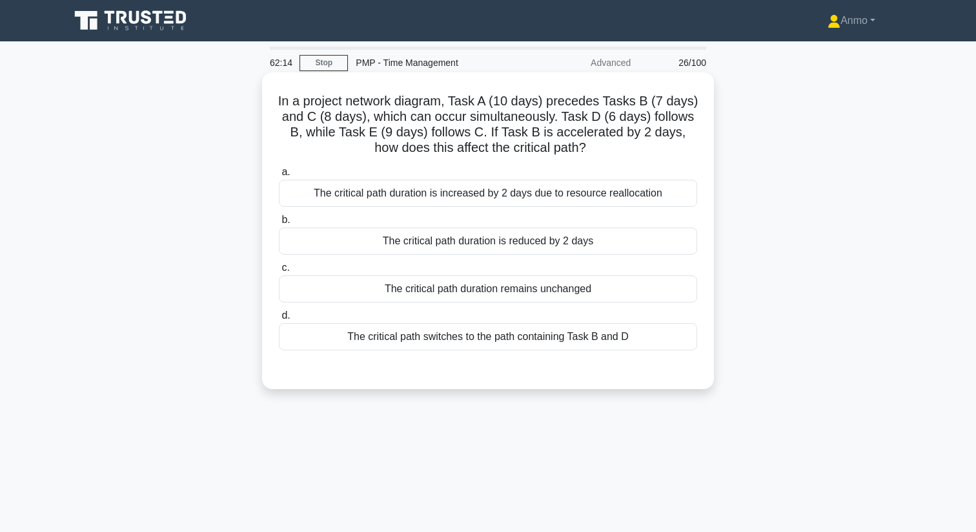
click at [459, 246] on div "The critical path duration is reduced by 2 days" at bounding box center [488, 240] width 418 height 27
click at [279, 224] on input "b. The critical path duration is reduced by 2 days" at bounding box center [279, 220] width 0 height 8
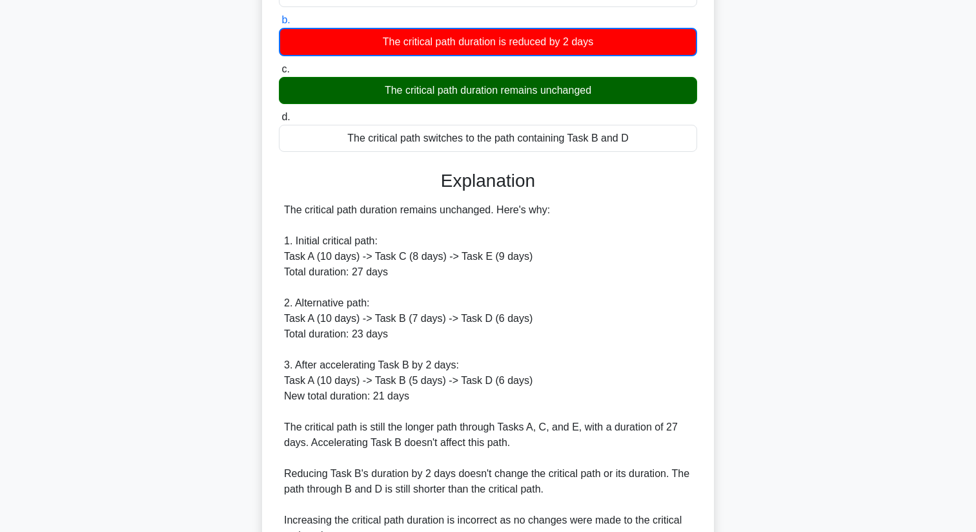
scroll to position [375, 0]
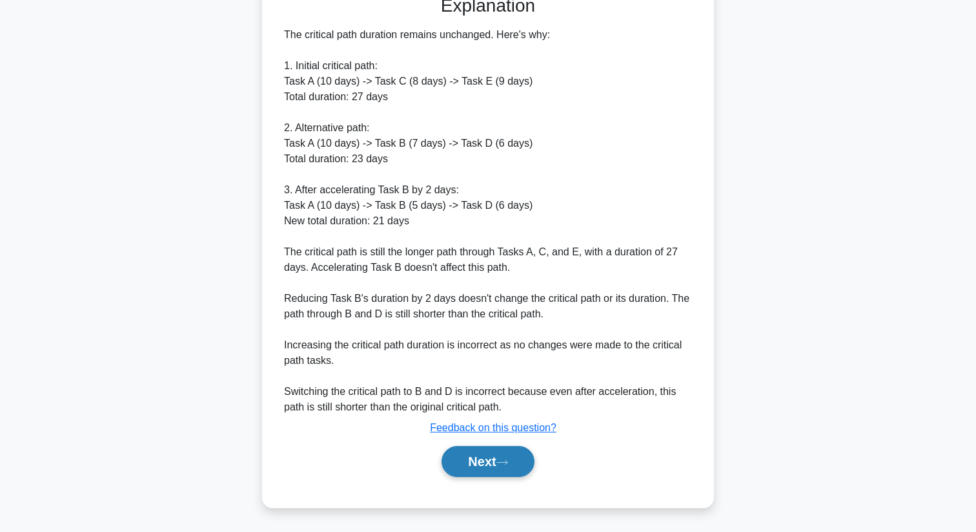
click at [486, 465] on button "Next" at bounding box center [488, 461] width 92 height 31
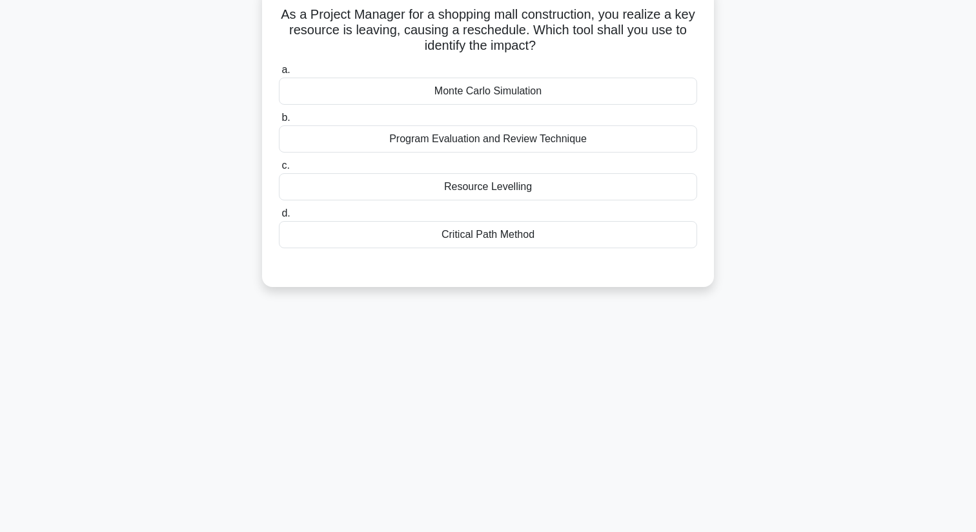
scroll to position [0, 0]
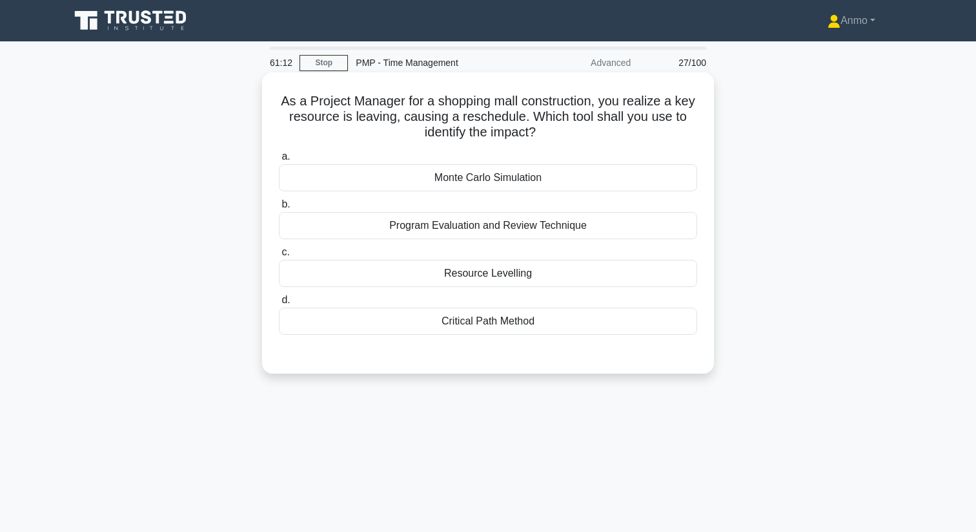
click at [514, 180] on div "Monte Carlo Simulation" at bounding box center [488, 177] width 418 height 27
click at [279, 161] on input "a. Monte Carlo Simulation" at bounding box center [279, 156] width 0 height 8
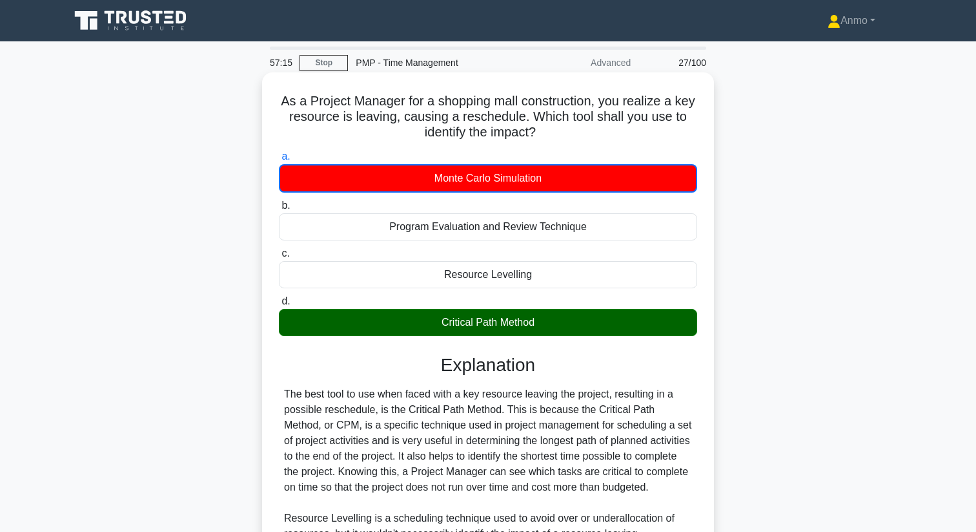
drag, startPoint x: 277, startPoint y: 99, endPoint x: 647, endPoint y: 327, distance: 435.0
click at [650, 330] on div "As a Project Manager for a shopping mall construction, you realize a key resour…" at bounding box center [488, 430] width 442 height 706
copy div "As a Project Manager for a shopping mall construction, you realize a key resour…"
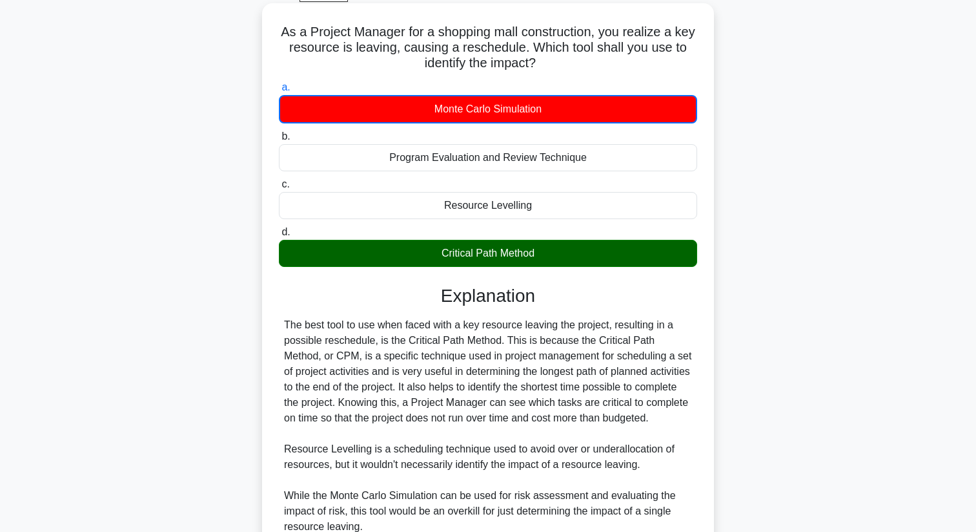
scroll to position [282, 0]
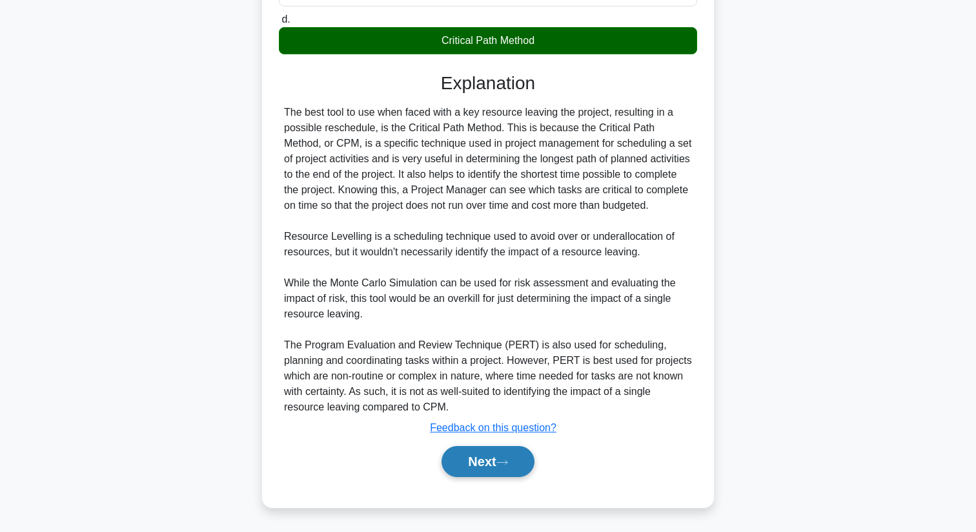
click at [502, 458] on button "Next" at bounding box center [488, 461] width 92 height 31
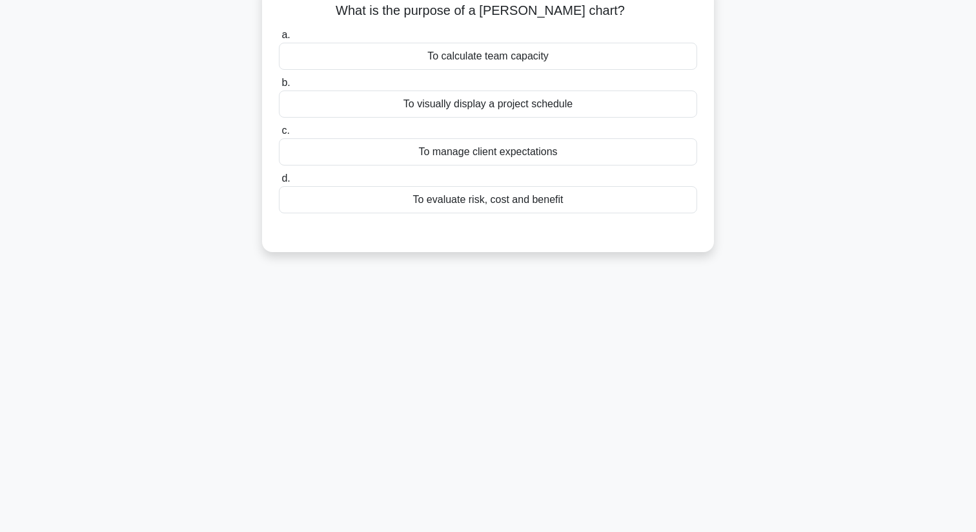
scroll to position [0, 0]
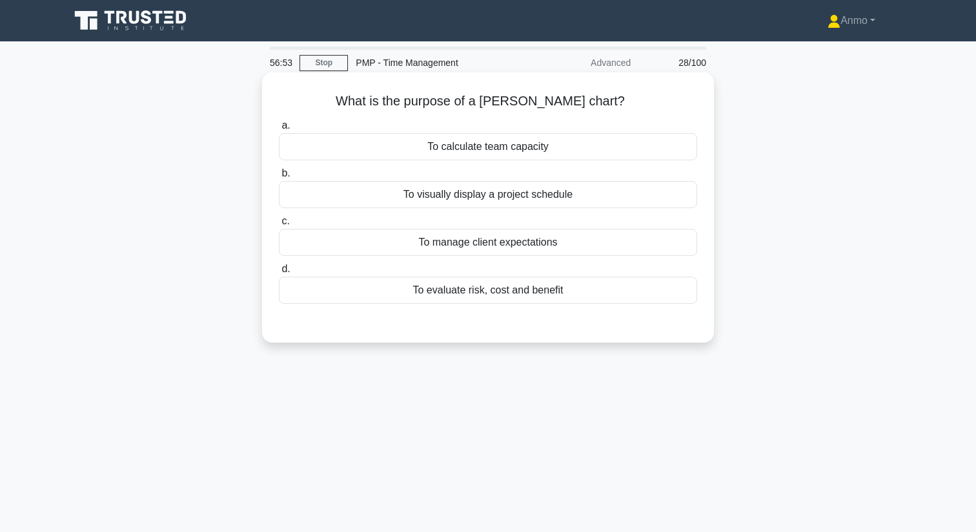
click at [490, 198] on div "To visually display a project schedule" at bounding box center [488, 194] width 418 height 27
click at [279, 178] on input "b. To visually display a project schedule" at bounding box center [279, 173] width 0 height 8
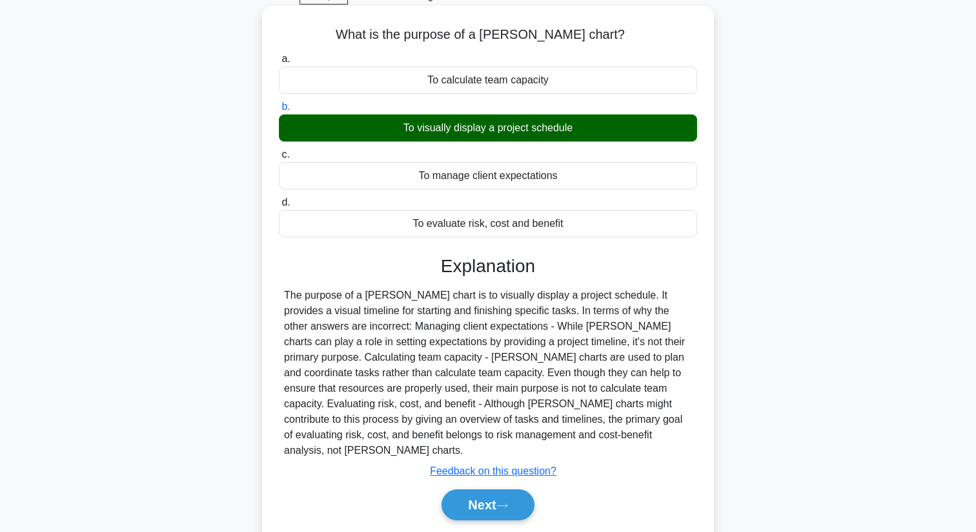
scroll to position [166, 0]
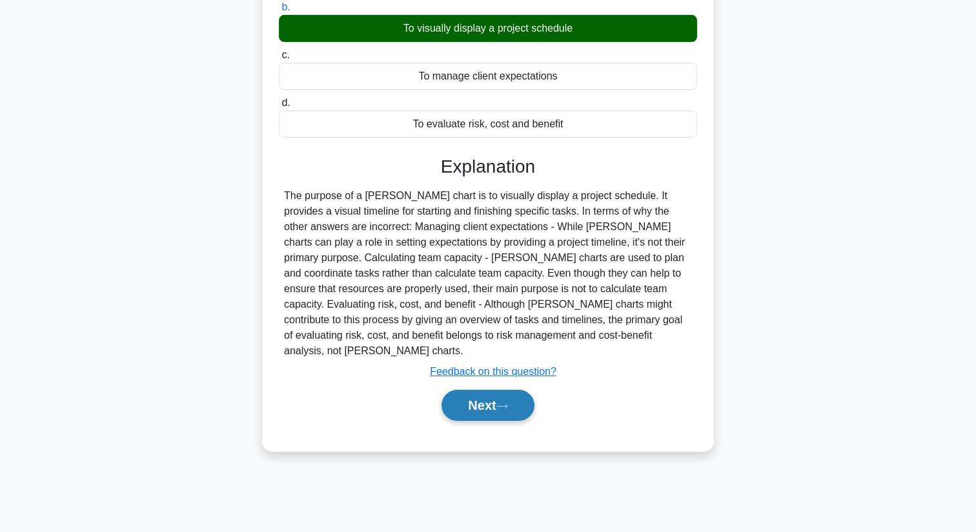
click at [480, 393] on button "Next" at bounding box center [488, 404] width 92 height 31
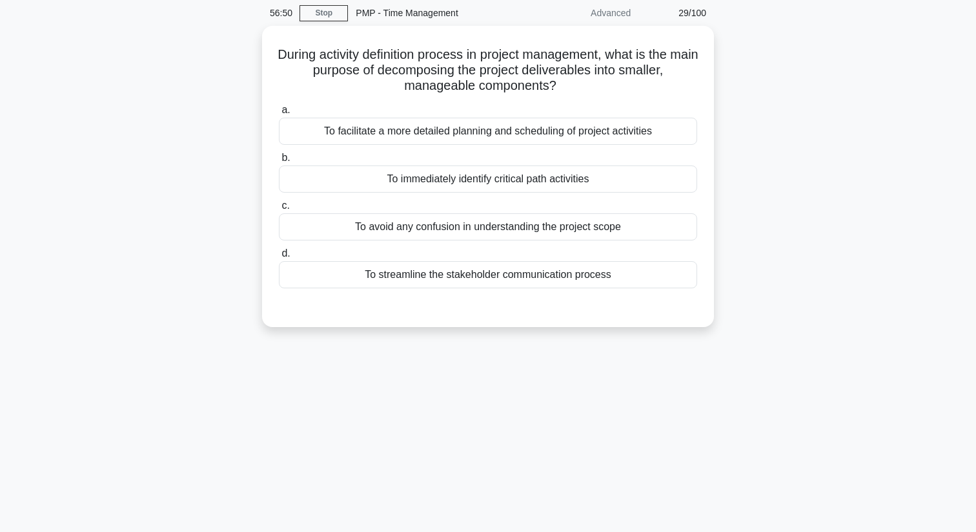
scroll to position [0, 0]
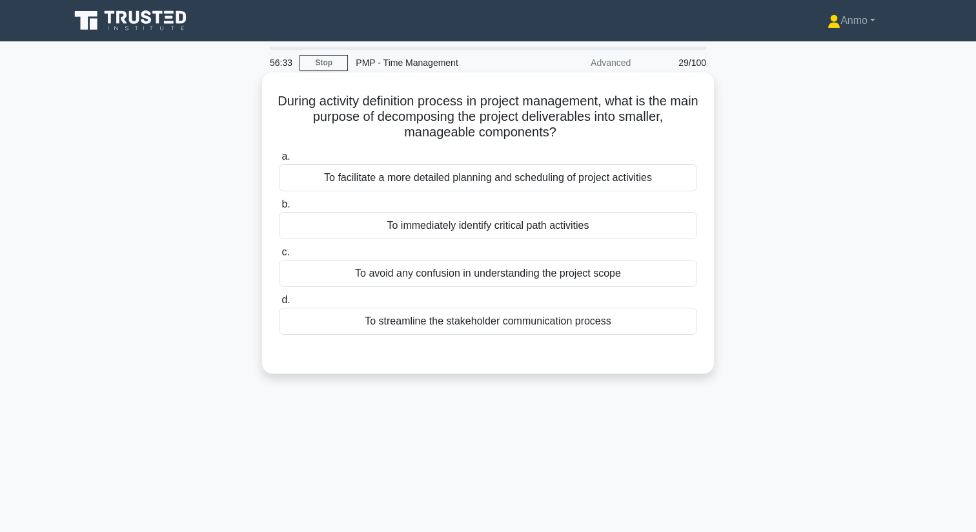
click at [498, 180] on div "To facilitate a more detailed planning and scheduling of project activities" at bounding box center [488, 177] width 418 height 27
click at [279, 161] on input "a. To facilitate a more detailed planning and scheduling of project activities" at bounding box center [279, 156] width 0 height 8
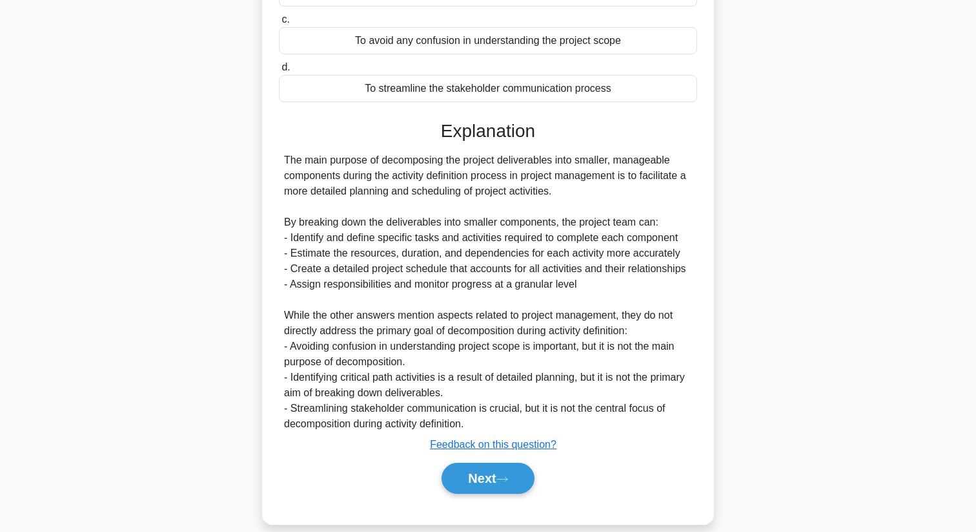
scroll to position [249, 0]
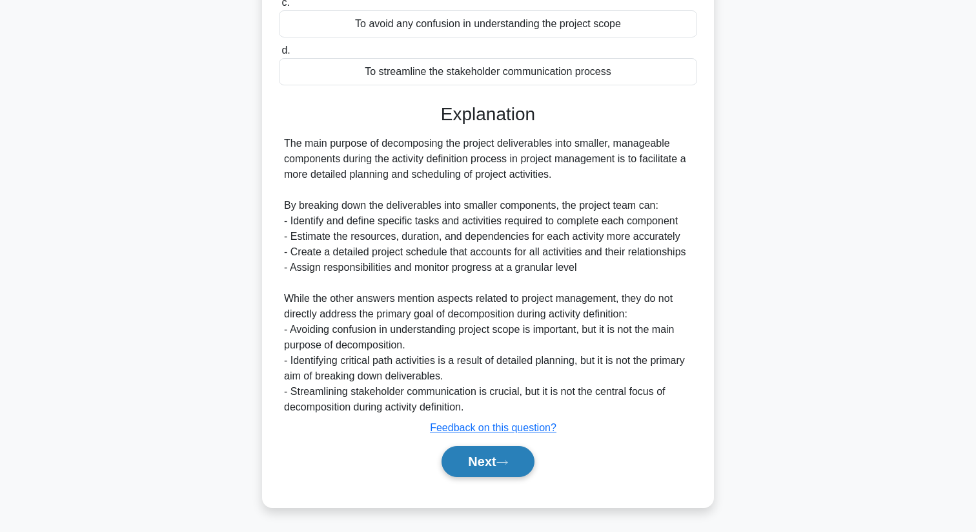
click at [480, 457] on button "Next" at bounding box center [488, 461] width 92 height 31
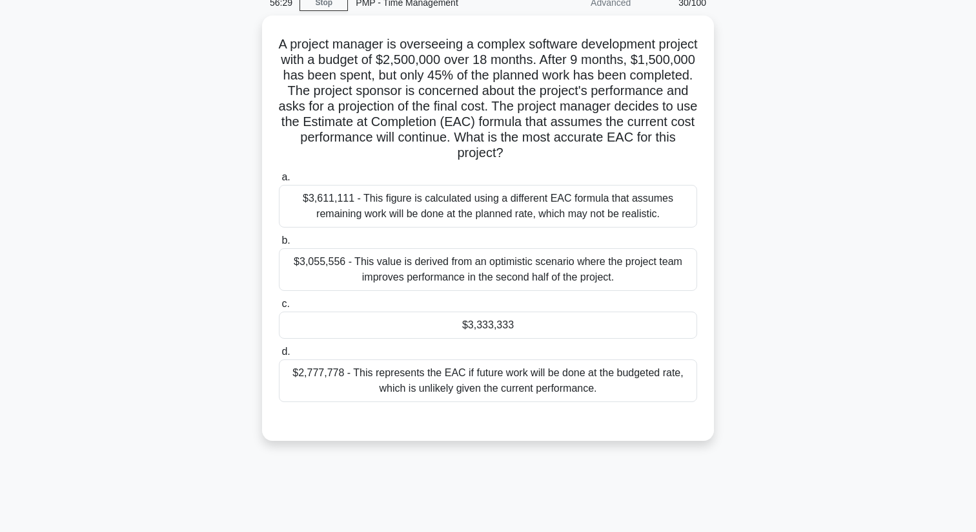
scroll to position [29, 0]
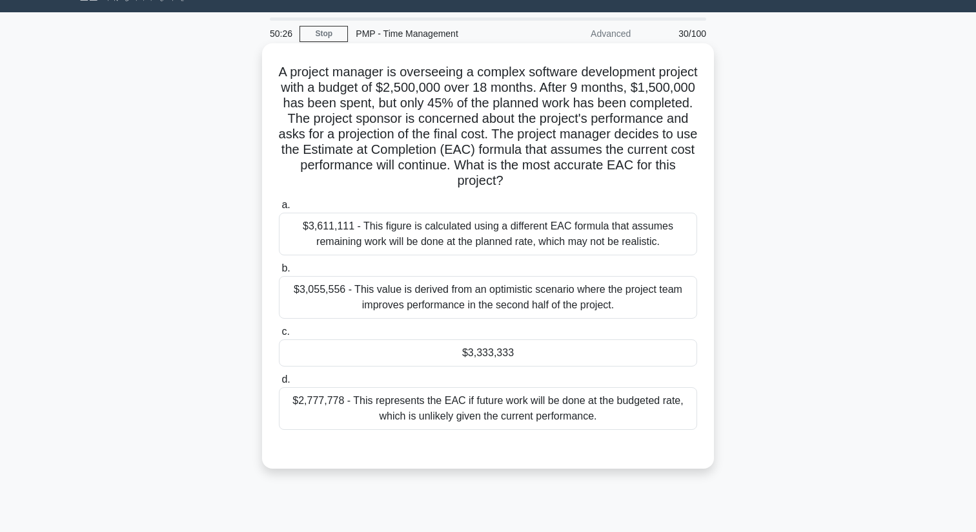
click at [500, 369] on div "a. $3,611,111 - This figure is calculated using a different EAC formula that as…" at bounding box center [488, 313] width 434 height 238
click at [502, 351] on div "$3,333,333" at bounding box center [488, 352] width 418 height 27
click at [279, 336] on input "c. $3,333,333" at bounding box center [279, 331] width 0 height 8
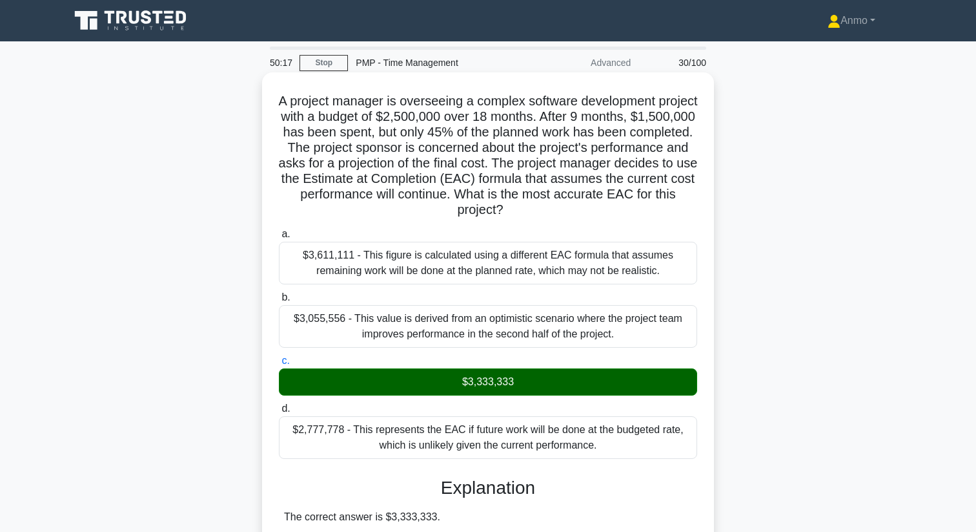
scroll to position [482, 0]
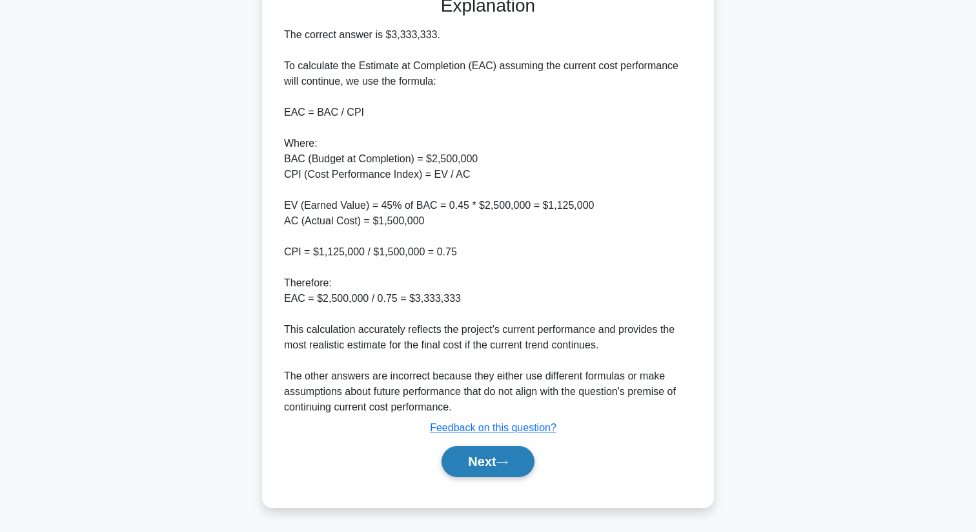
click at [466, 461] on button "Next" at bounding box center [488, 461] width 92 height 31
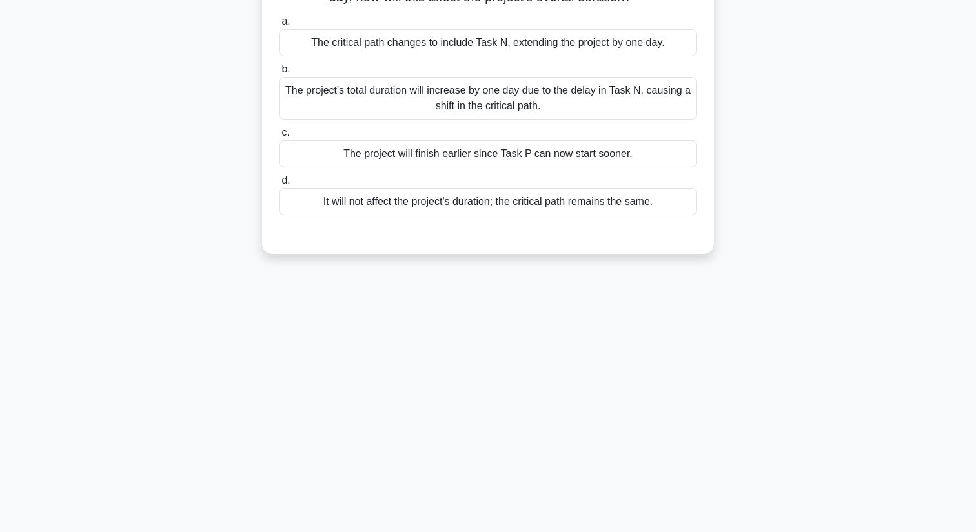
scroll to position [34, 0]
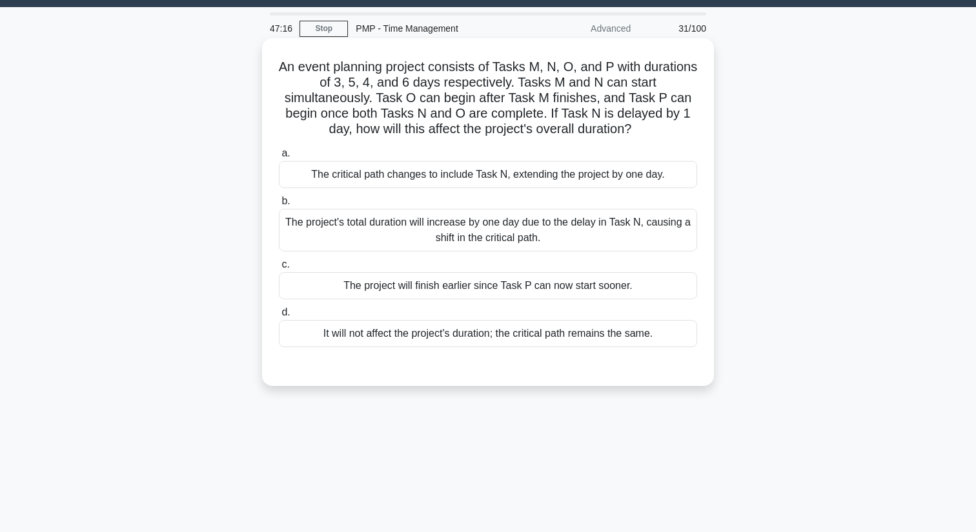
click at [508, 330] on div "It will not affect the project's duration; the critical path remains the same." at bounding box center [488, 333] width 418 height 27
click at [279, 316] on input "d. It will not affect the project's duration; the critical path remains the sam…" at bounding box center [279, 312] width 0 height 8
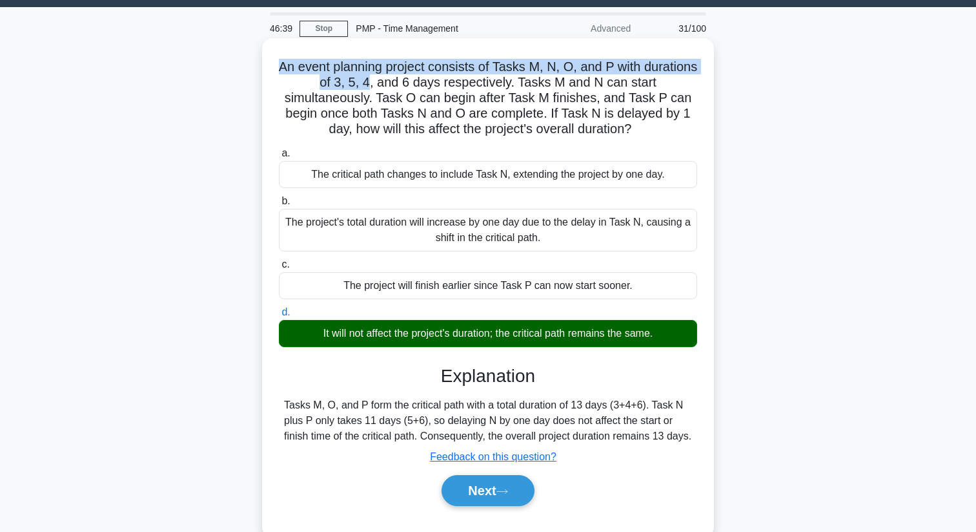
drag, startPoint x: 276, startPoint y: 66, endPoint x: 380, endPoint y: 103, distance: 110.3
click at [380, 103] on div "An event planning project consists of Tasks M, N, O, and P with durations of 3,…" at bounding box center [488, 287] width 442 height 488
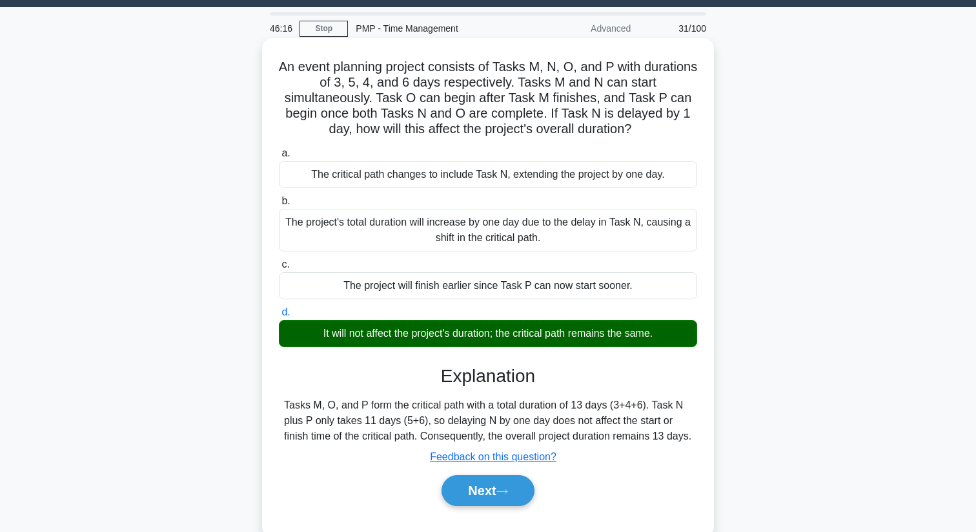
click at [302, 107] on h5 "An event planning project consists of Tasks M, N, O, and P with durations of 3,…" at bounding box center [488, 98] width 421 height 79
drag, startPoint x: 282, startPoint y: 65, endPoint x: 661, endPoint y: 343, distance: 469.9
click at [661, 343] on div "An event planning project consists of Tasks M, N, O, and P with durations of 3,…" at bounding box center [488, 287] width 442 height 488
copy div "An event planning project consists of Tasks M, N, O, and P with durations of 3,…"
click at [506, 501] on button "Next" at bounding box center [488, 490] width 92 height 31
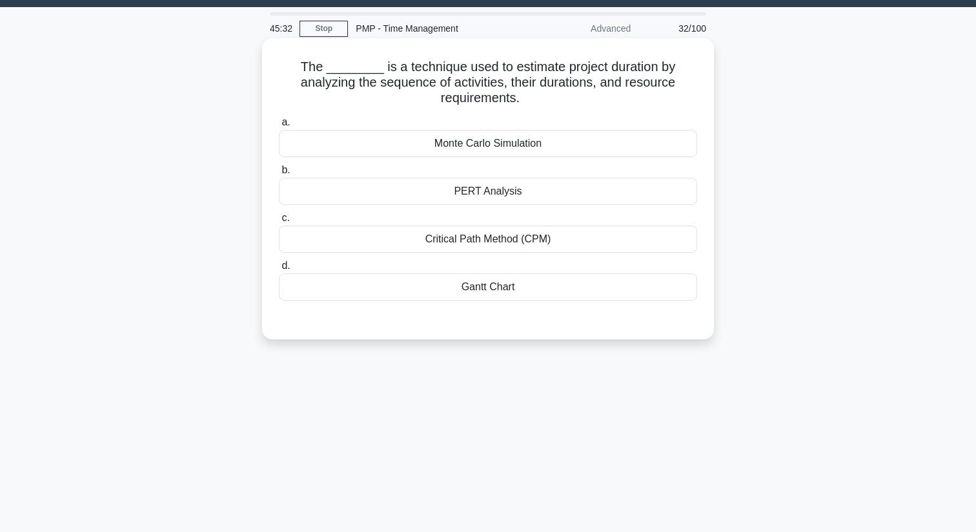
click at [525, 240] on div "Critical Path Method (CPM)" at bounding box center [488, 238] width 418 height 27
click at [279, 222] on input "c. Critical Path Method (CPM)" at bounding box center [279, 218] width 0 height 8
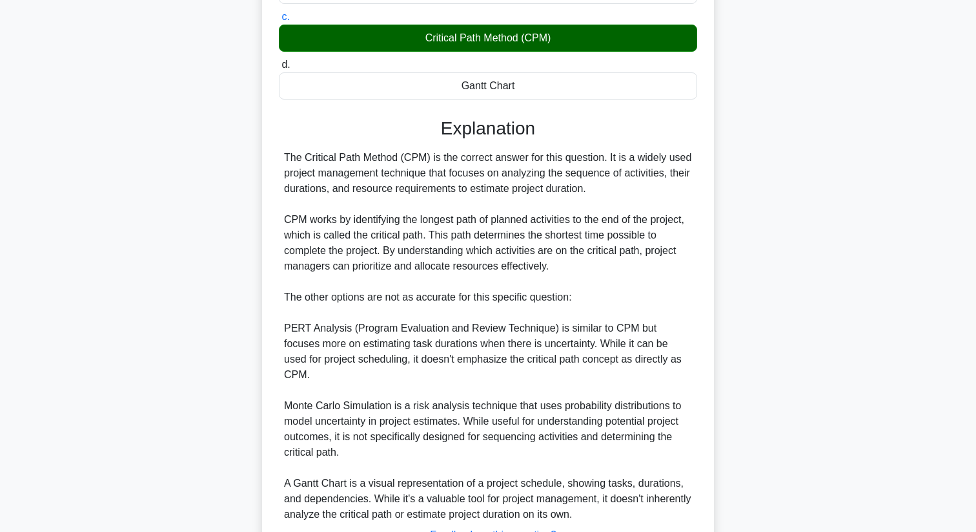
scroll to position [300, 0]
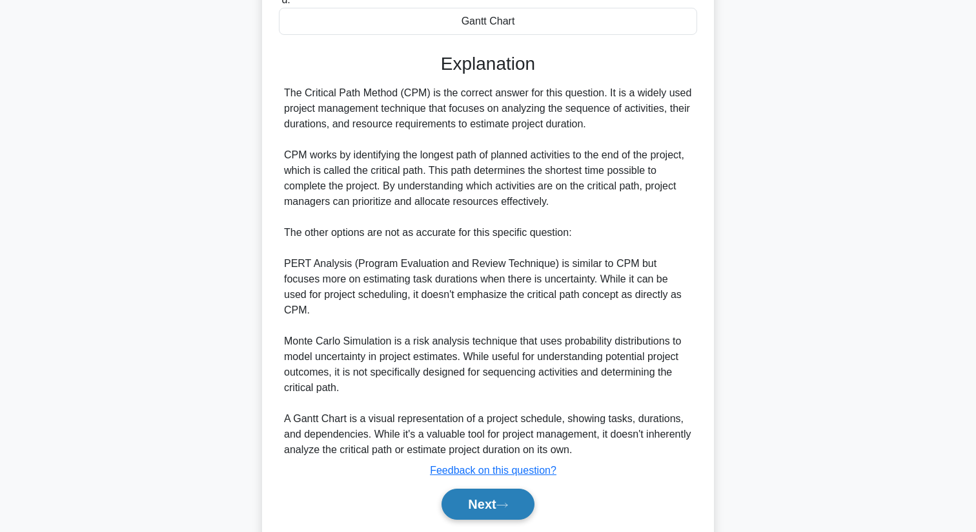
click at [482, 488] on button "Next" at bounding box center [488, 503] width 92 height 31
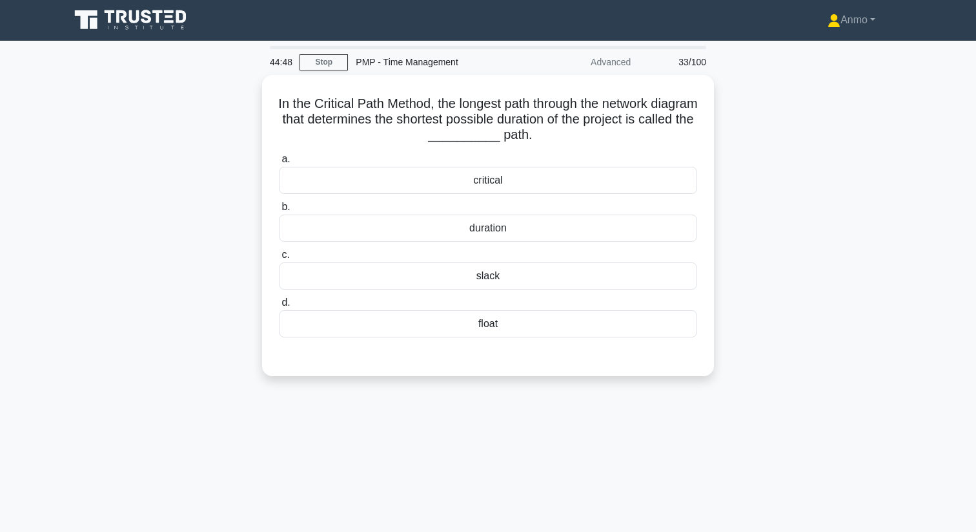
scroll to position [0, 0]
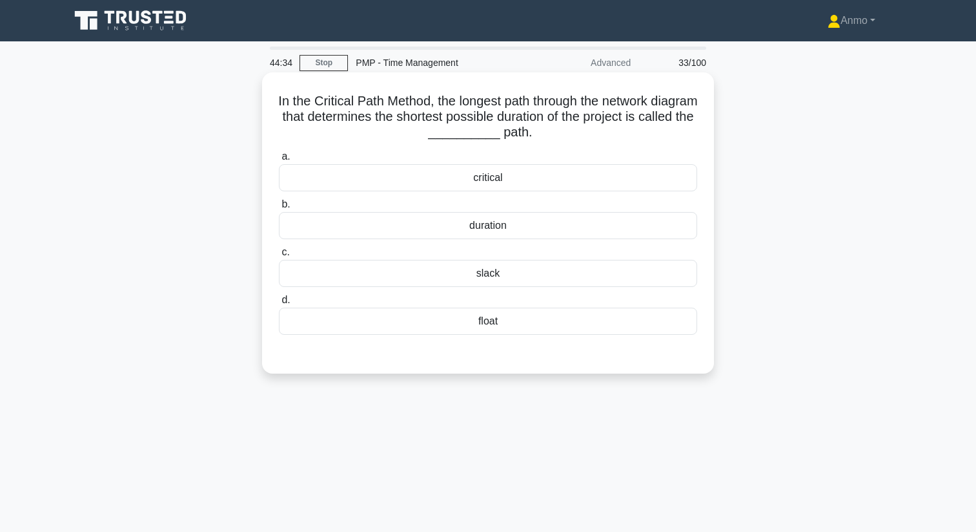
click at [535, 170] on div "critical" at bounding box center [488, 177] width 418 height 27
click at [279, 161] on input "a. critical" at bounding box center [279, 156] width 0 height 8
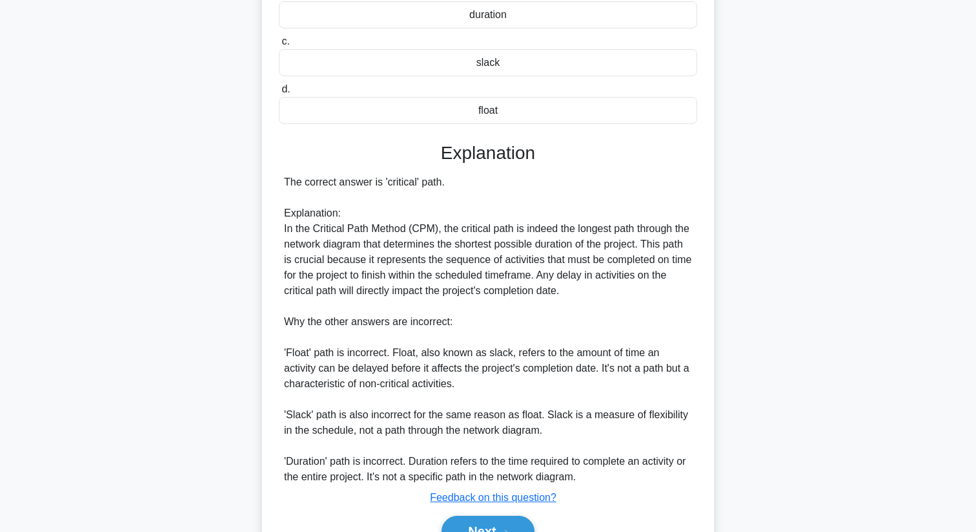
scroll to position [280, 0]
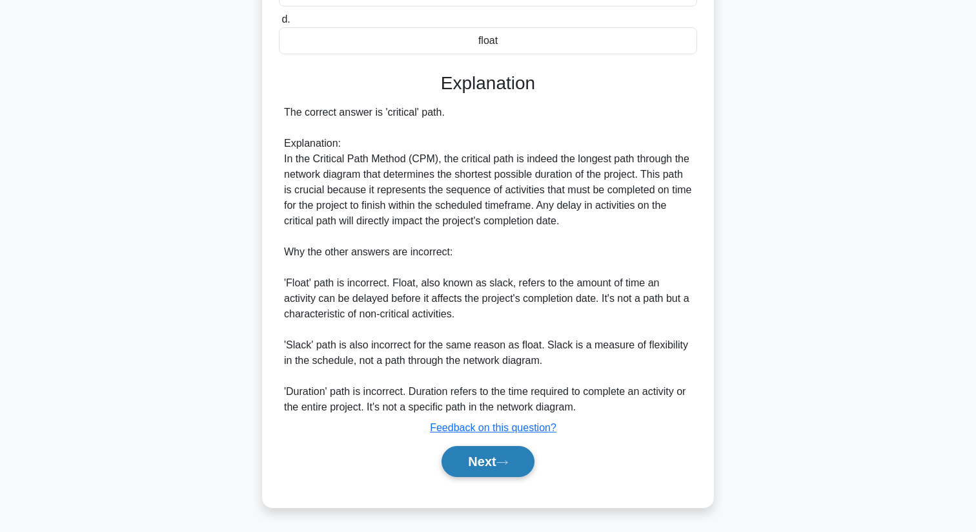
click at [481, 452] on button "Next" at bounding box center [488, 461] width 92 height 31
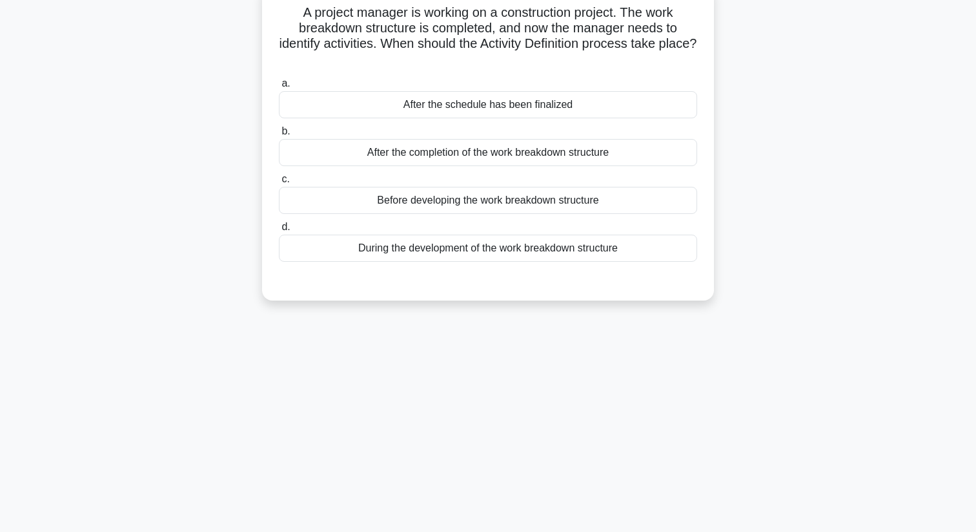
scroll to position [22, 0]
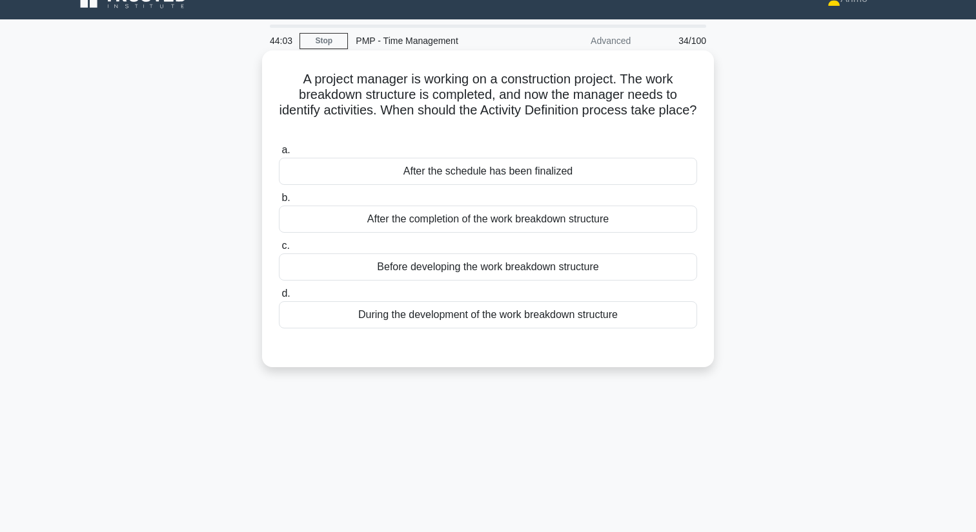
click at [506, 217] on div "After the completion of the work breakdown structure" at bounding box center [488, 218] width 418 height 27
click at [279, 202] on input "b. After the completion of the work breakdown structure" at bounding box center [279, 198] width 0 height 8
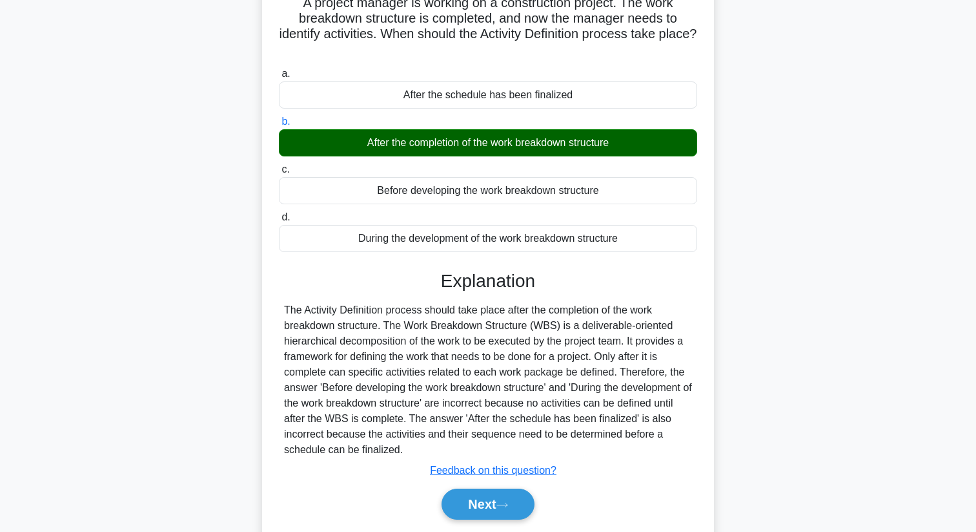
scroll to position [166, 0]
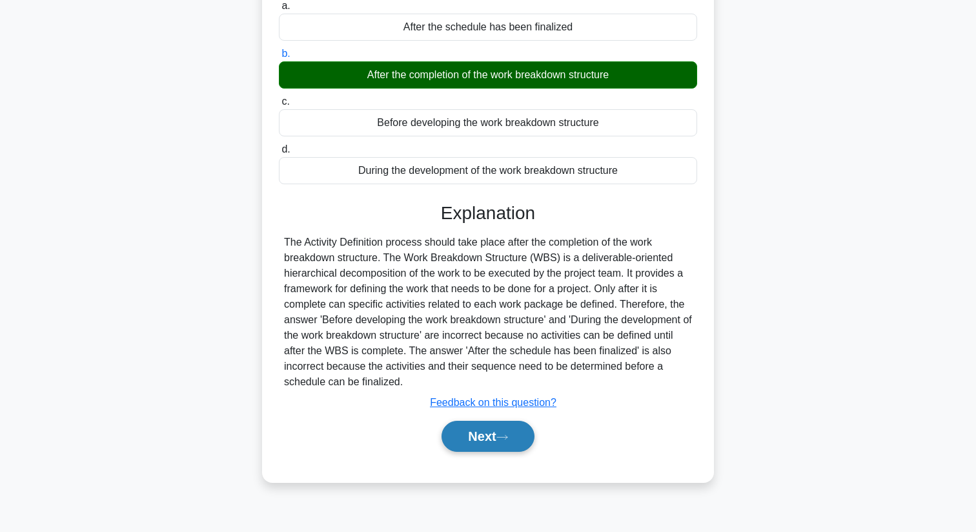
click at [506, 425] on button "Next" at bounding box center [488, 435] width 92 height 31
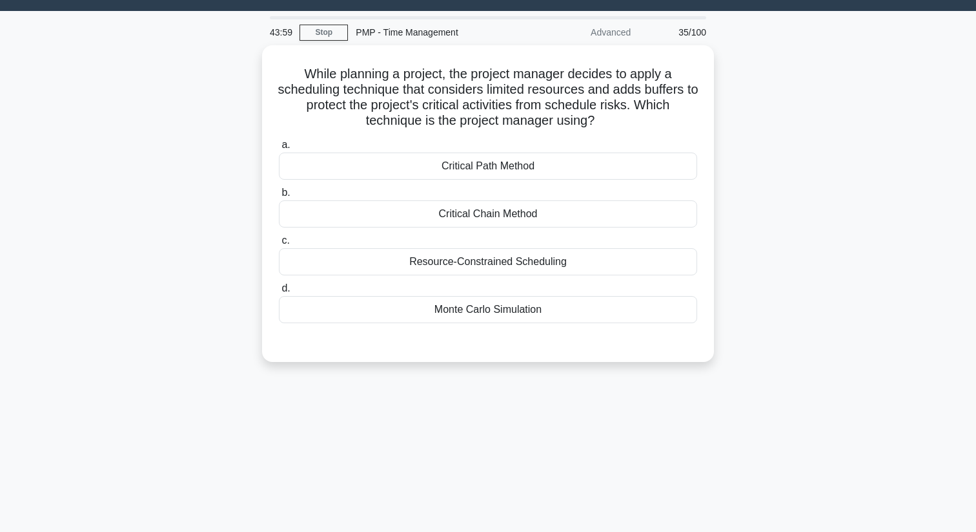
scroll to position [0, 0]
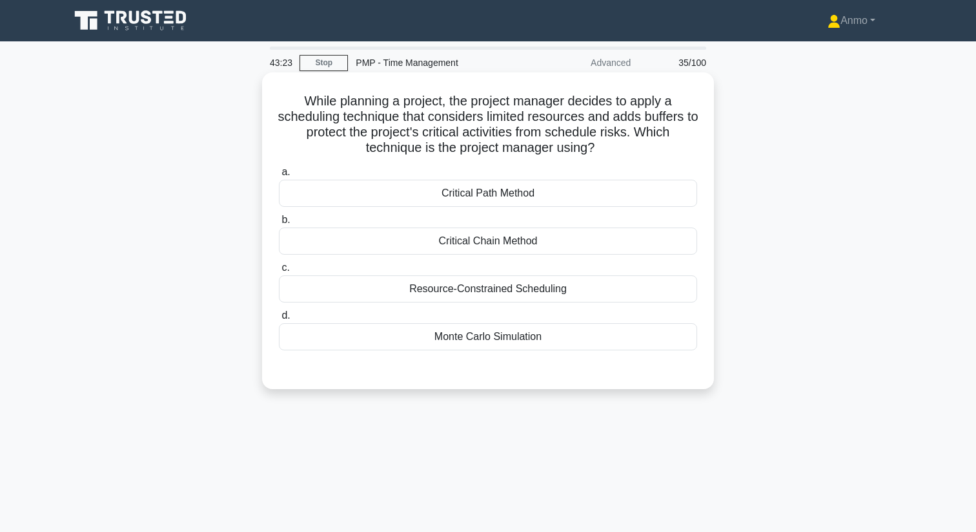
click at [522, 238] on div "Critical Chain Method" at bounding box center [488, 240] width 418 height 27
click at [279, 224] on input "b. Critical Chain Method" at bounding box center [279, 220] width 0 height 8
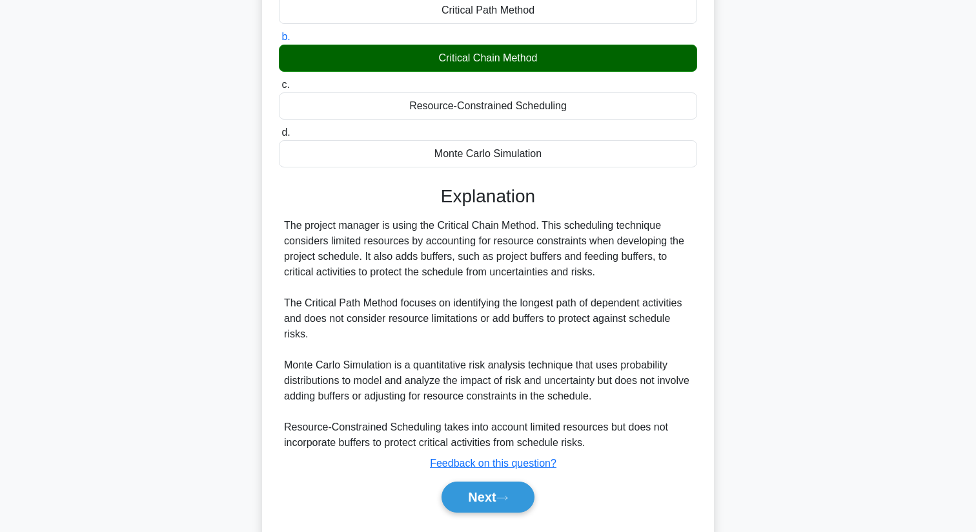
scroll to position [218, 0]
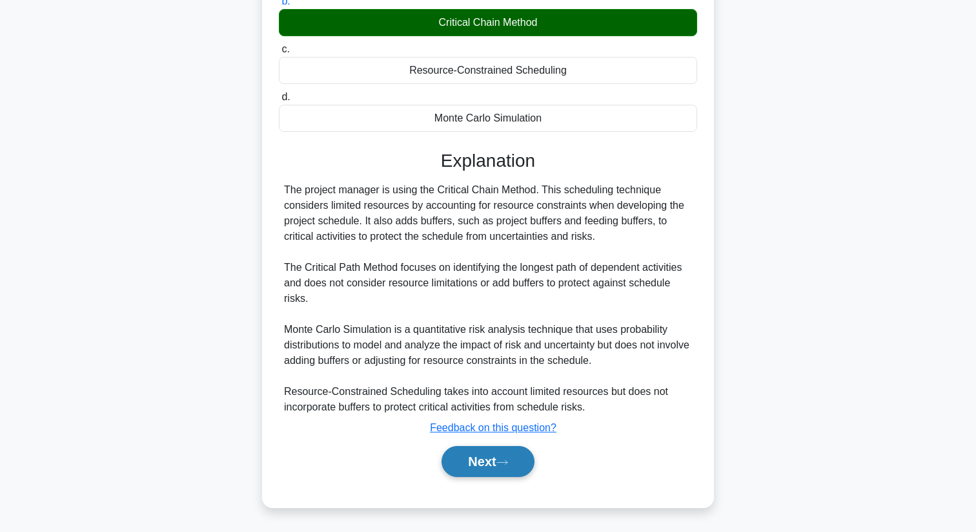
click at [505, 457] on button "Next" at bounding box center [488, 461] width 92 height 31
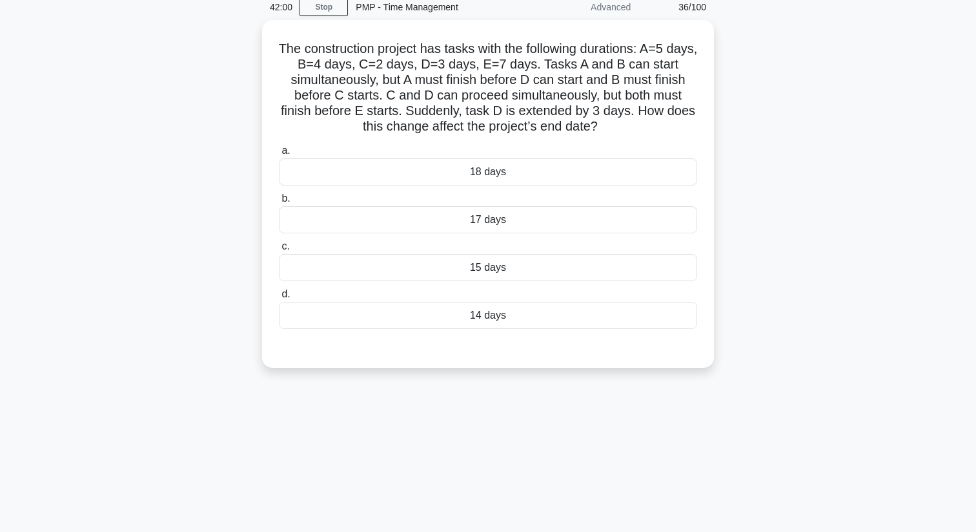
scroll to position [0, 0]
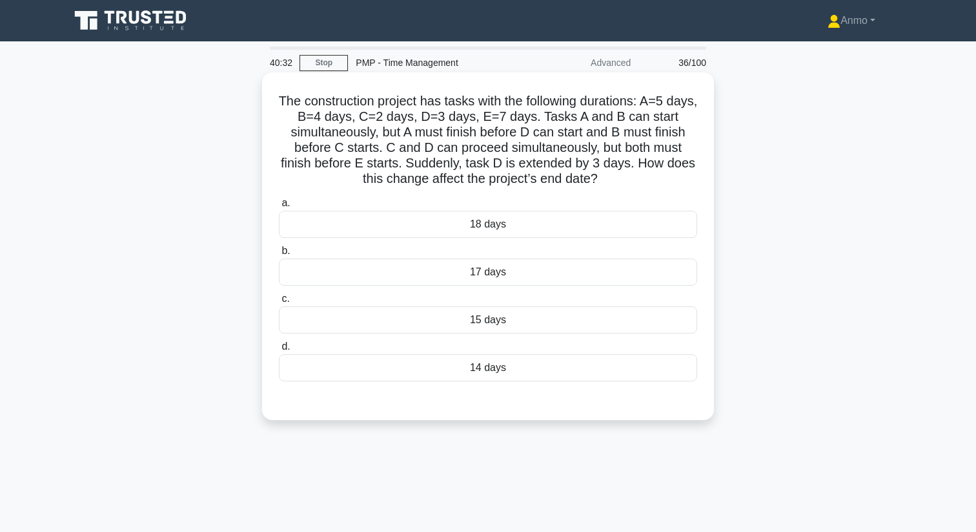
click at [523, 224] on div "18 days" at bounding box center [488, 224] width 418 height 27
click at [279, 207] on input "a. 18 days" at bounding box center [279, 203] width 0 height 8
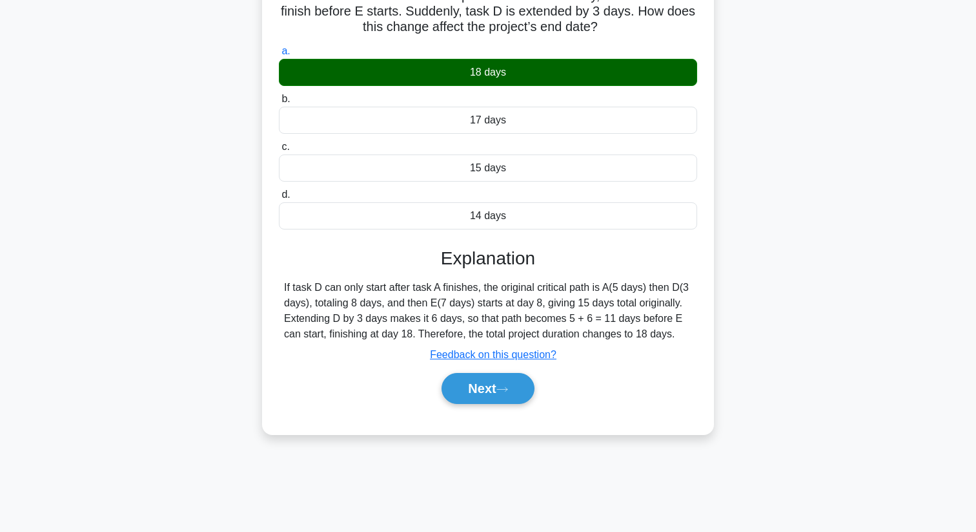
scroll to position [156, 0]
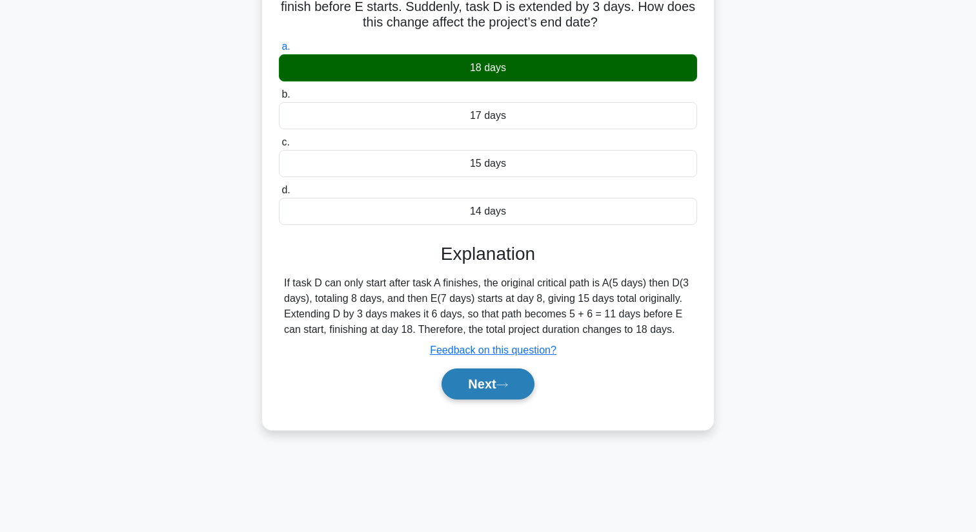
click at [506, 399] on button "Next" at bounding box center [488, 383] width 92 height 31
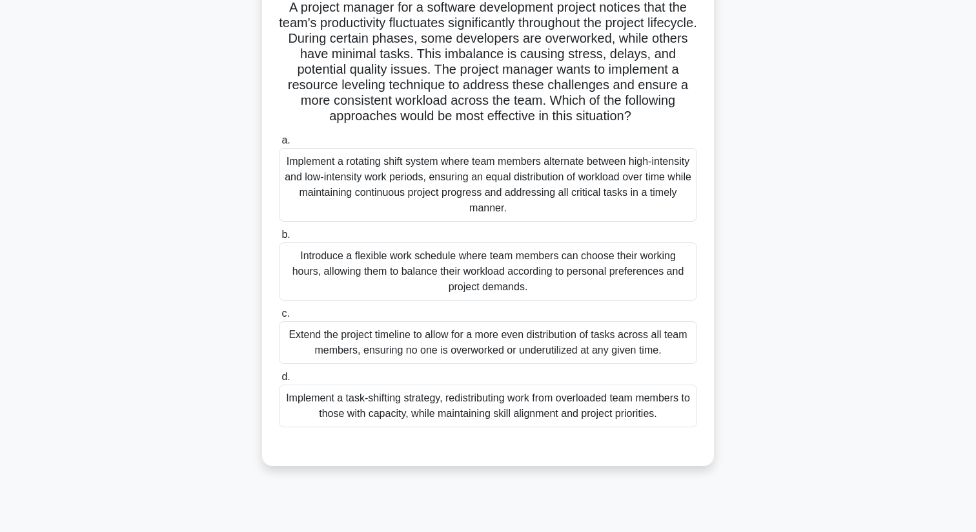
scroll to position [108, 0]
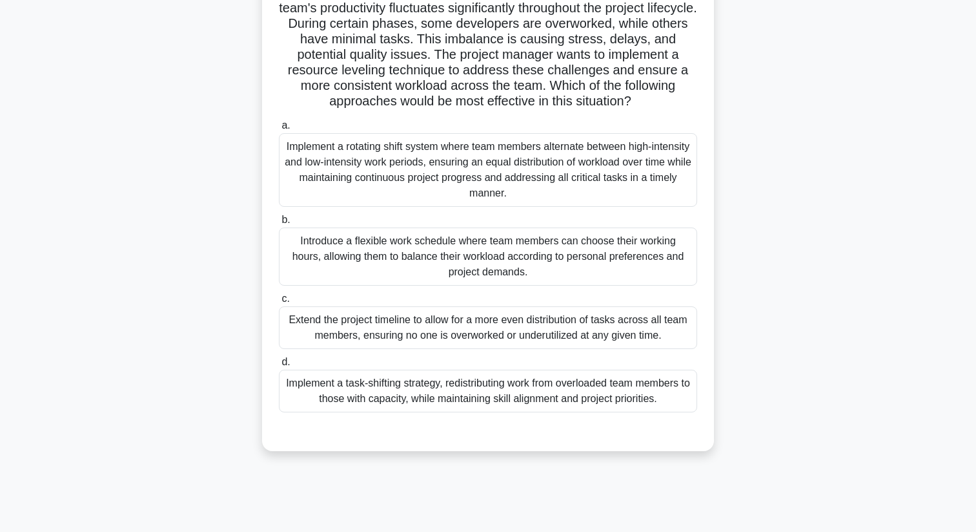
click at [501, 395] on div "Implement a task-shifting strategy, redistributing work from overloaded team me…" at bounding box center [488, 390] width 418 height 43
click at [279, 366] on input "d. Implement a task-shifting strategy, redistributing work from overloaded team…" at bounding box center [279, 362] width 0 height 8
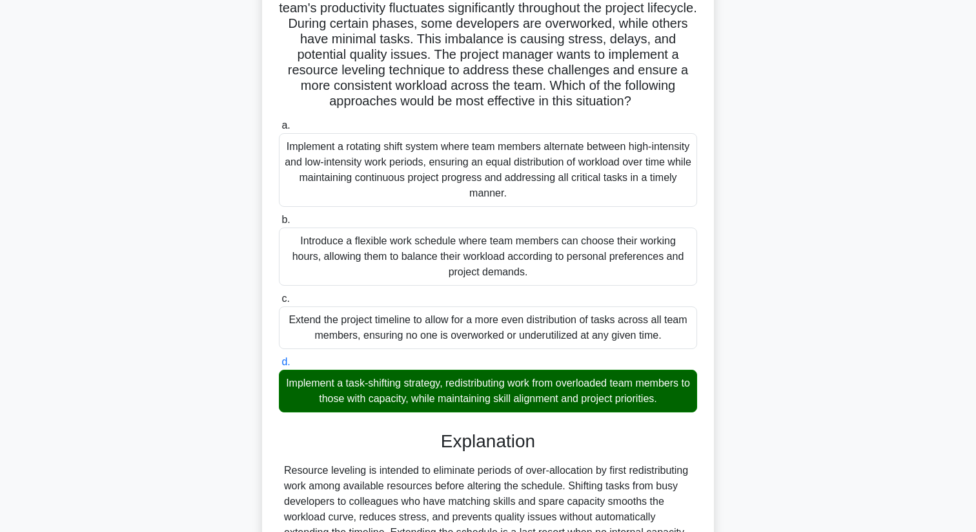
scroll to position [280, 0]
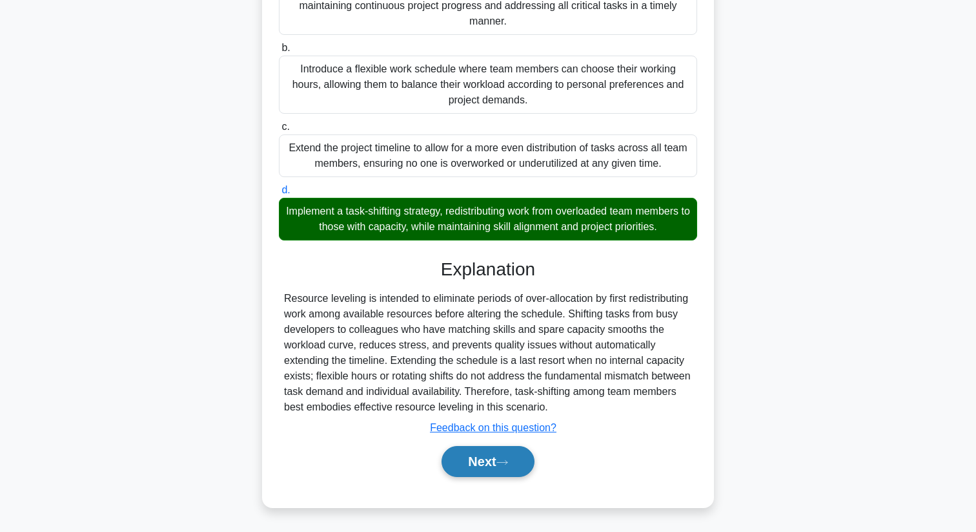
click at [488, 463] on button "Next" at bounding box center [488, 461] width 92 height 31
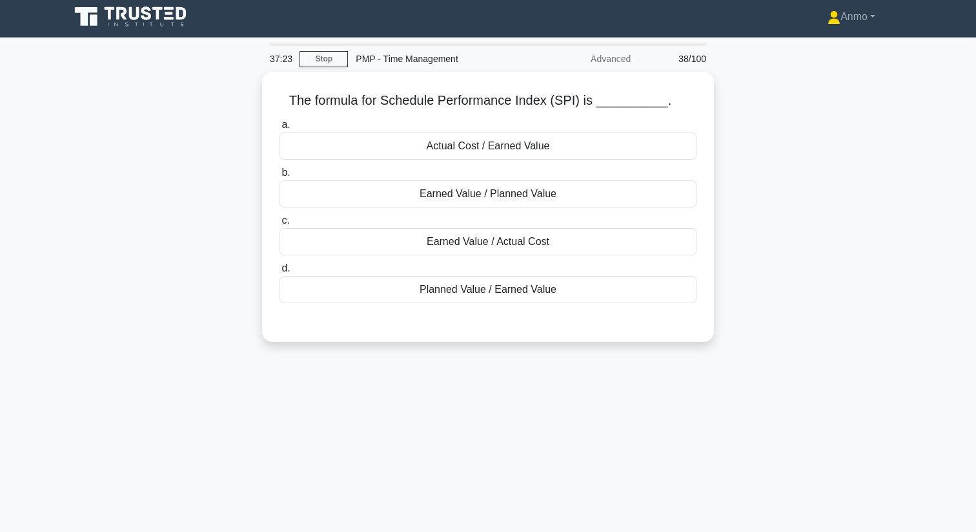
scroll to position [0, 0]
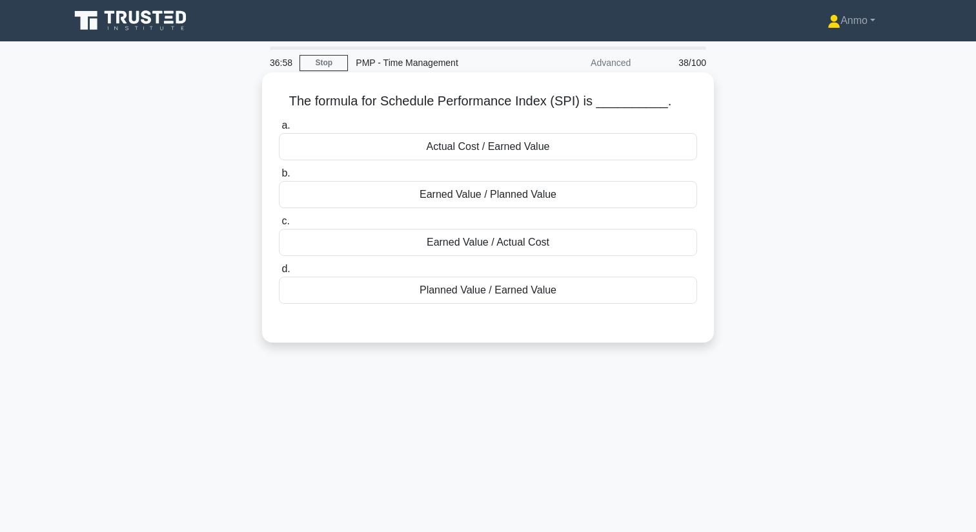
click at [519, 198] on div "Earned Value / Planned Value" at bounding box center [488, 194] width 418 height 27
click at [279, 178] on input "b. Earned Value / Planned Value" at bounding box center [279, 173] width 0 height 8
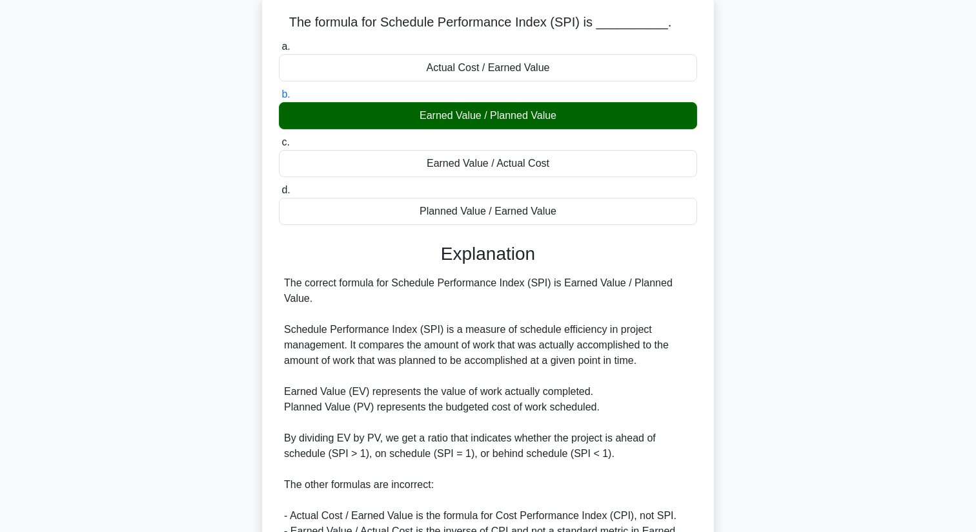
scroll to position [249, 0]
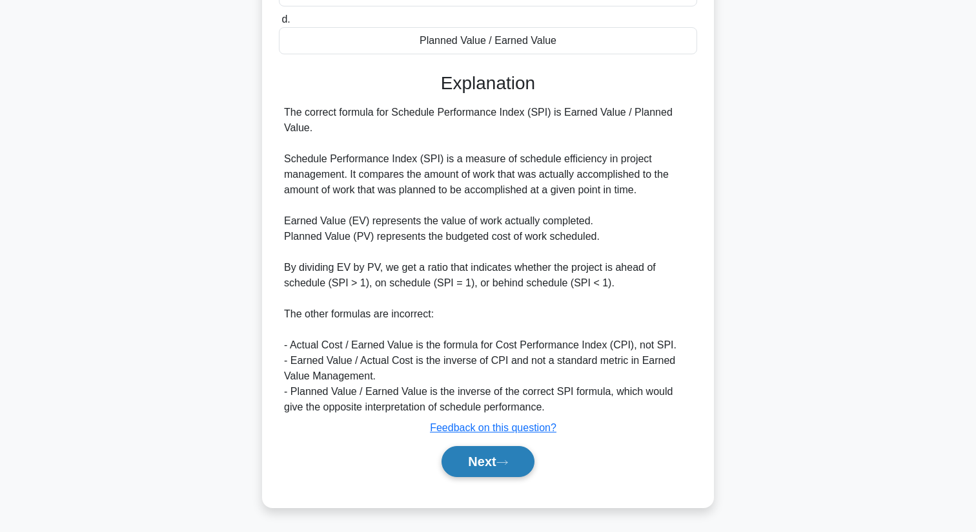
click at [486, 471] on button "Next" at bounding box center [488, 461] width 92 height 31
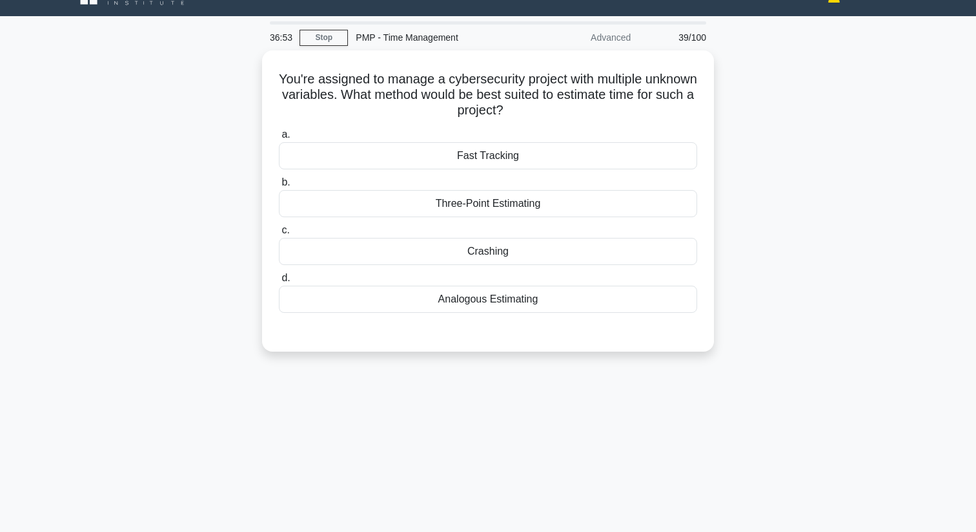
scroll to position [0, 0]
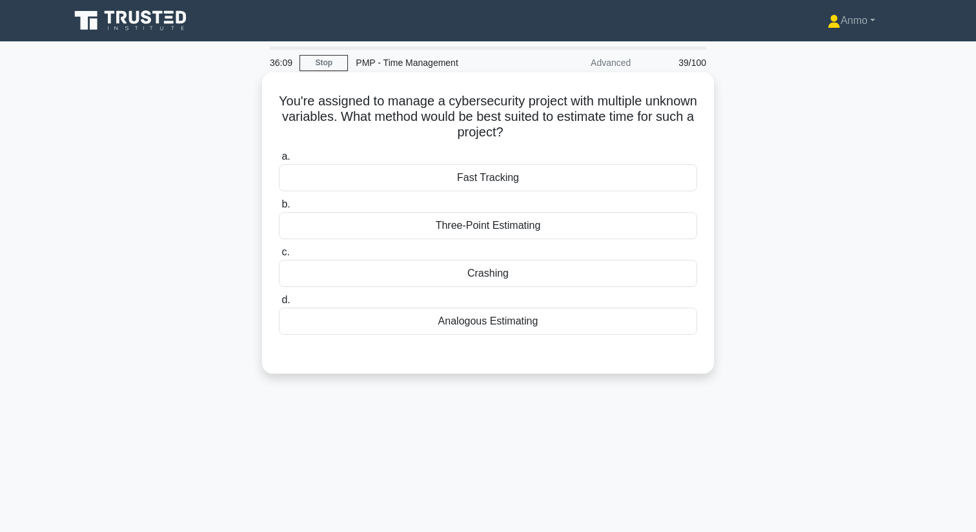
click at [547, 324] on div "Analogous Estimating" at bounding box center [488, 320] width 418 height 27
click at [279, 304] on input "d. Analogous Estimating" at bounding box center [279, 300] width 0 height 8
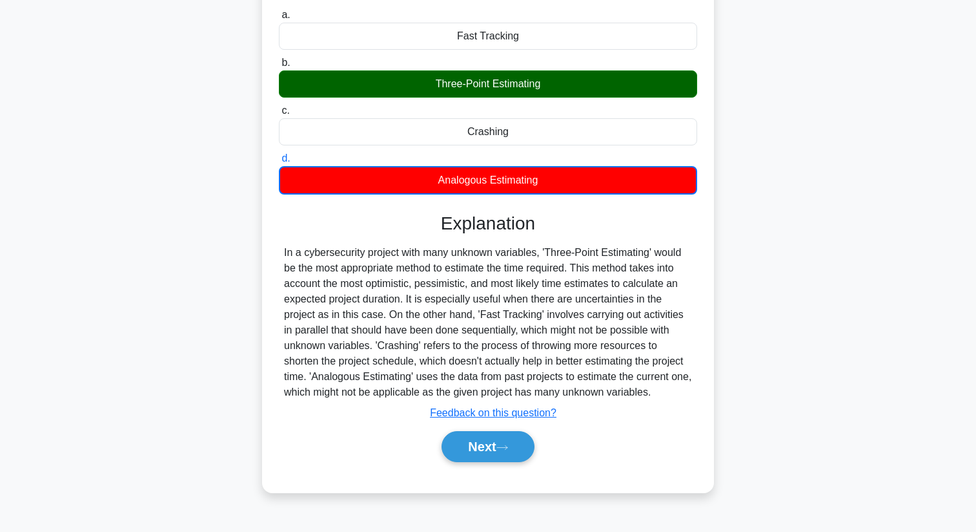
scroll to position [166, 0]
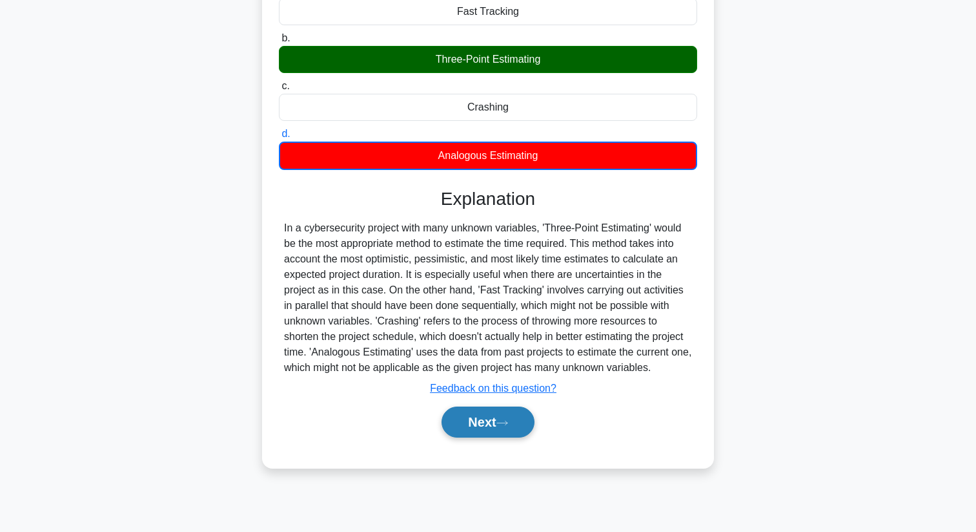
click at [520, 428] on button "Next" at bounding box center [488, 421] width 92 height 31
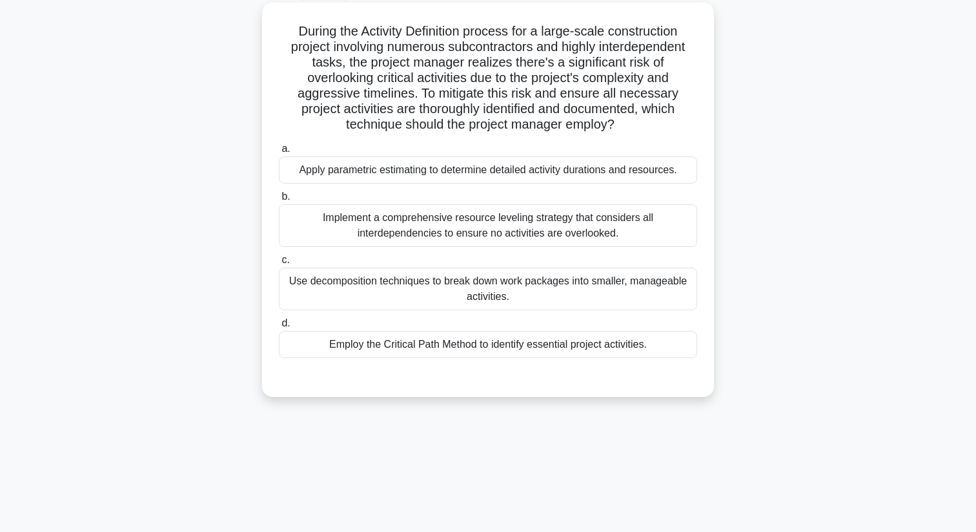
scroll to position [0, 0]
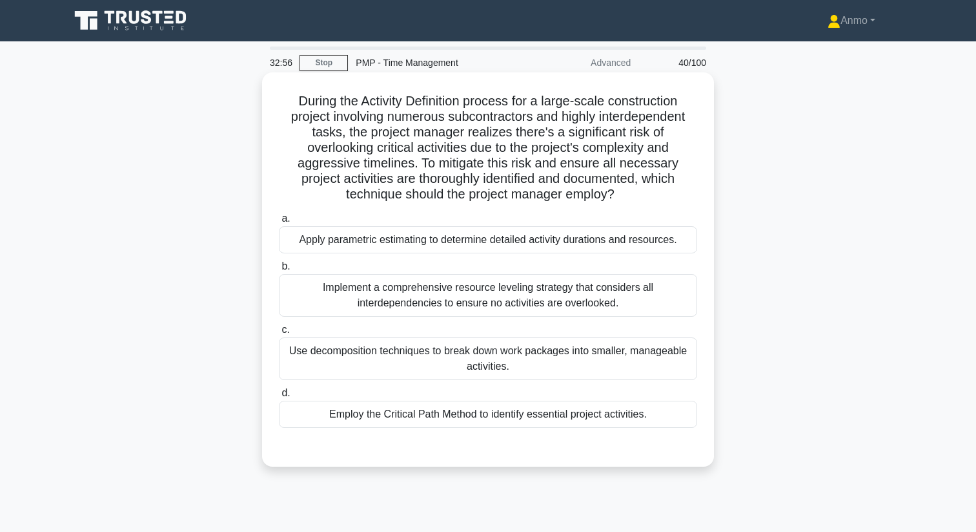
click at [460, 370] on div "Use decomposition techniques to break down work packages into smaller, manageab…" at bounding box center [488, 358] width 418 height 43
click at [279, 334] on input "c. Use decomposition techniques to break down work packages into smaller, manag…" at bounding box center [279, 329] width 0 height 8
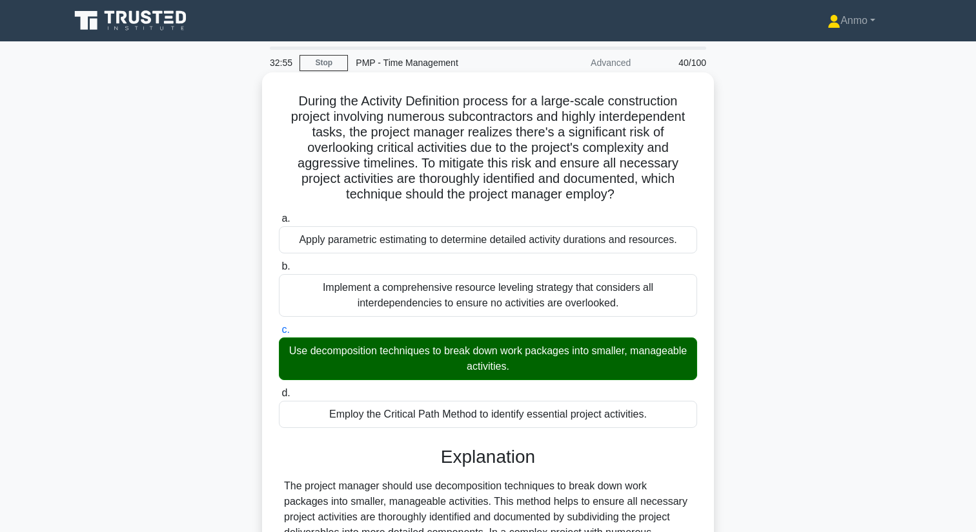
scroll to position [218, 0]
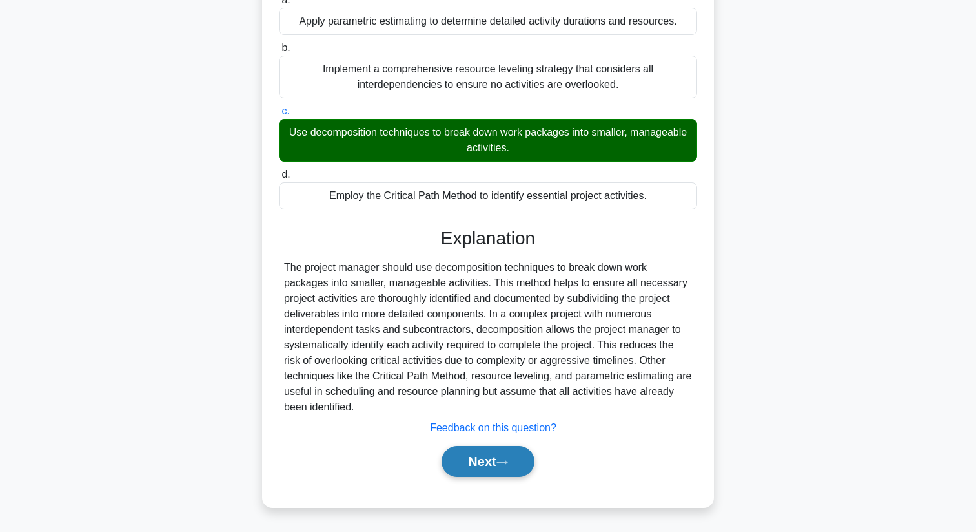
click at [467, 466] on button "Next" at bounding box center [488, 461] width 92 height 31
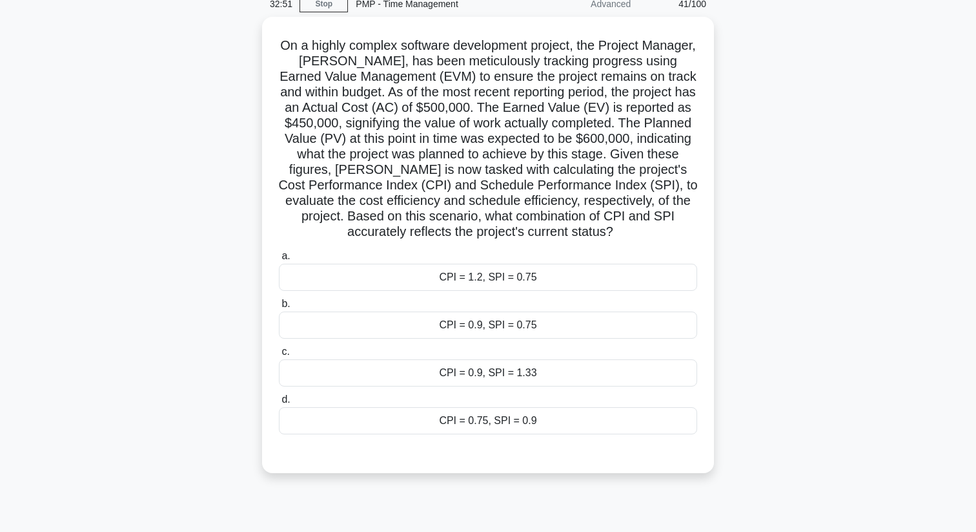
scroll to position [56, 0]
click at [517, 324] on div "CPI = 0.9, SPI = 0.75" at bounding box center [488, 324] width 418 height 27
click at [279, 307] on input "b. CPI = 0.9, SPI = 0.75" at bounding box center [279, 303] width 0 height 8
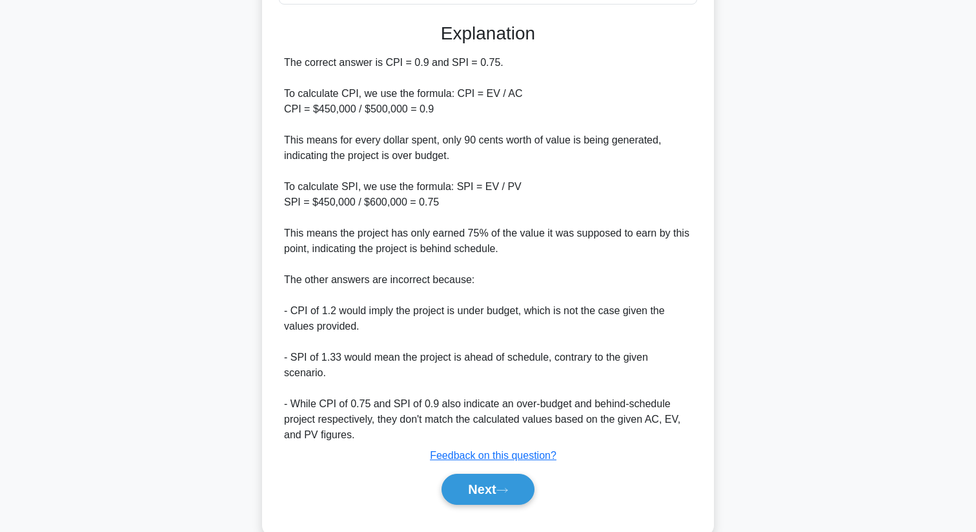
scroll to position [513, 0]
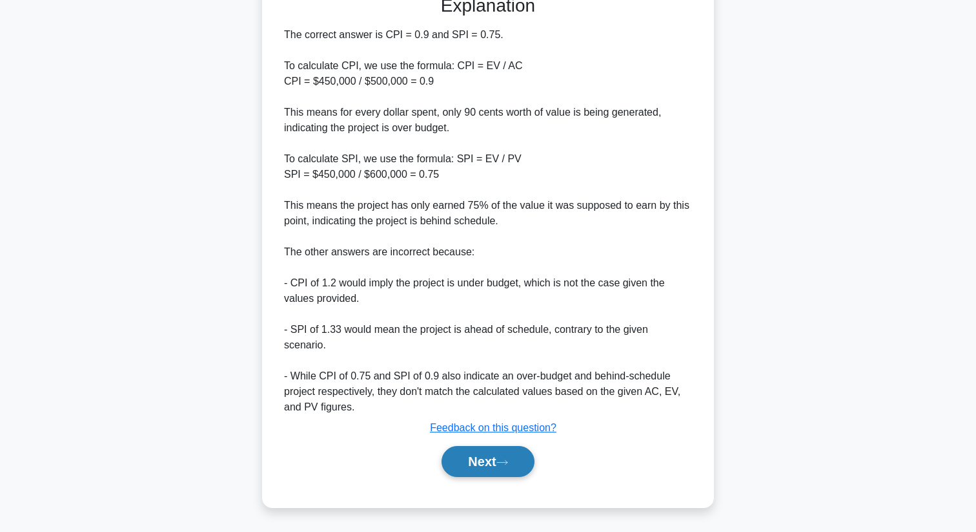
click at [491, 470] on button "Next" at bounding box center [488, 461] width 92 height 31
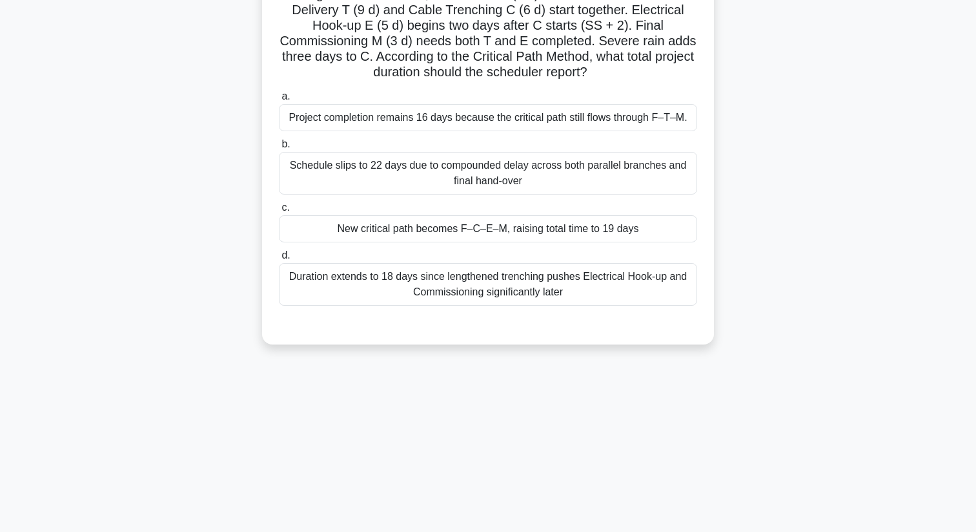
scroll to position [0, 0]
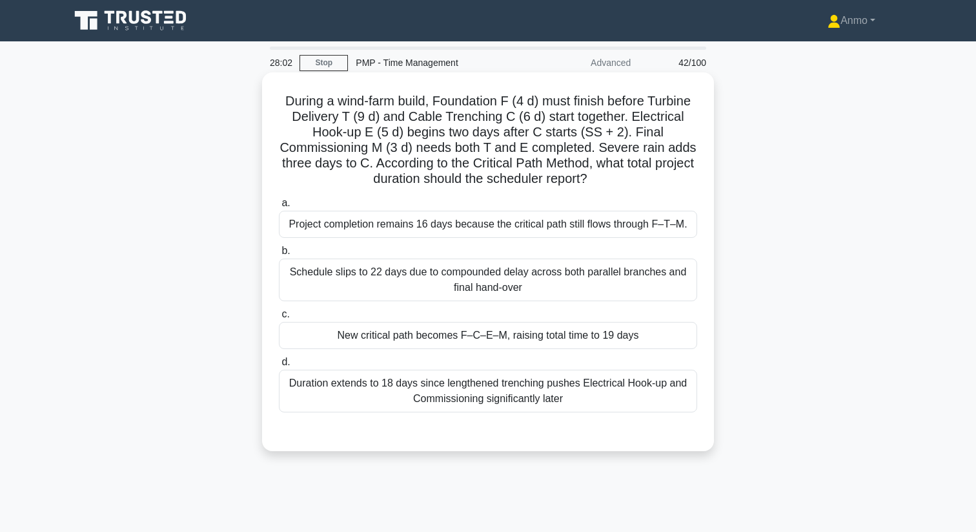
click at [491, 278] on div "Schedule slips to 22 days due to compounded delay across both parallel branches…" at bounding box center [488, 279] width 418 height 43
click at [491, 279] on div "Schedule slips to 22 days due to compounded delay across both parallel branches…" at bounding box center [488, 279] width 418 height 43
click at [279, 255] on input "b. Schedule slips to 22 days due to compounded delay across both parallel branc…" at bounding box center [279, 251] width 0 height 8
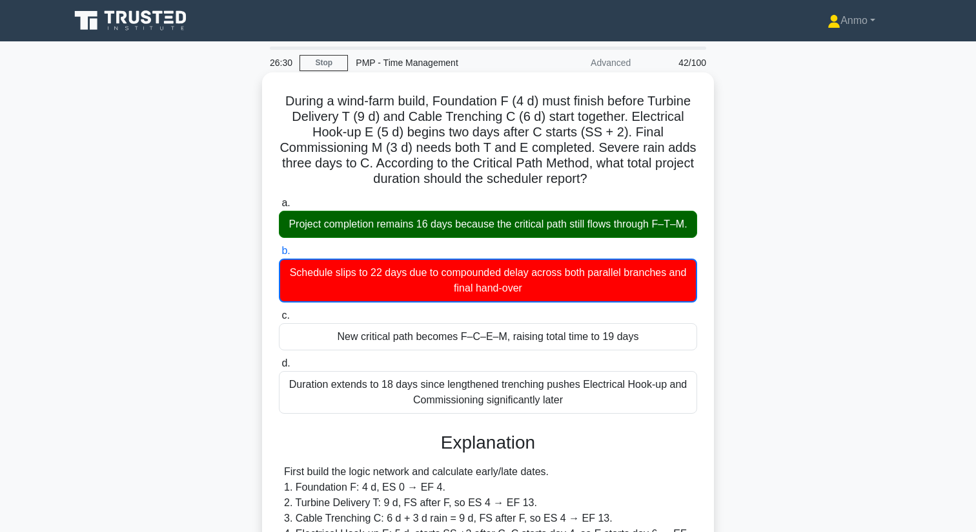
drag, startPoint x: 283, startPoint y: 105, endPoint x: 581, endPoint y: 400, distance: 419.7
click at [581, 400] on div "During a wind-farm build, Foundation F (4 d) must finish before Turbine Deliver…" at bounding box center [488, 476] width 442 height 799
copy div "Loremi d sita-cons adipi, Elitseddoe T (9 i) utla etdolo magnaa Enimadm Veniamq…"
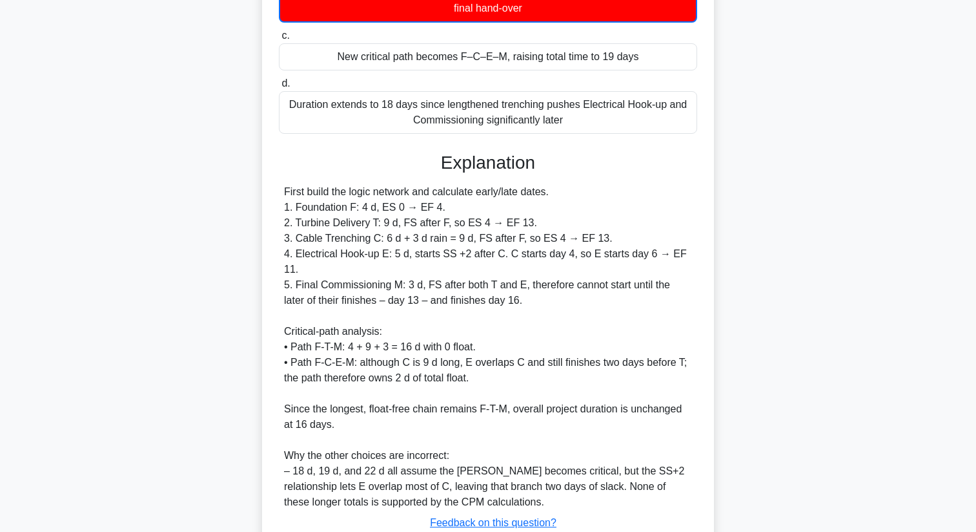
scroll to position [375, 0]
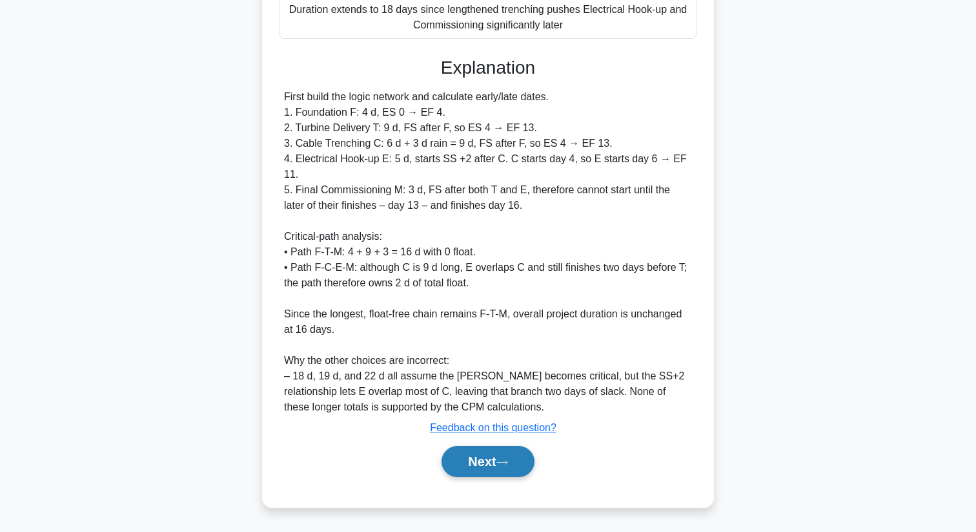
click at [495, 460] on button "Next" at bounding box center [488, 461] width 92 height 31
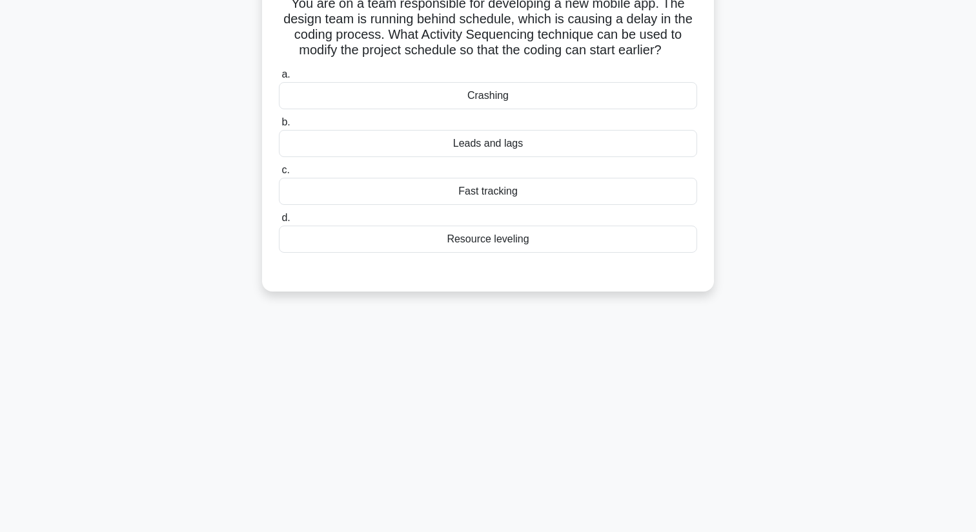
scroll to position [0, 0]
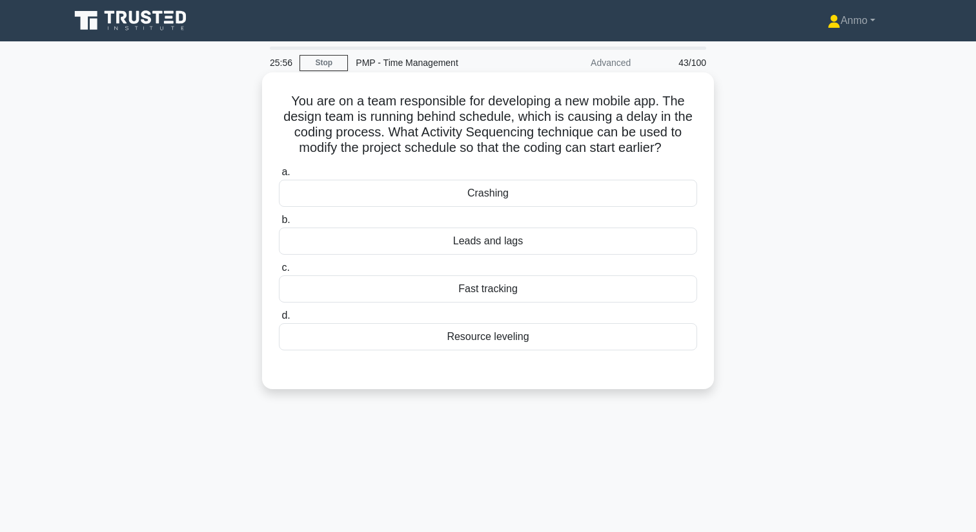
click at [477, 231] on div "Leads and lags" at bounding box center [488, 240] width 418 height 27
click at [279, 224] on input "b. Leads and lags" at bounding box center [279, 220] width 0 height 8
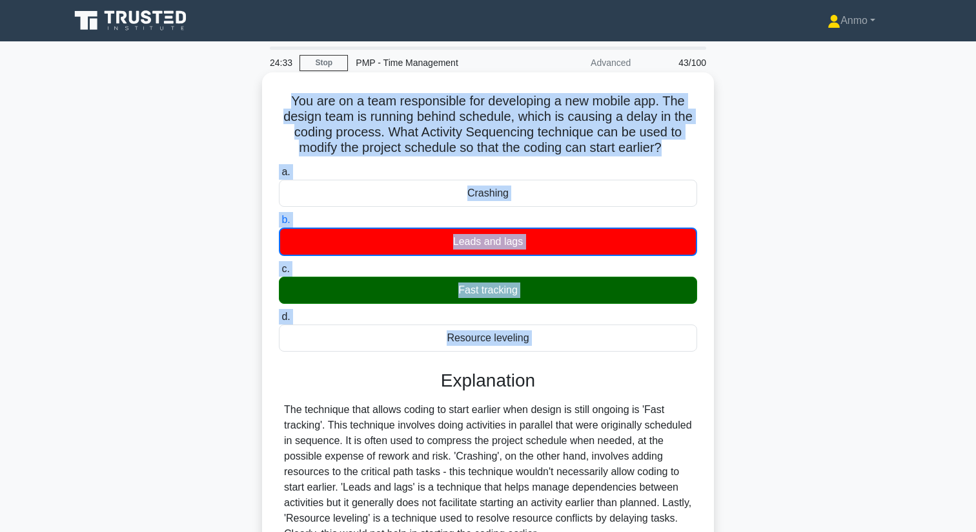
drag, startPoint x: 286, startPoint y: 96, endPoint x: 579, endPoint y: 359, distance: 393.3
click at [579, 359] on div "You are on a team responsible for developing a new mobile app. The design team …" at bounding box center [488, 352] width 442 height 551
copy div "You are on a team responsible for developing a new mobile app. The design team …"
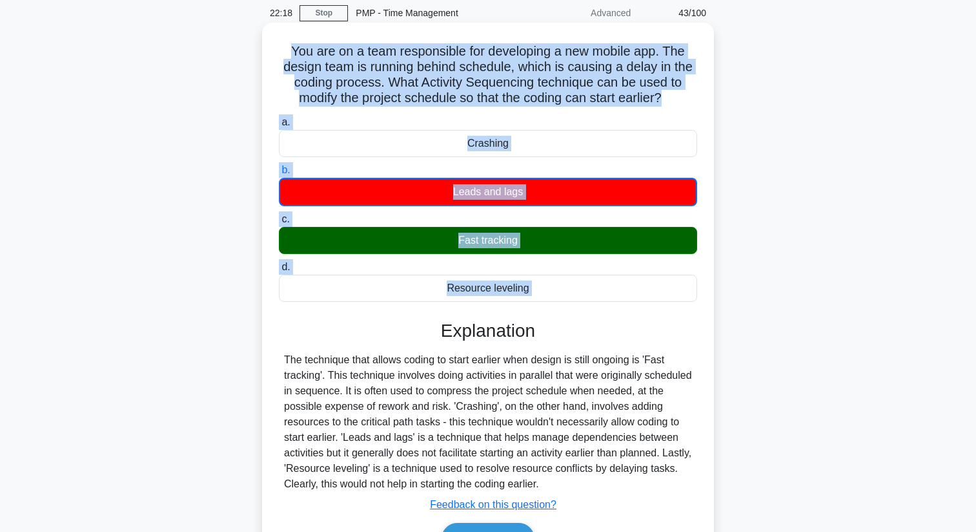
scroll to position [54, 0]
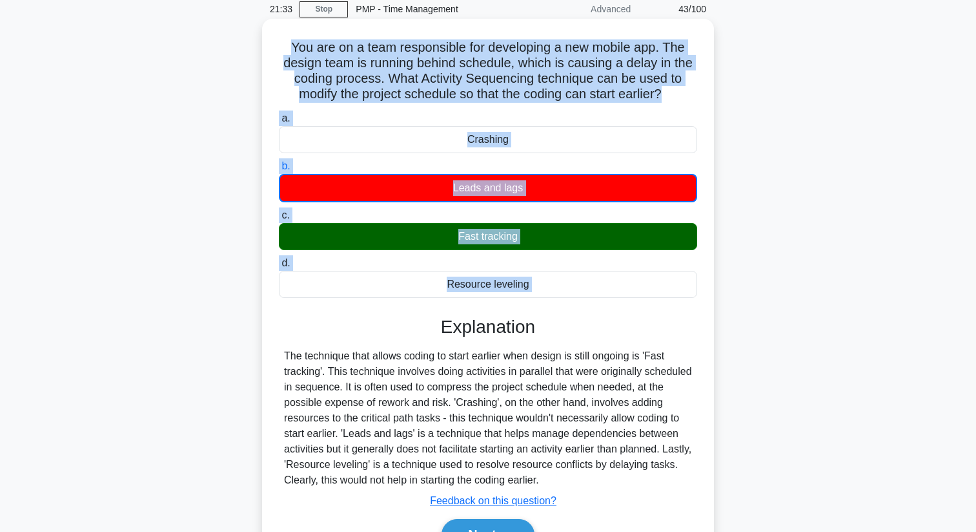
drag, startPoint x: 293, startPoint y: 355, endPoint x: 616, endPoint y: 479, distance: 345.9
click at [616, 479] on div "The technique that allows coding to start earlier when design is still ongoing …" at bounding box center [488, 417] width 408 height 139
copy div "The technique that allows coding to start earlier when design is still ongoing …"
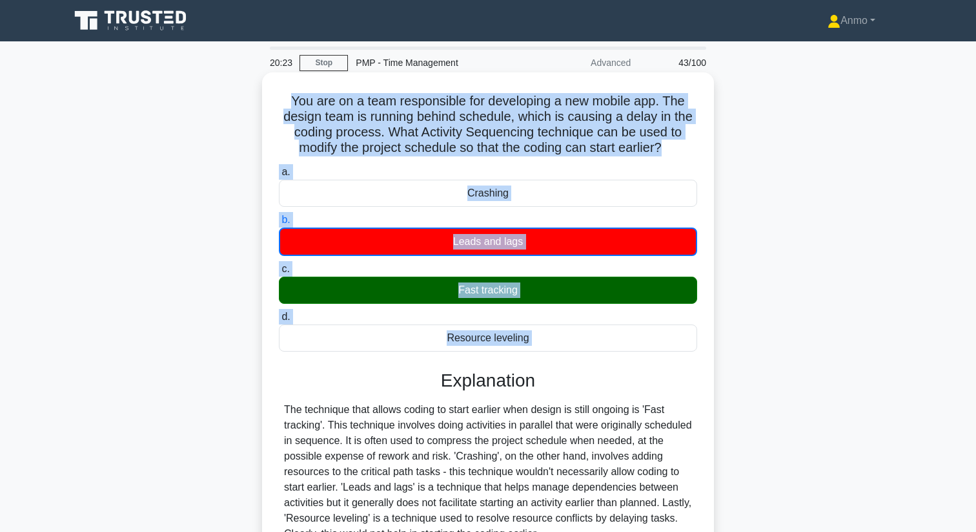
scroll to position [166, 0]
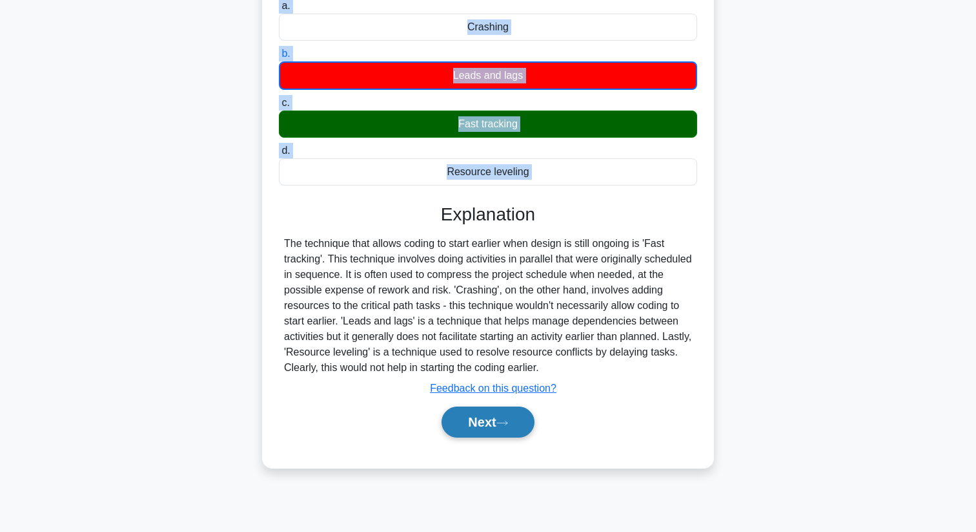
click at [485, 426] on button "Next" at bounding box center [488, 421] width 92 height 31
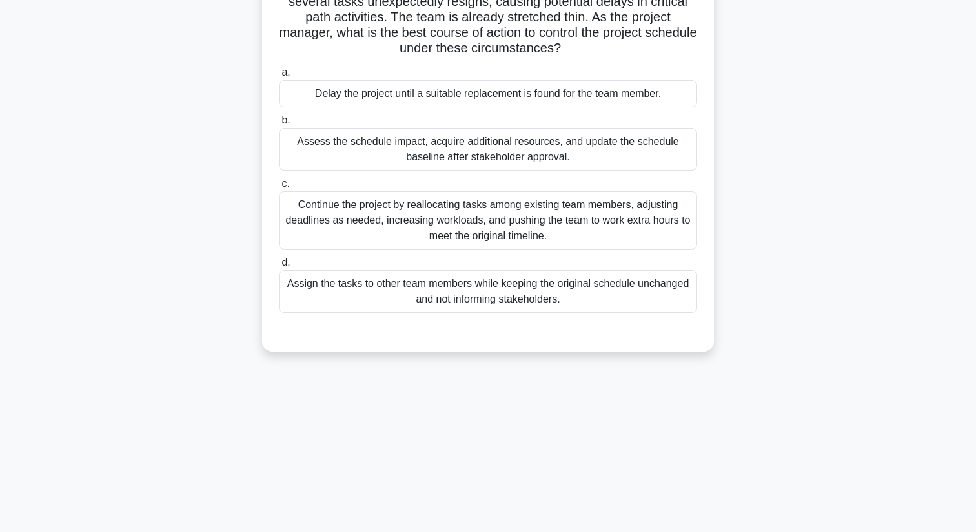
scroll to position [0, 0]
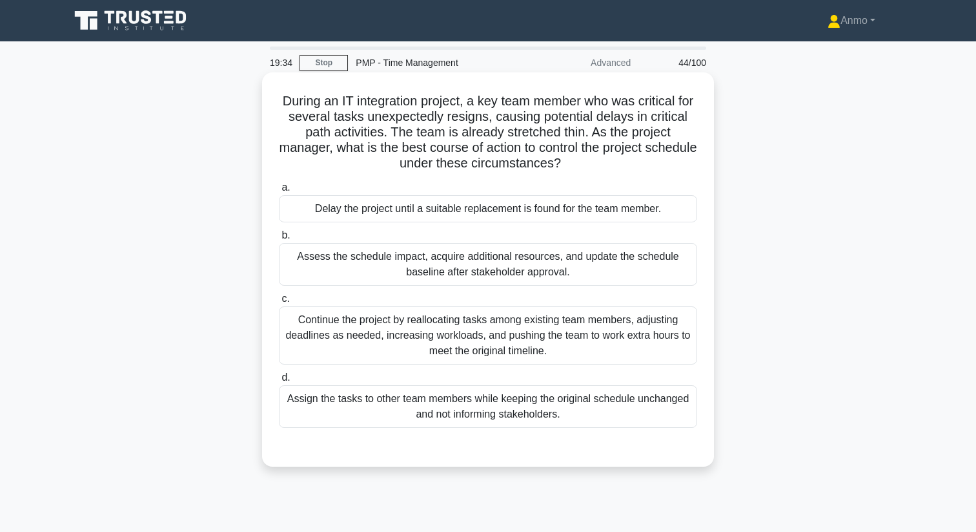
click at [493, 275] on div "Assess the schedule impact, acquire additional resources, and update the schedu…" at bounding box center [488, 264] width 418 height 43
click at [279, 240] on input "b. Assess the schedule impact, acquire additional resources, and update the sch…" at bounding box center [279, 235] width 0 height 8
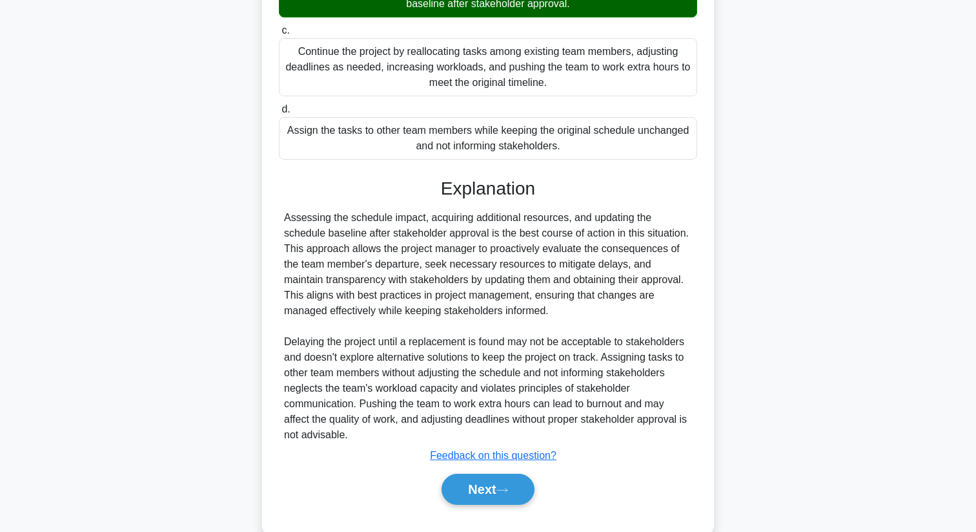
scroll to position [296, 0]
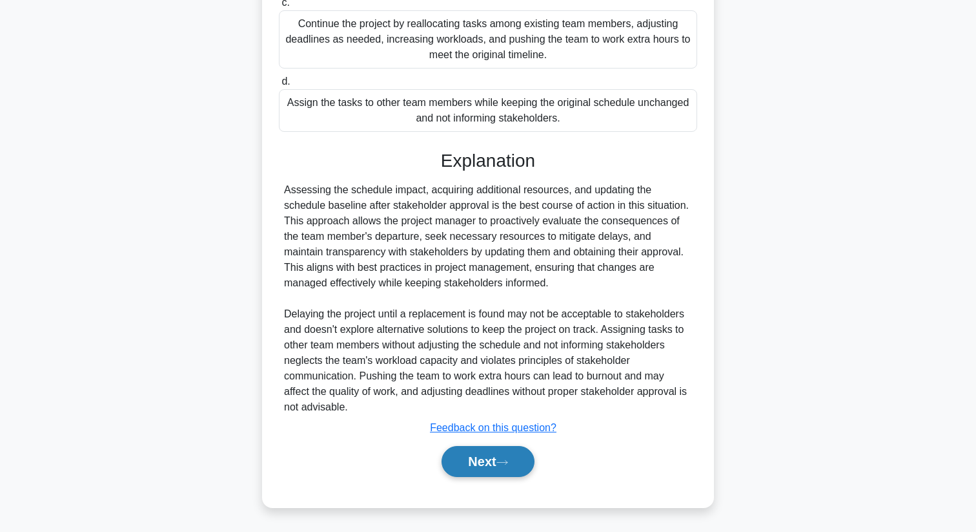
click at [504, 460] on icon at bounding box center [503, 462] width 12 height 7
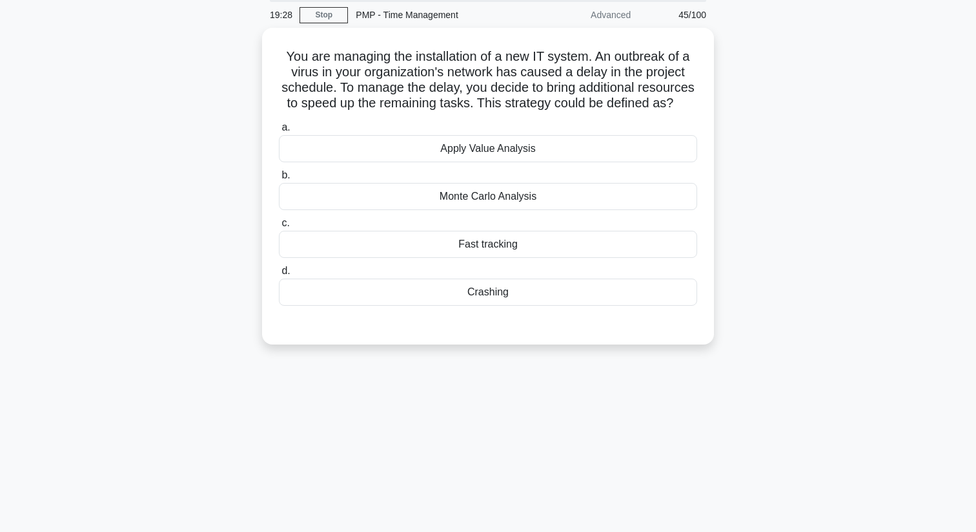
scroll to position [0, 0]
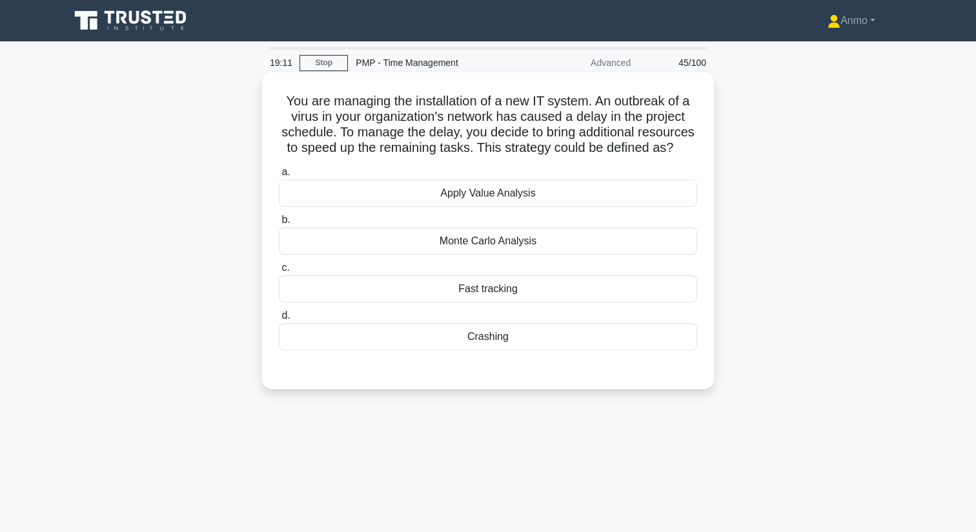
click at [539, 338] on div "Crashing" at bounding box center [488, 336] width 418 height 27
click at [279, 320] on input "d. Crashing" at bounding box center [279, 315] width 0 height 8
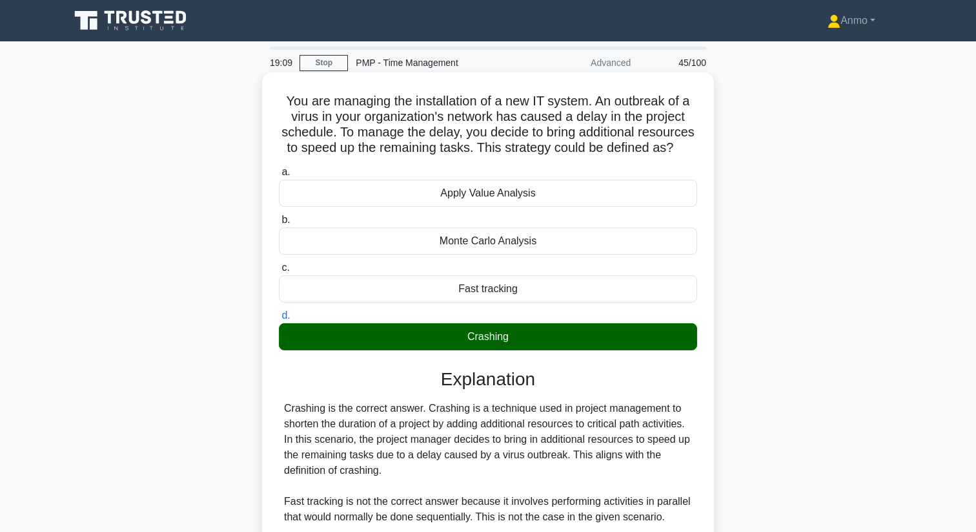
scroll to position [234, 0]
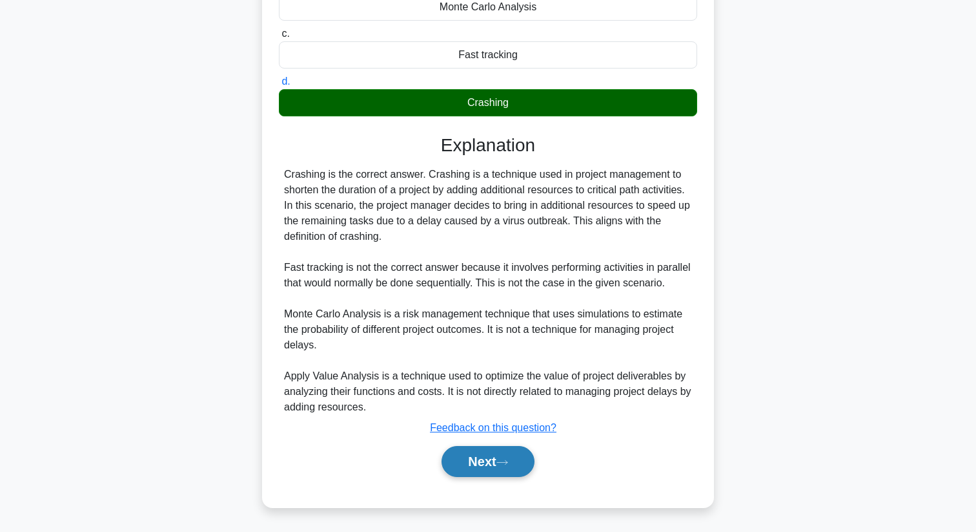
click at [489, 446] on button "Next" at bounding box center [488, 461] width 92 height 31
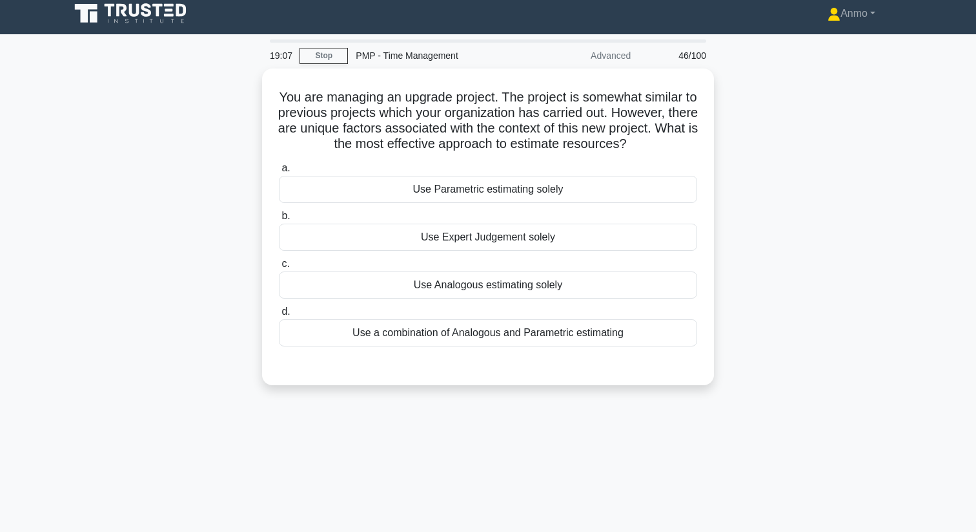
scroll to position [0, 0]
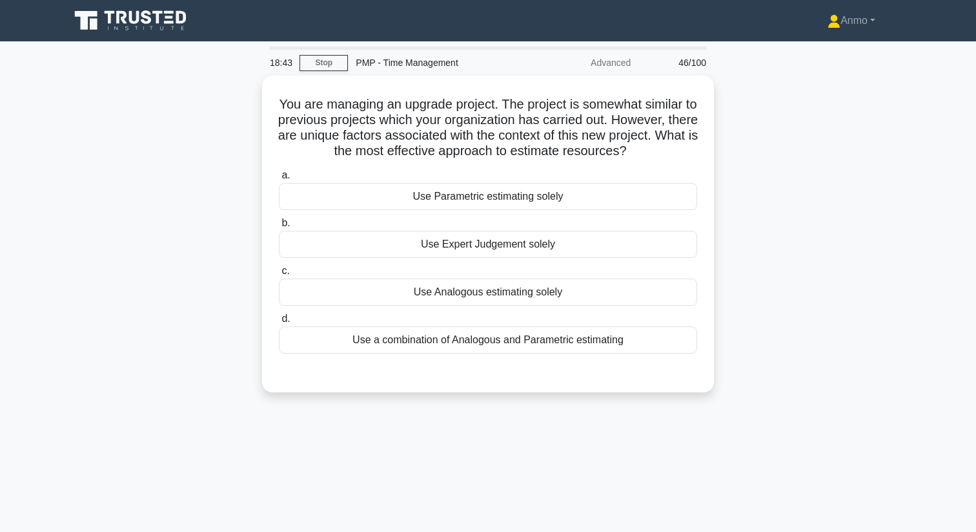
click at [136, 30] on icon at bounding box center [132, 20] width 124 height 25
